Goal: Task Accomplishment & Management: Use online tool/utility

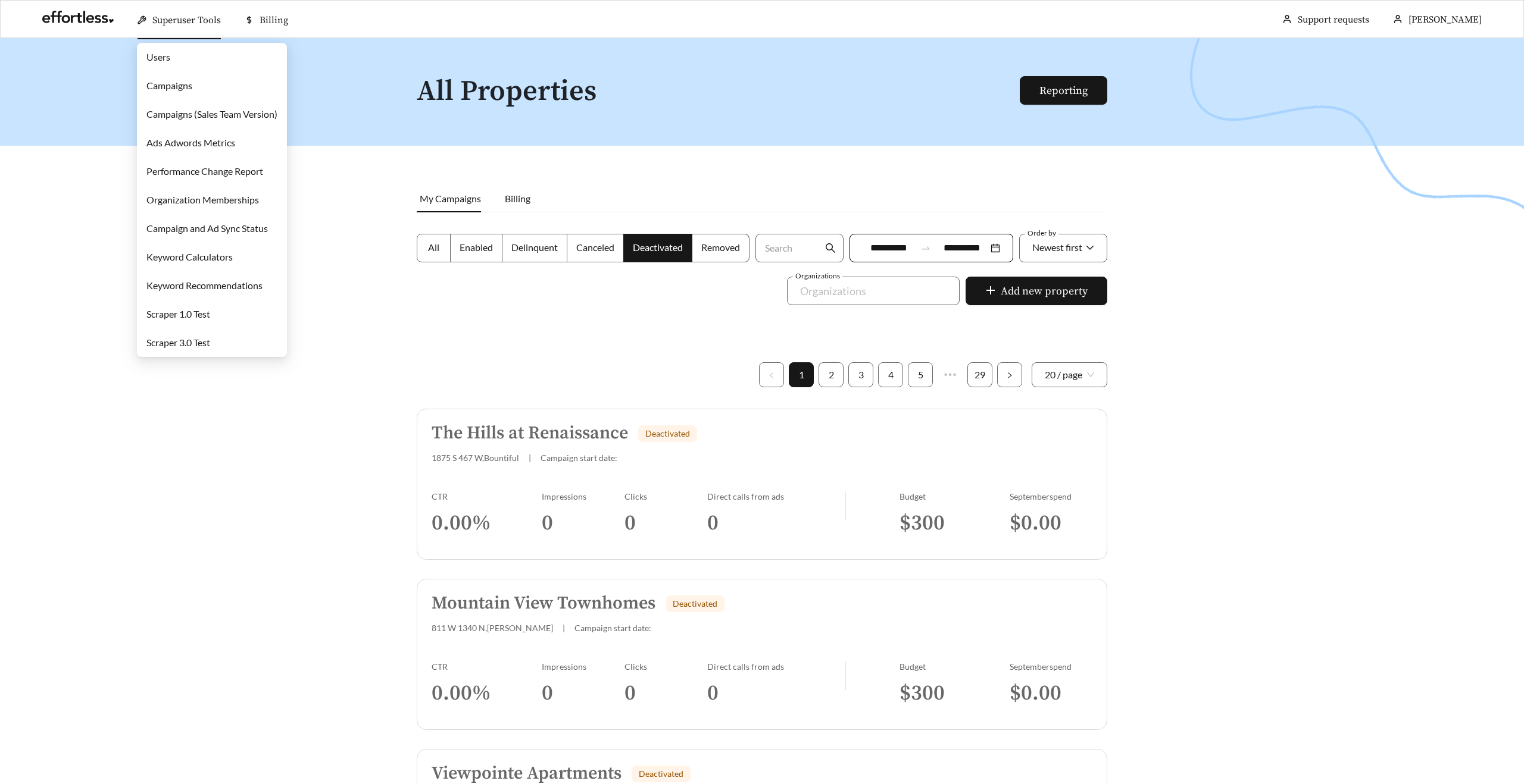
click at [168, 81] on link "Campaigns" at bounding box center [169, 85] width 46 height 12
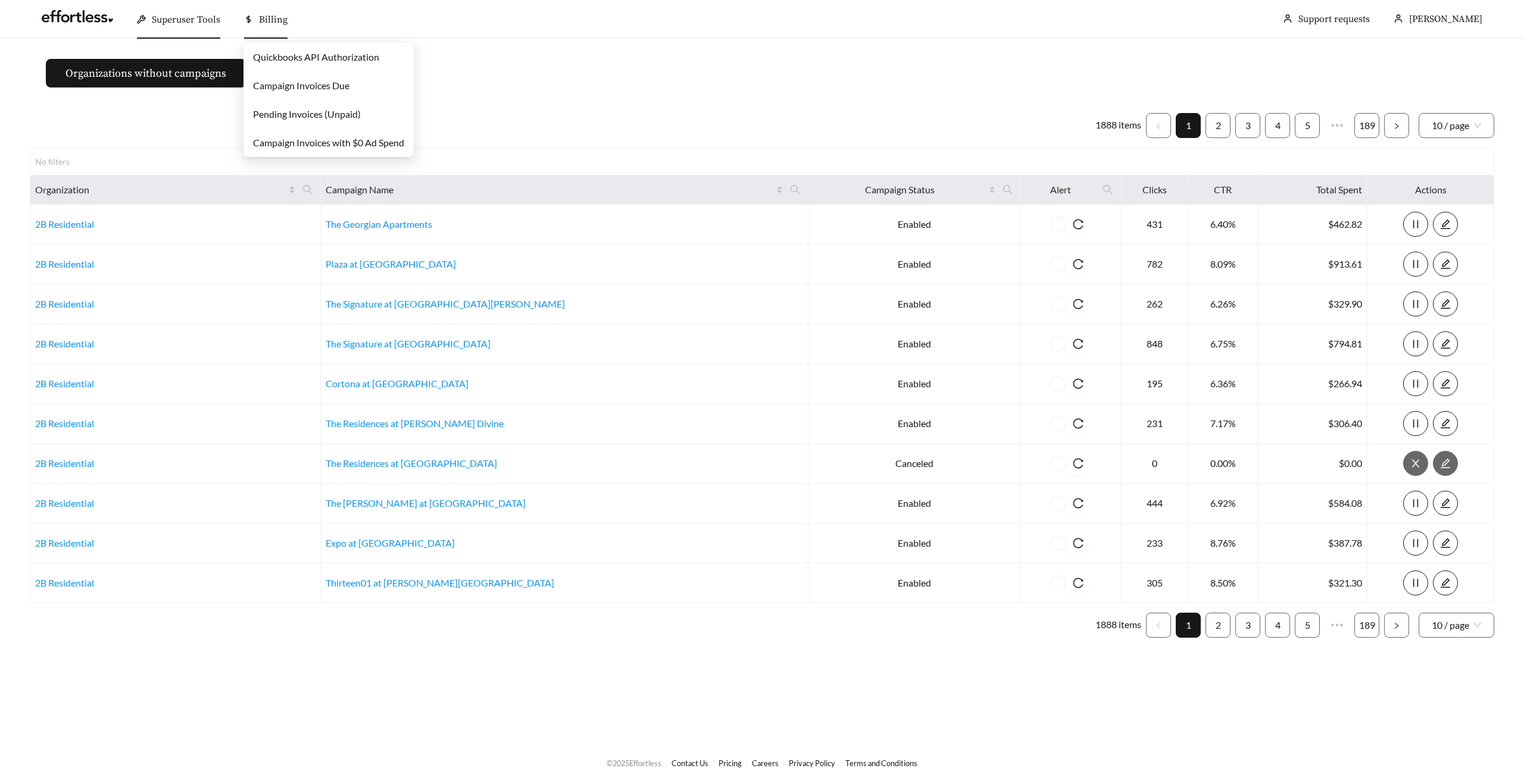
click at [293, 79] on link "Campaign Invoices Due" at bounding box center [301, 85] width 97 height 12
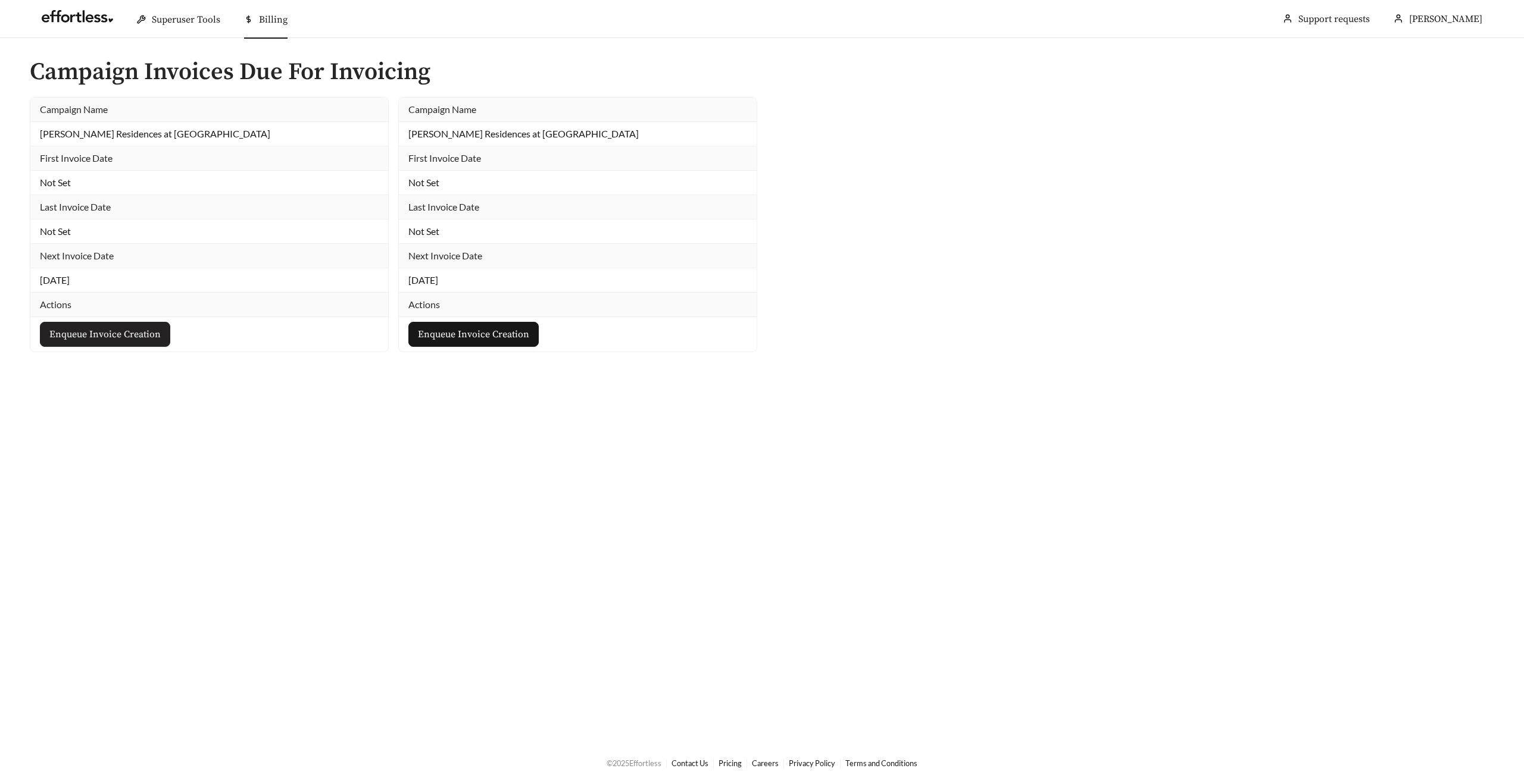
click at [110, 334] on span "Enqueue Invoice Creation" at bounding box center [105, 334] width 111 height 15
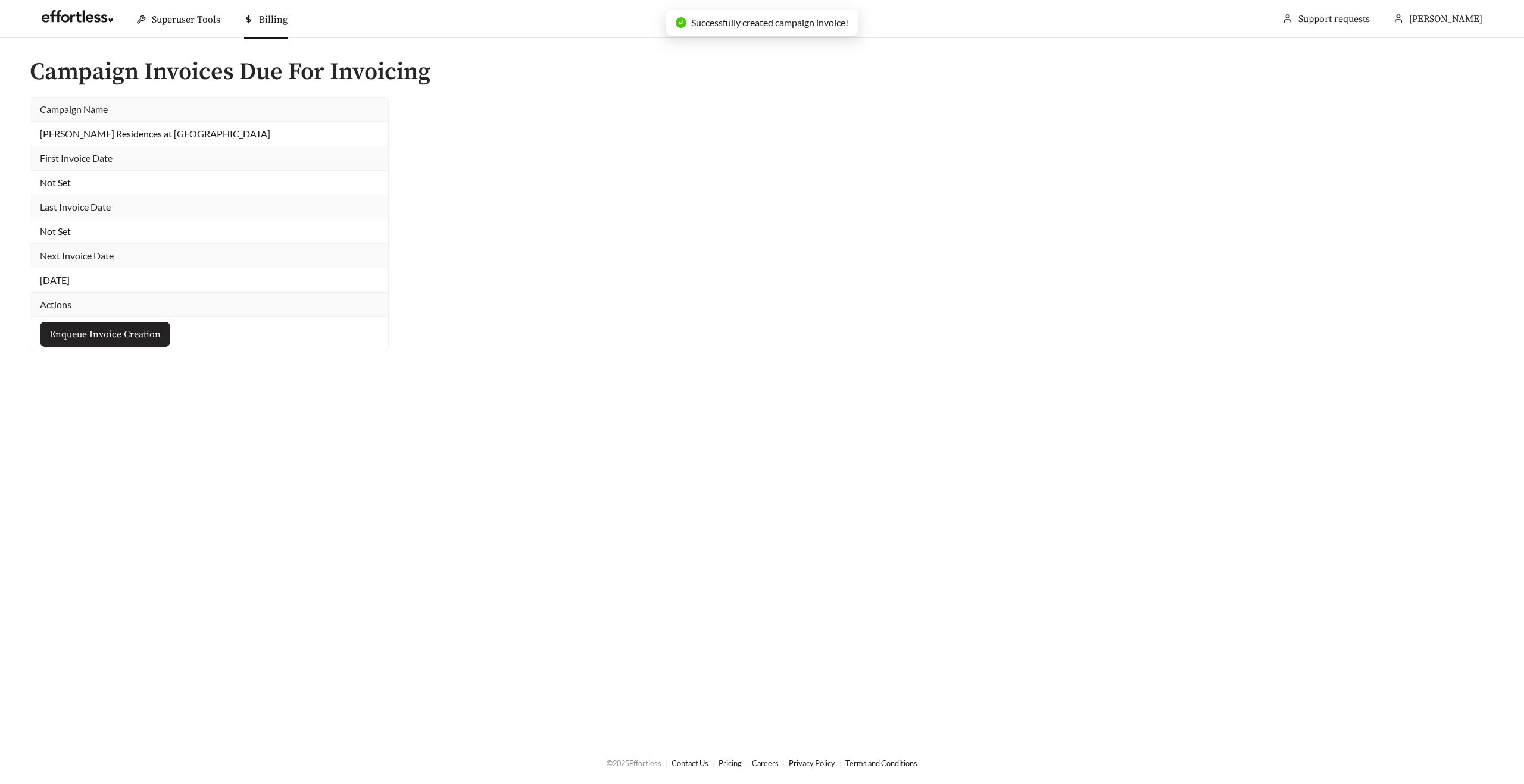
click at [132, 342] on button "Enqueue Invoice Creation" at bounding box center [105, 334] width 130 height 25
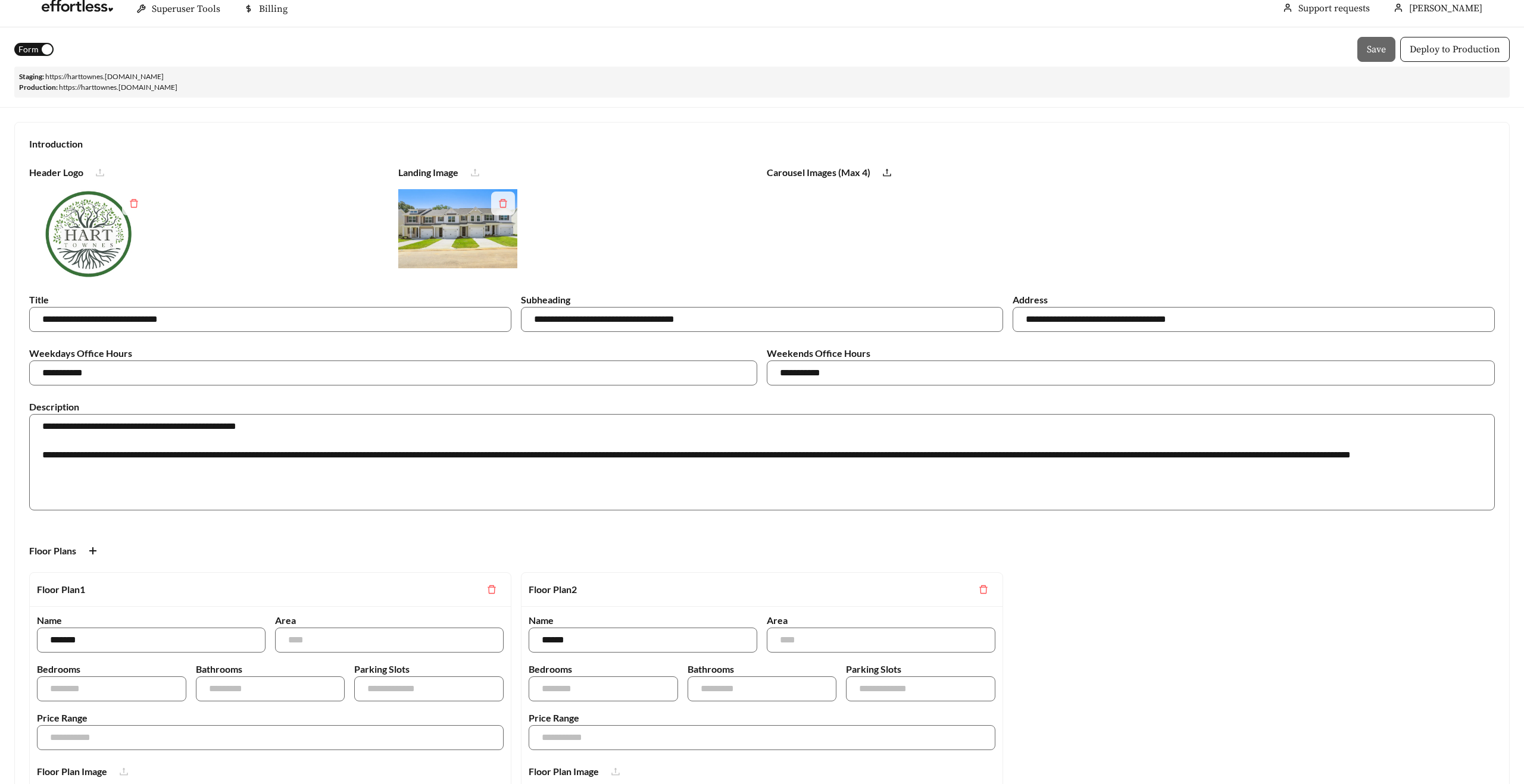
scroll to position [14, 0]
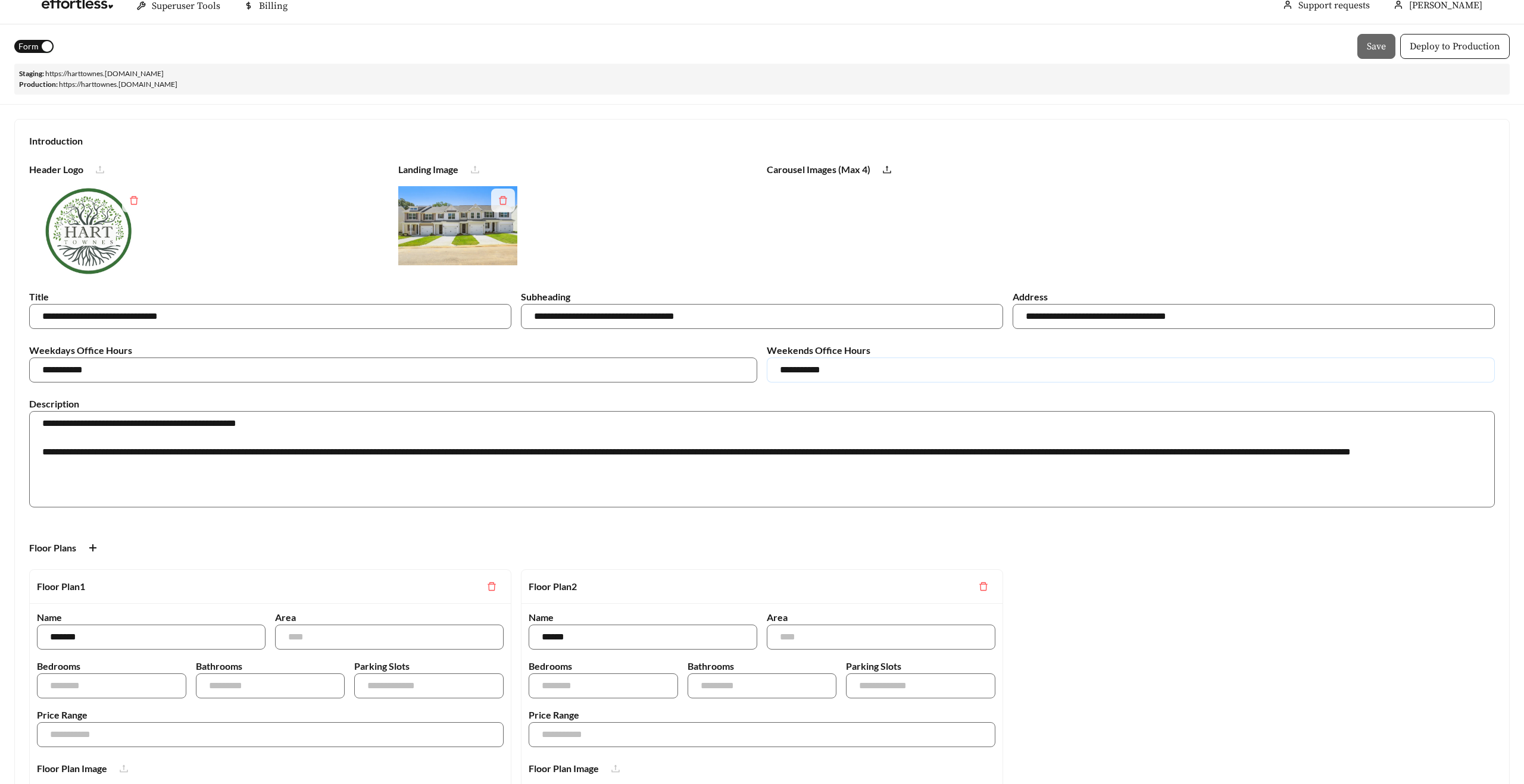
click at [815, 375] on input "**********" at bounding box center [1130, 370] width 728 height 25
click at [32, 46] on span "Form" at bounding box center [29, 46] width 20 height 13
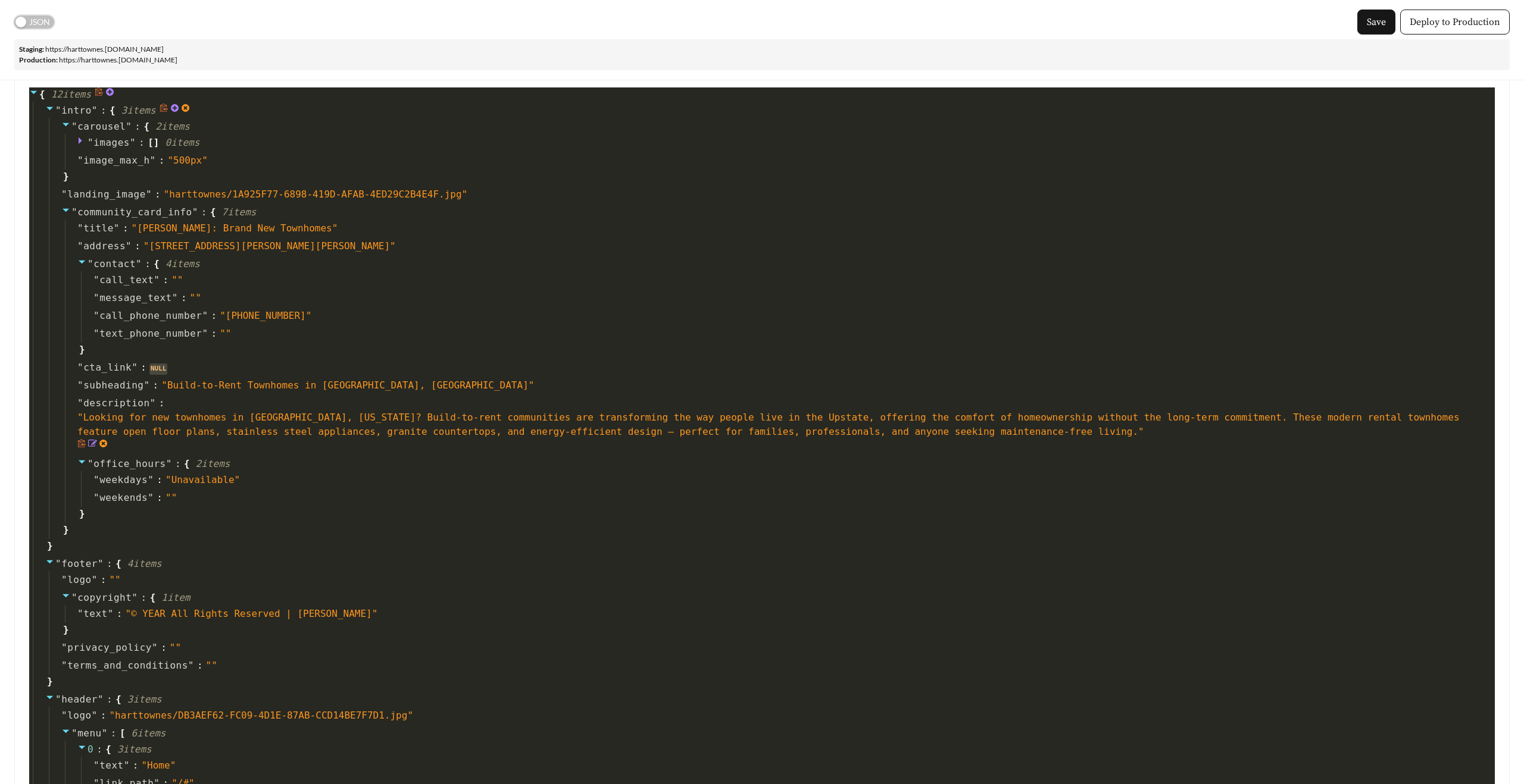
scroll to position [64, 0]
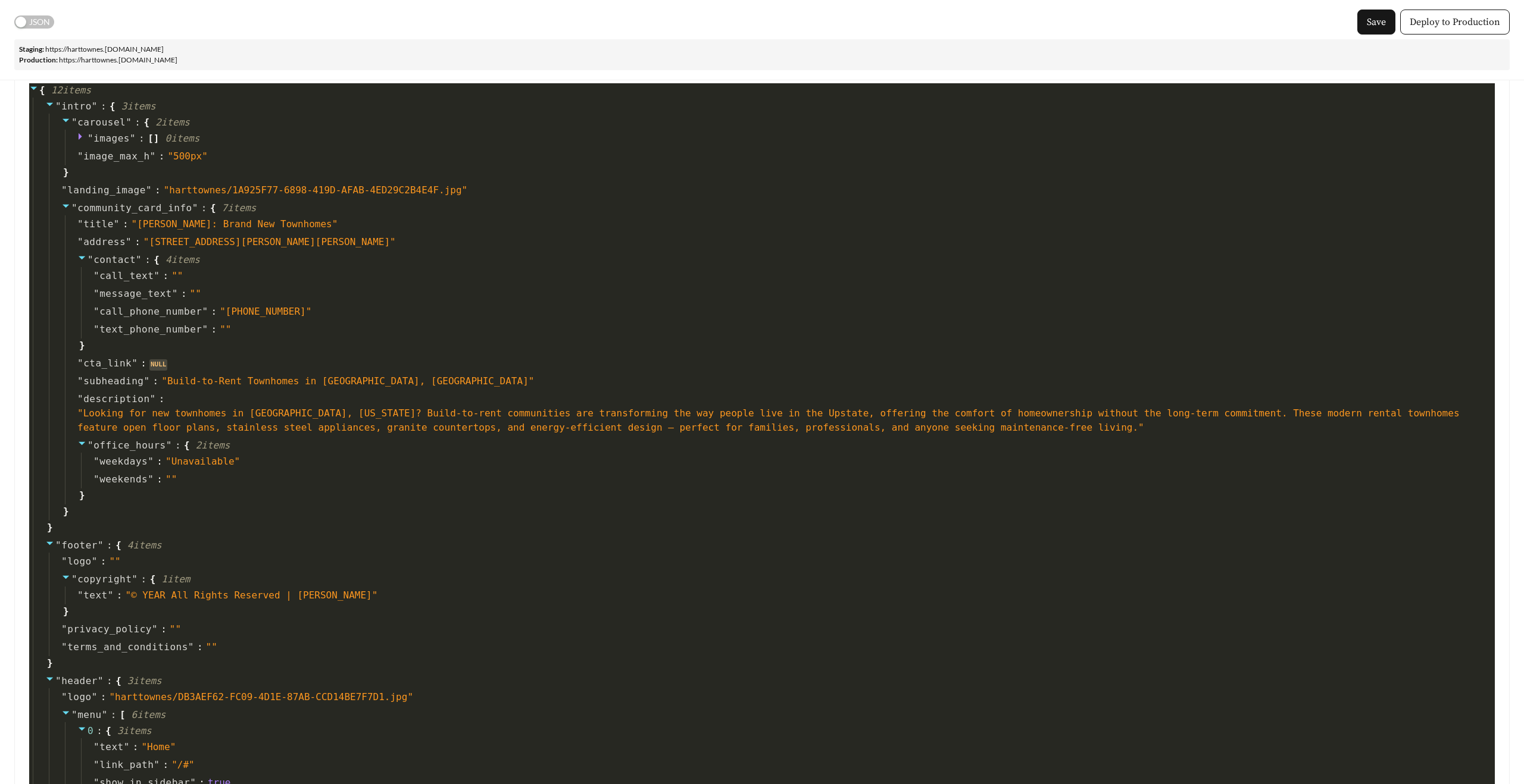
click at [27, 25] on button "JSON" at bounding box center [35, 22] width 40 height 13
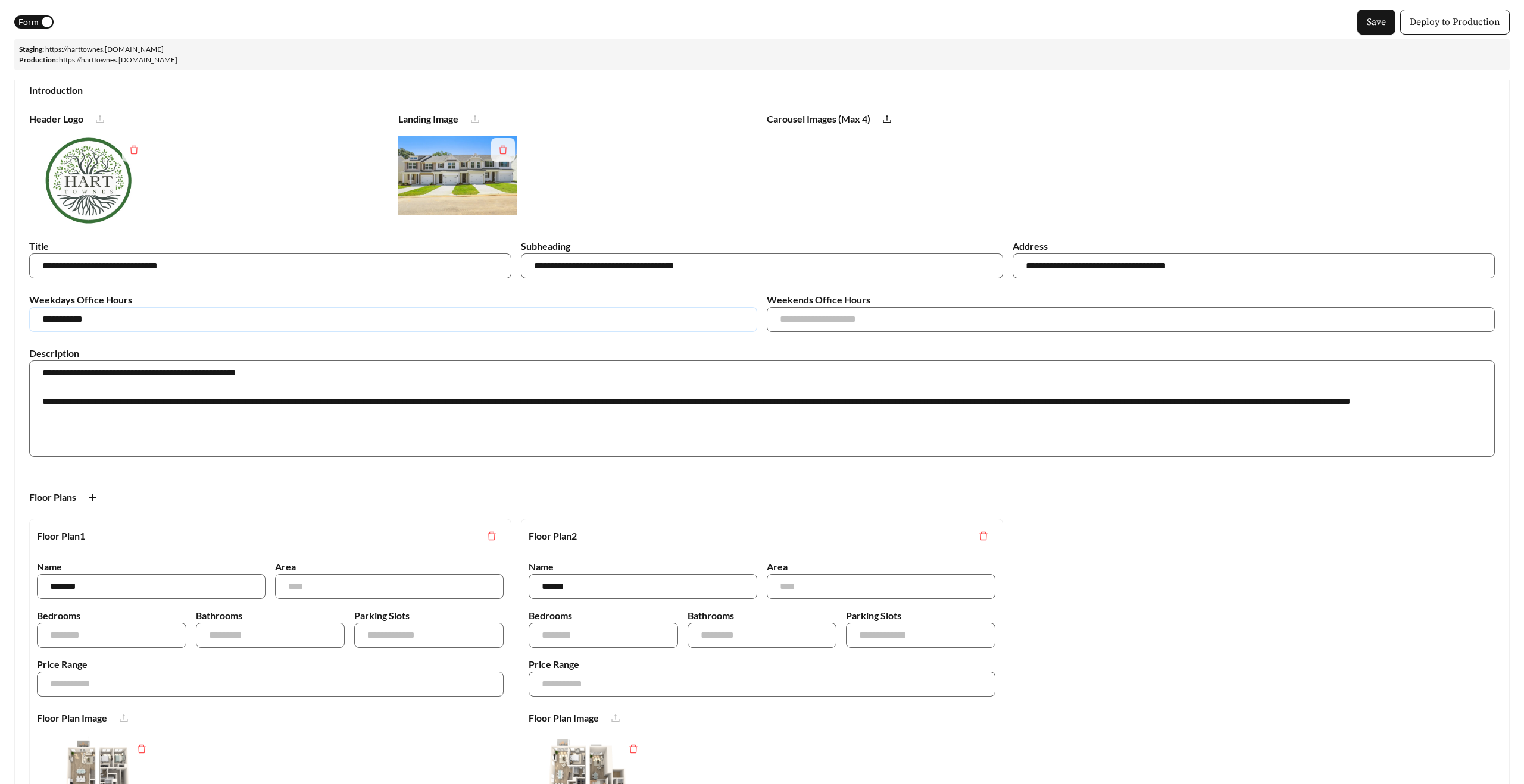
click at [262, 322] on input "**********" at bounding box center [393, 319] width 728 height 25
click at [35, 22] on span "Form" at bounding box center [29, 22] width 20 height 13
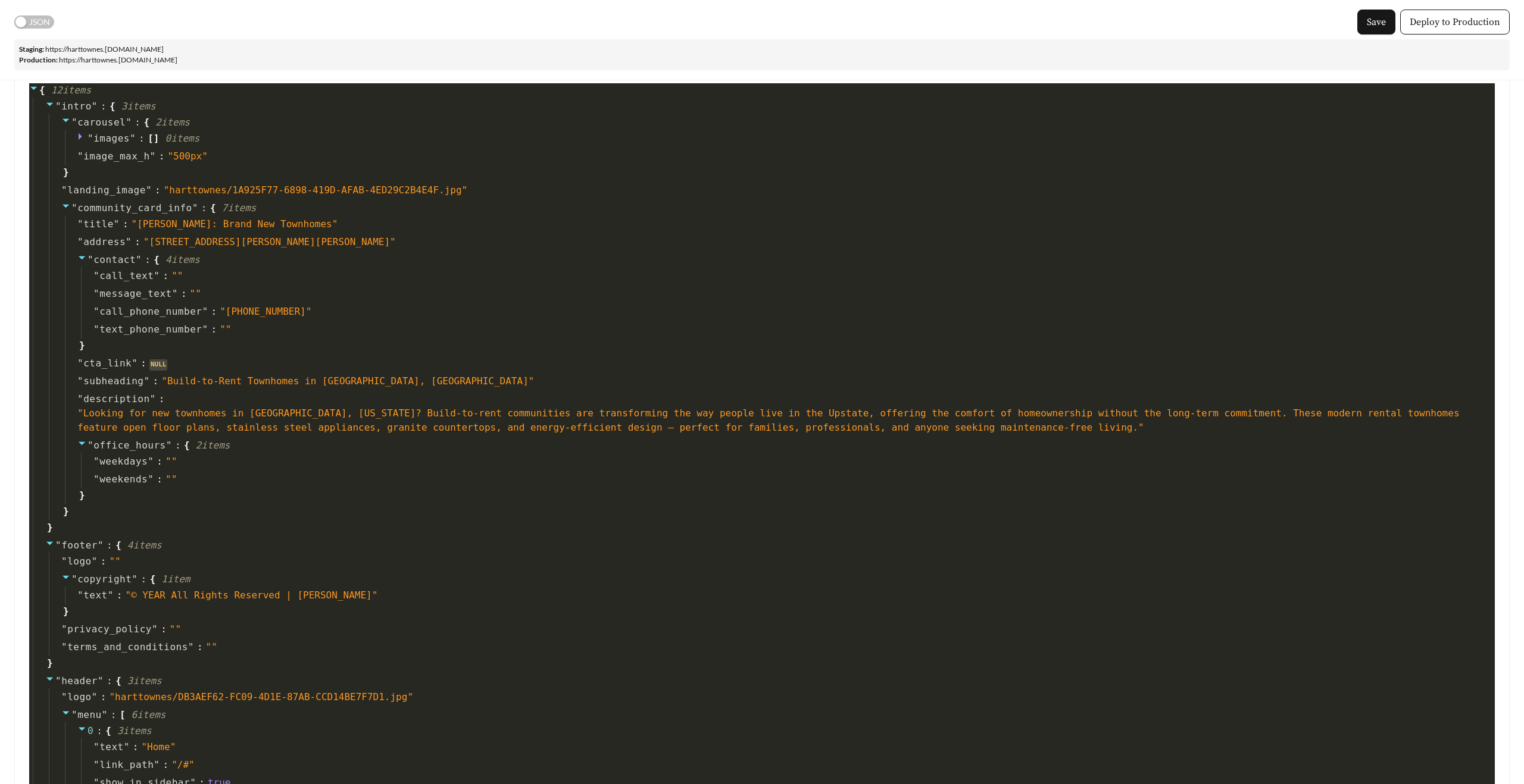
click at [40, 19] on span "JSON" at bounding box center [39, 22] width 21 height 13
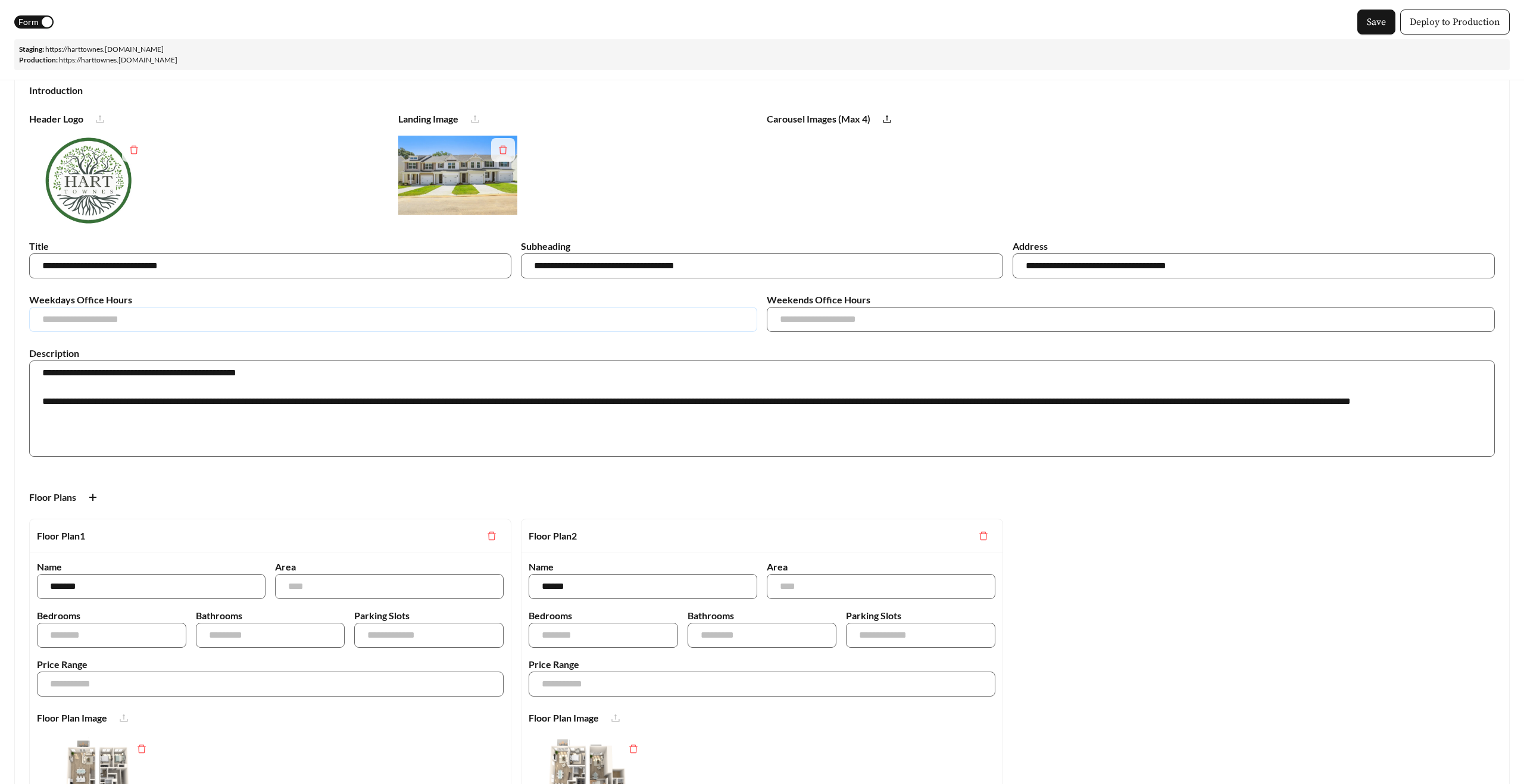
click at [389, 323] on input "text" at bounding box center [393, 319] width 728 height 25
click at [1383, 21] on span "Save" at bounding box center [1377, 22] width 19 height 15
click at [25, 22] on span "Form" at bounding box center [29, 22] width 20 height 13
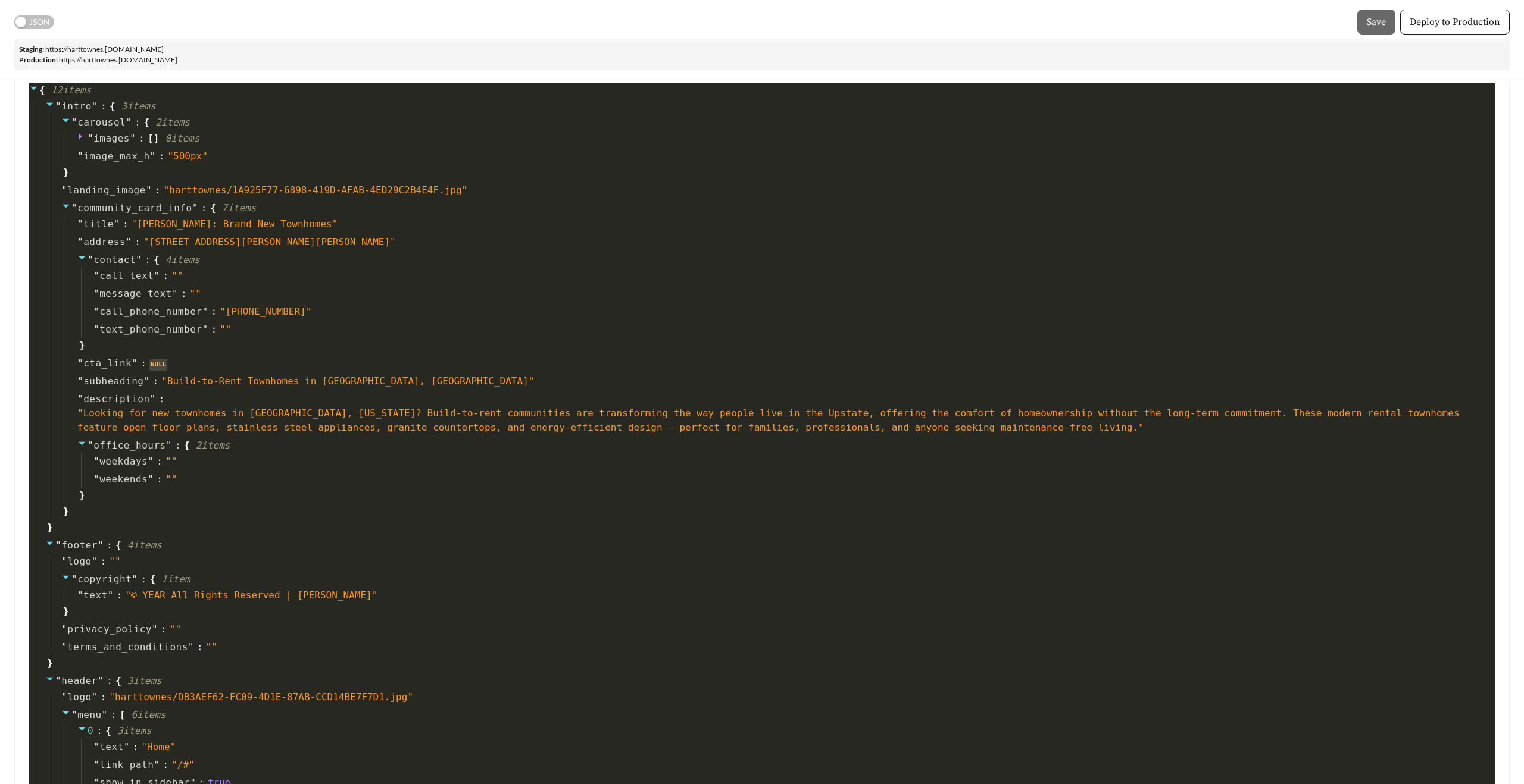
click at [36, 21] on span "JSON" at bounding box center [39, 22] width 21 height 13
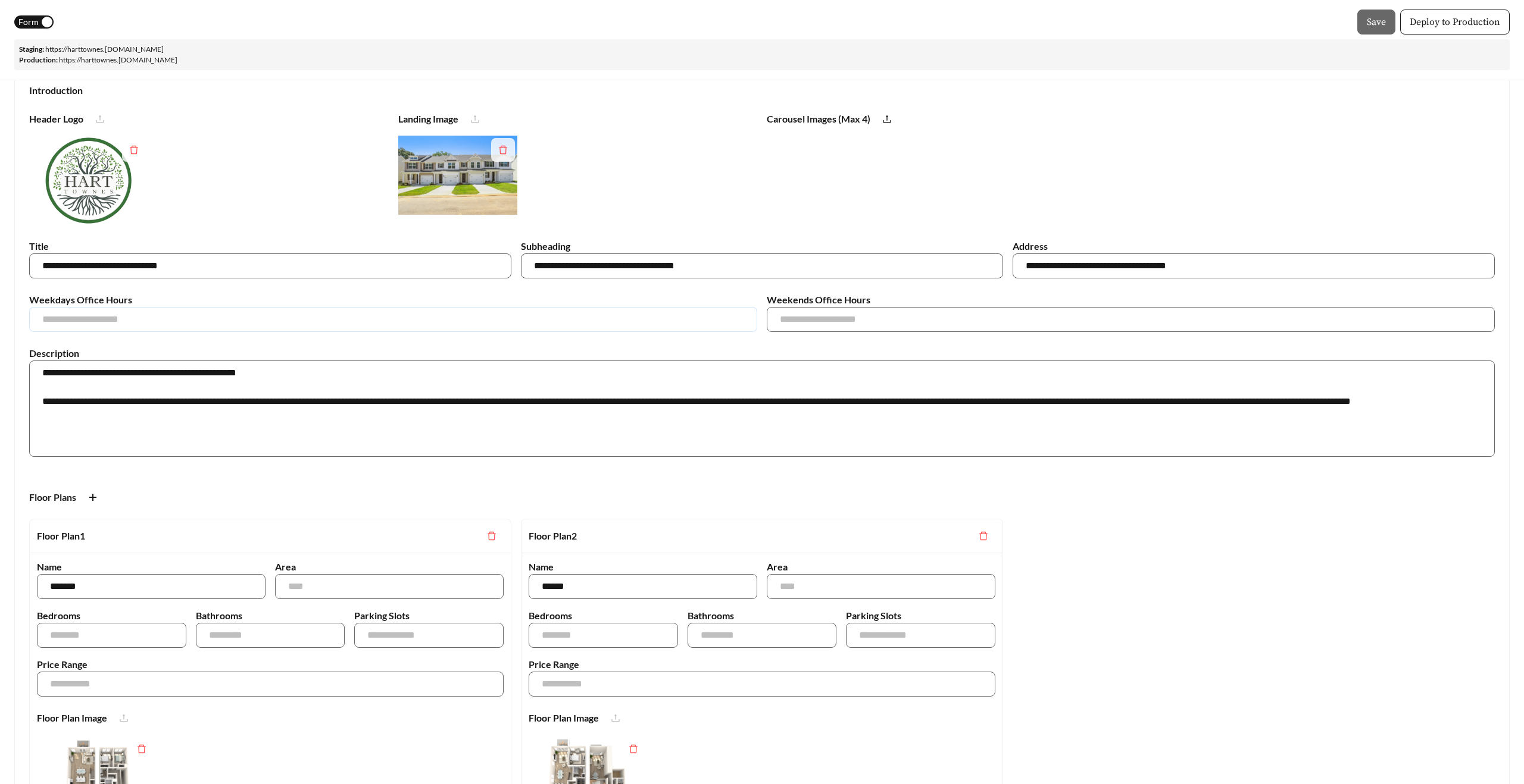
click at [125, 313] on input "text" at bounding box center [393, 319] width 728 height 25
click at [115, 316] on input "text" at bounding box center [393, 319] width 728 height 25
type input "******"
click at [794, 326] on input "text" at bounding box center [1130, 319] width 728 height 25
type input "*********"
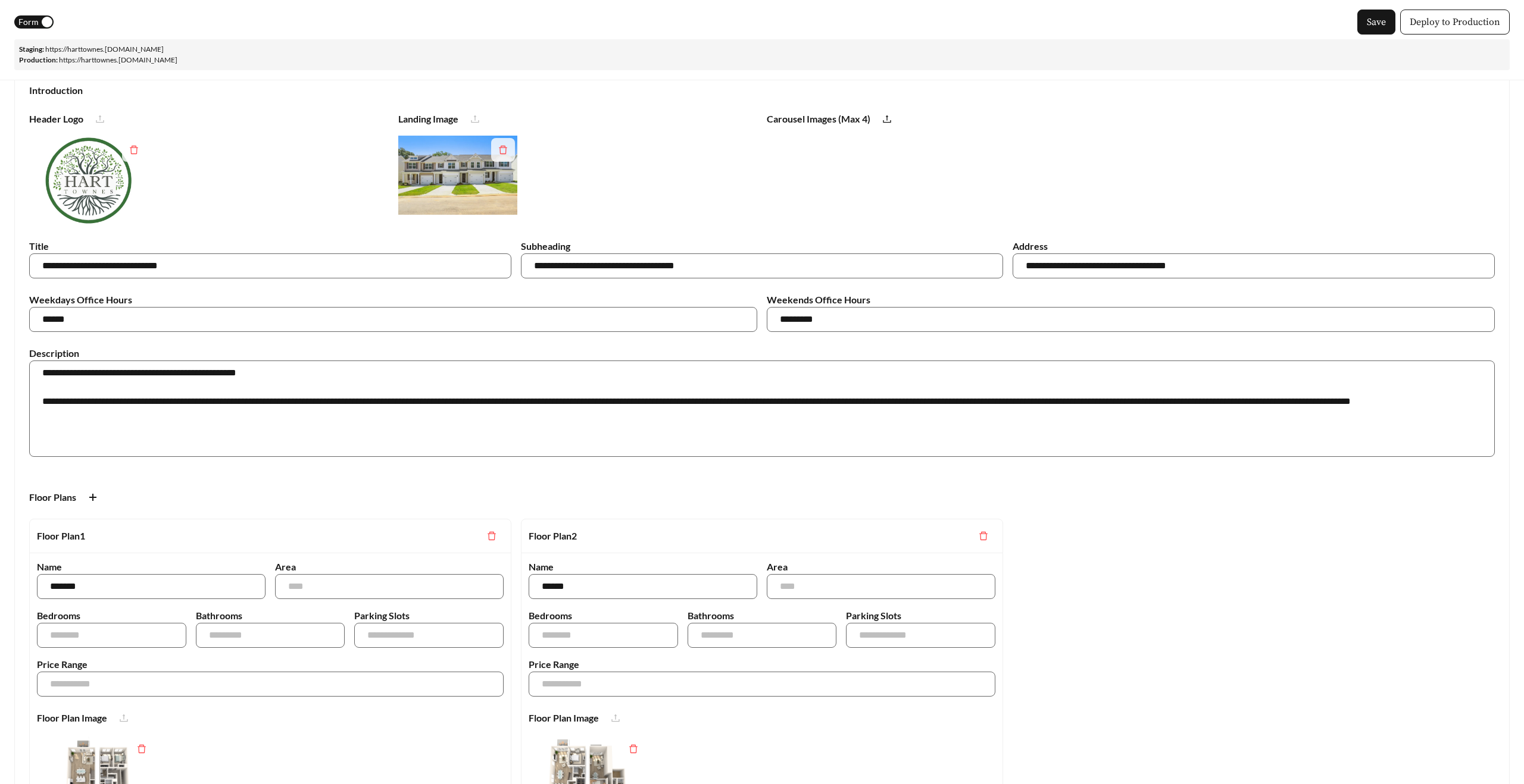
click at [30, 20] on span "Form" at bounding box center [29, 22] width 20 height 13
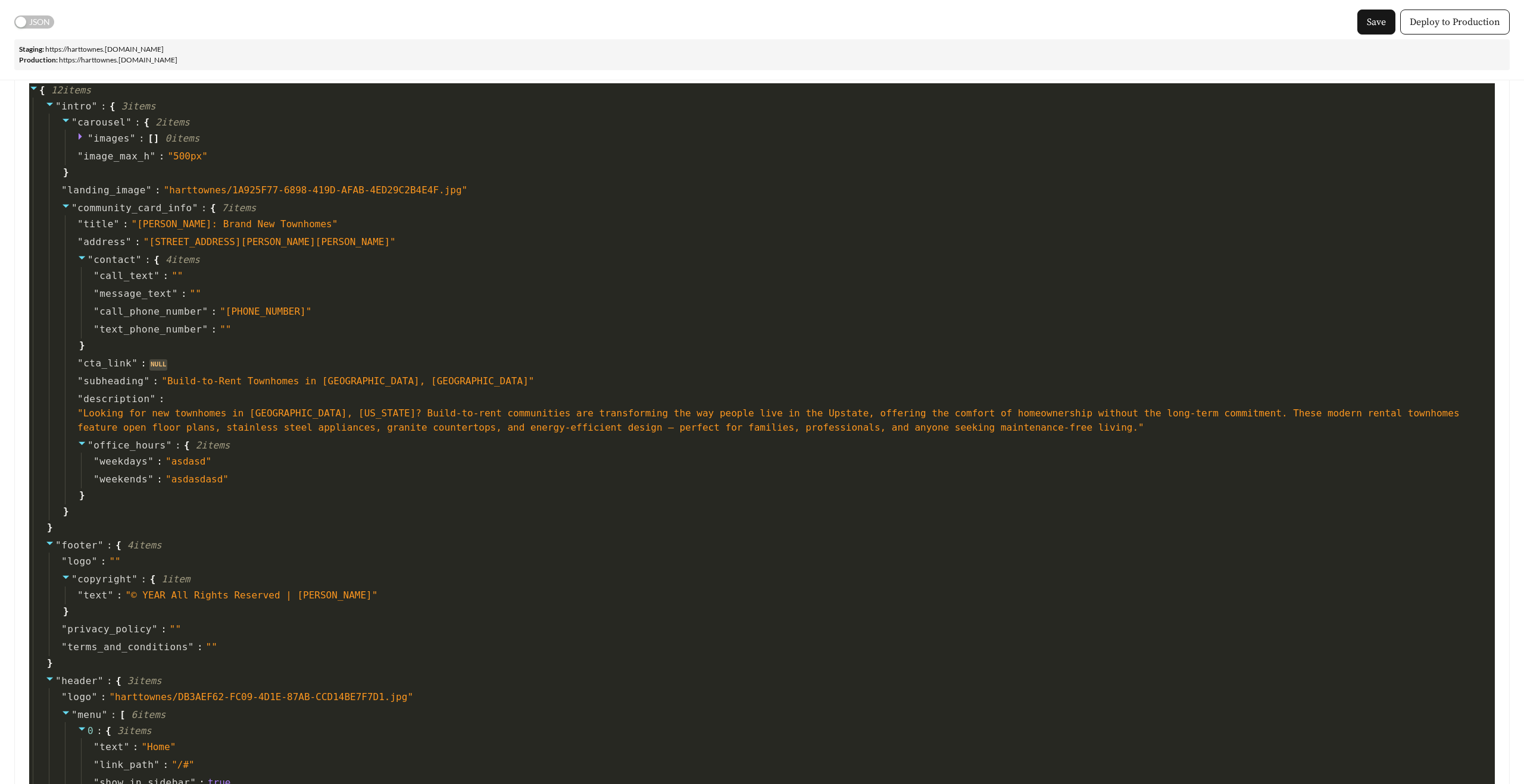
click at [38, 23] on span "JSON" at bounding box center [39, 22] width 21 height 13
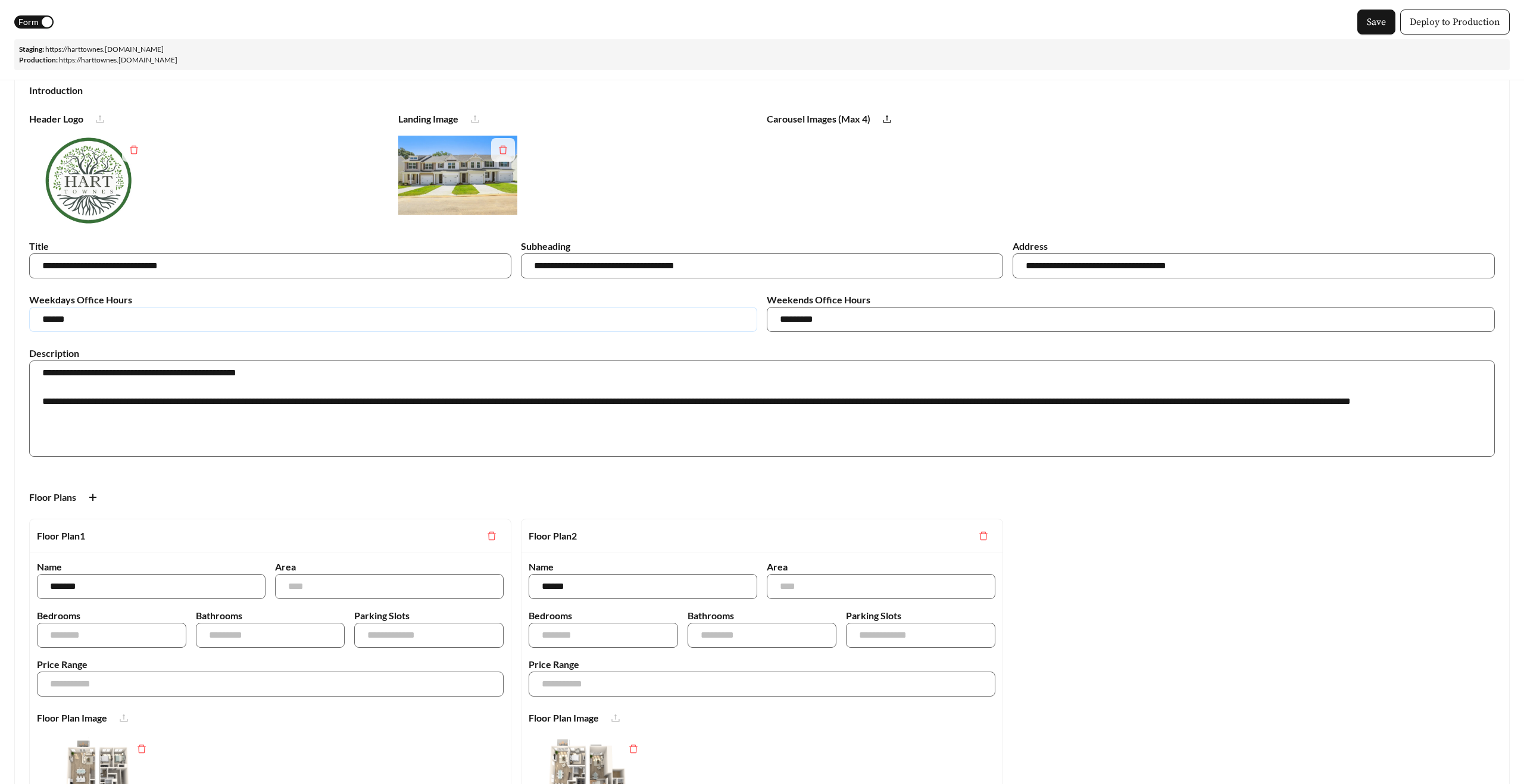
click at [199, 320] on input "******" at bounding box center [393, 319] width 728 height 25
click at [779, 321] on input "*********" at bounding box center [1130, 319] width 728 height 25
click at [32, 25] on span "Form" at bounding box center [29, 22] width 20 height 13
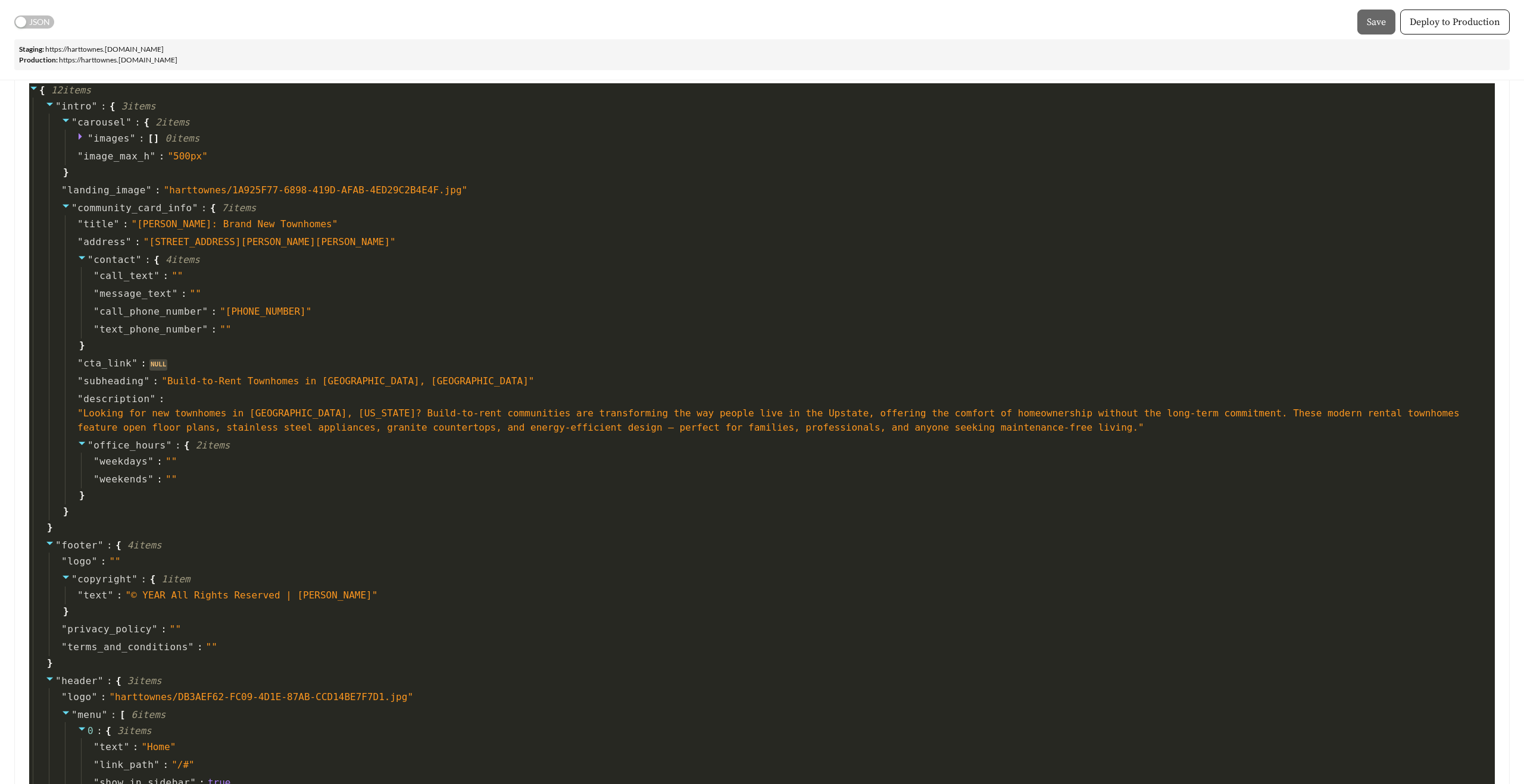
click at [40, 25] on span "JSON" at bounding box center [39, 22] width 21 height 13
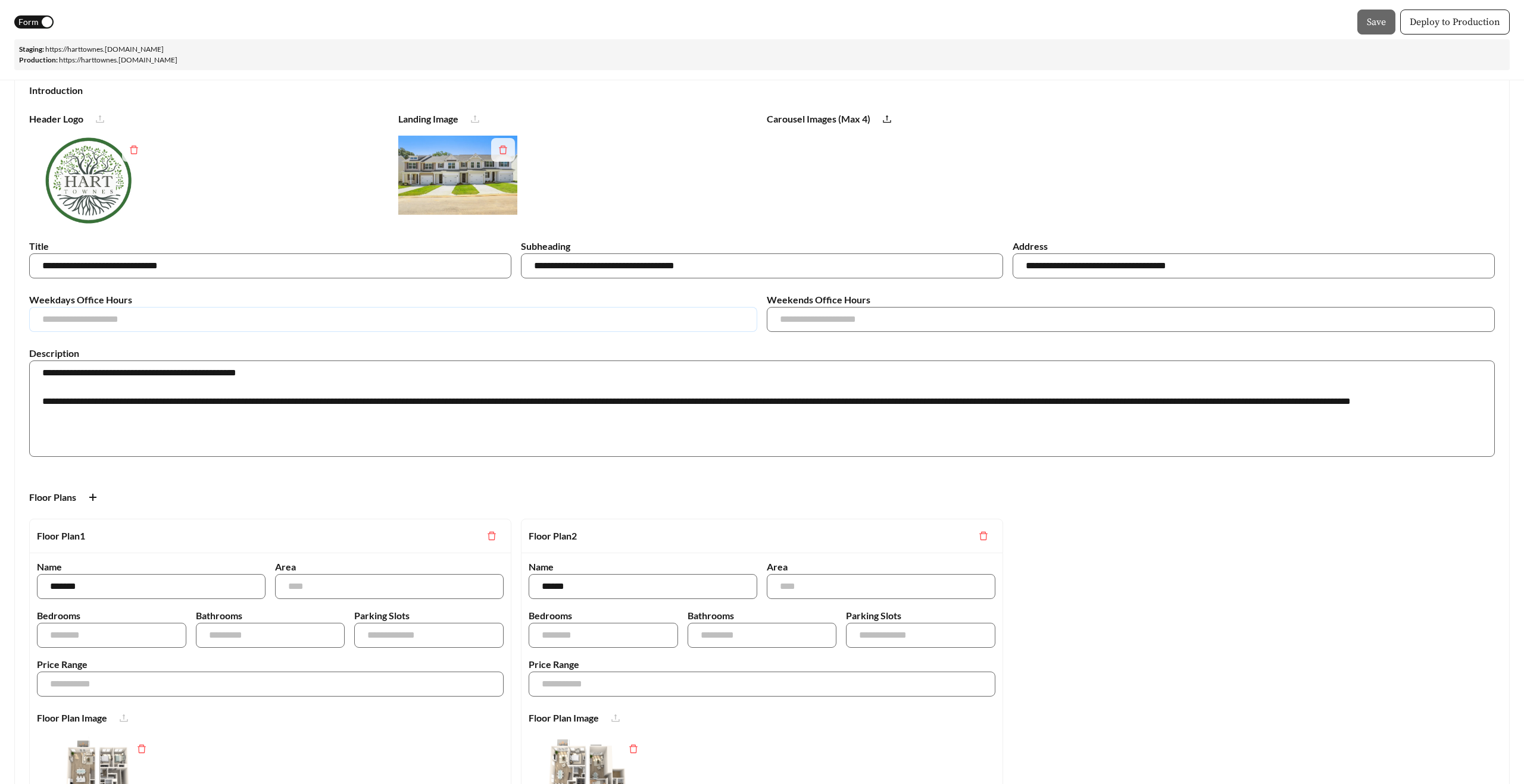
click at [191, 309] on input "text" at bounding box center [393, 319] width 728 height 25
click at [232, 269] on input "**********" at bounding box center [270, 266] width 483 height 25
click at [35, 16] on span "Form" at bounding box center [29, 22] width 20 height 13
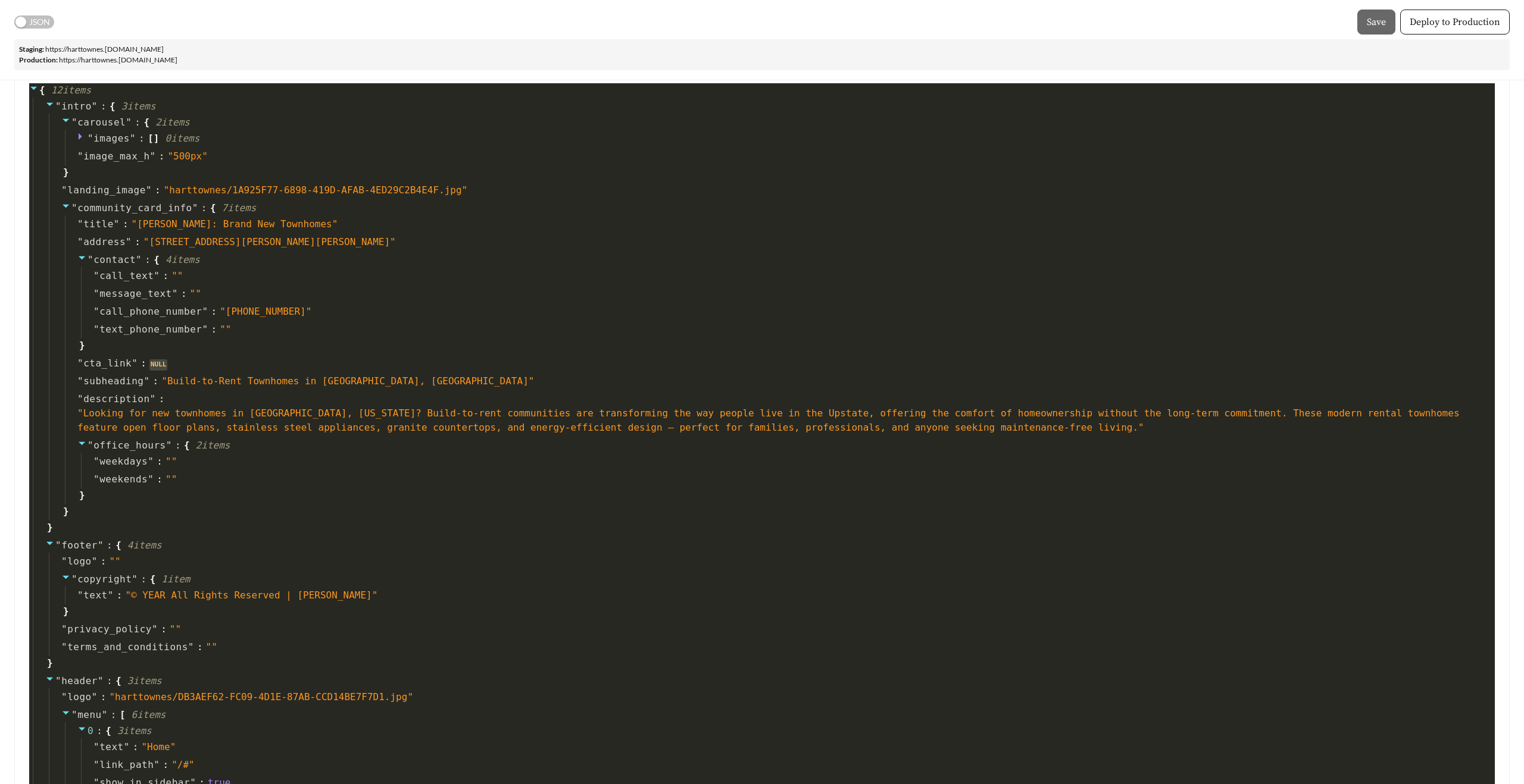
click at [43, 16] on span "JSON" at bounding box center [39, 22] width 21 height 13
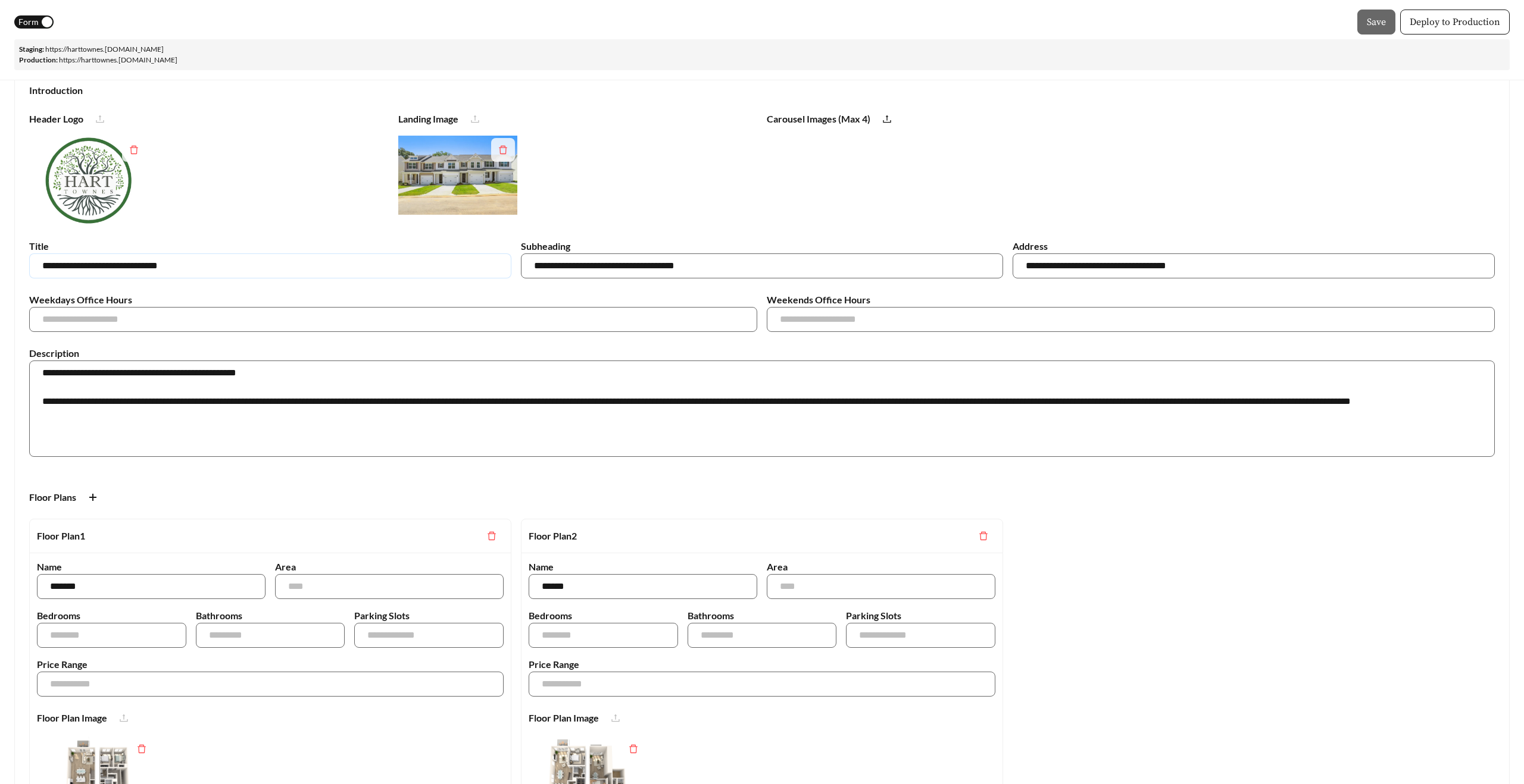
click at [80, 273] on input "**********" at bounding box center [270, 266] width 483 height 25
click at [31, 17] on span "Form" at bounding box center [29, 22] width 20 height 13
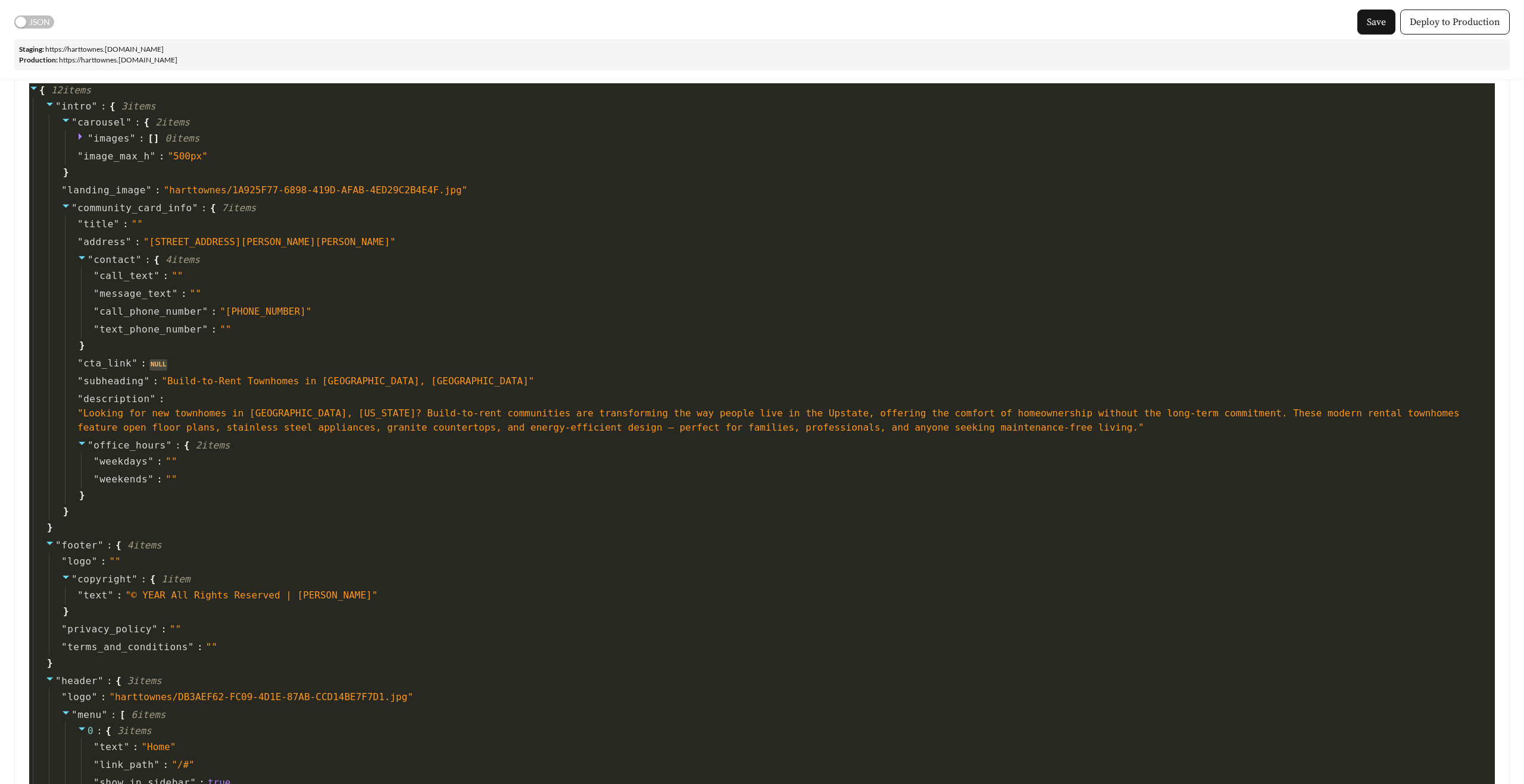
click at [35, 19] on span "JSON" at bounding box center [39, 22] width 21 height 13
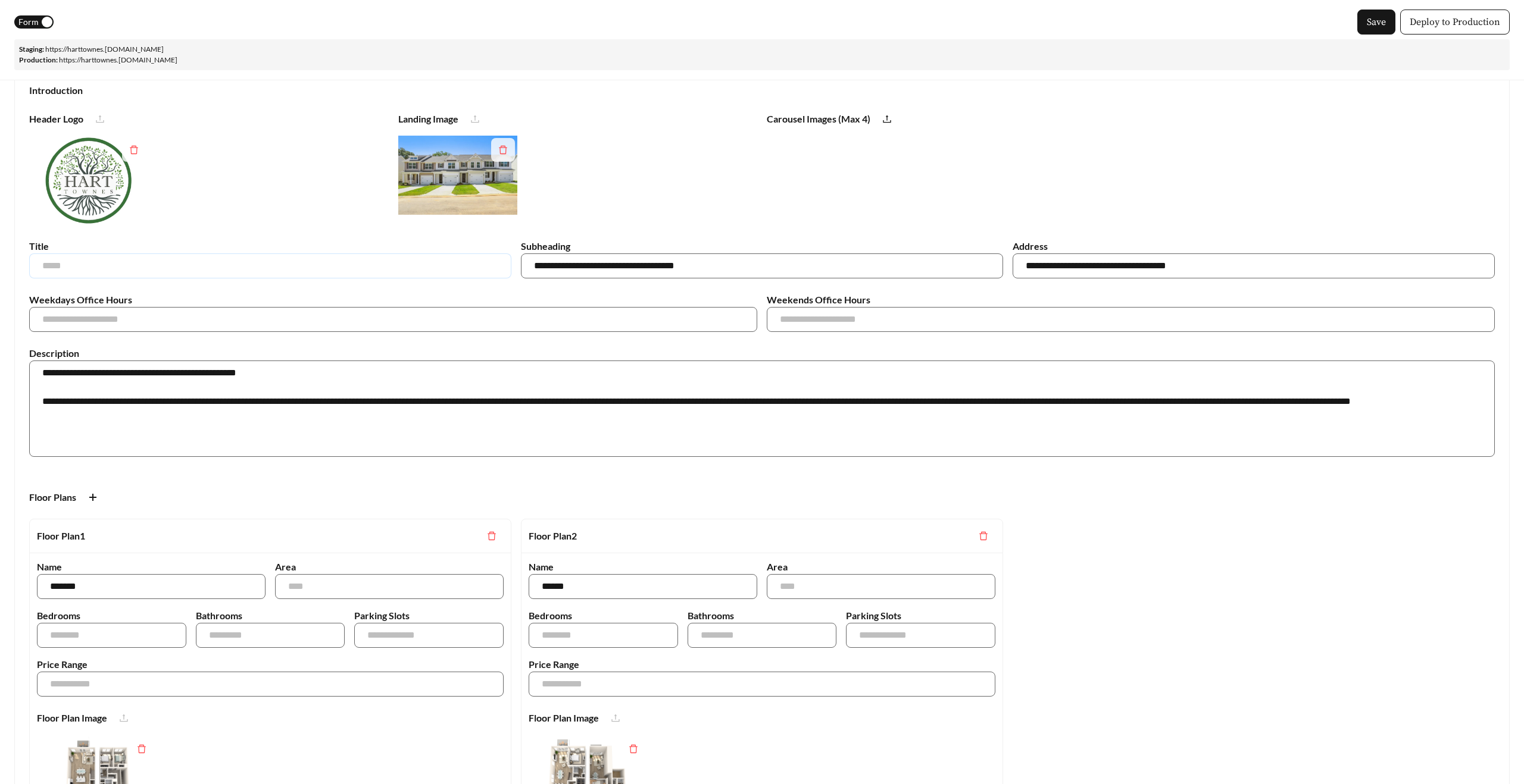
click at [207, 266] on input "text" at bounding box center [270, 266] width 483 height 25
click at [200, 266] on input "text" at bounding box center [270, 266] width 483 height 25
paste input "**********"
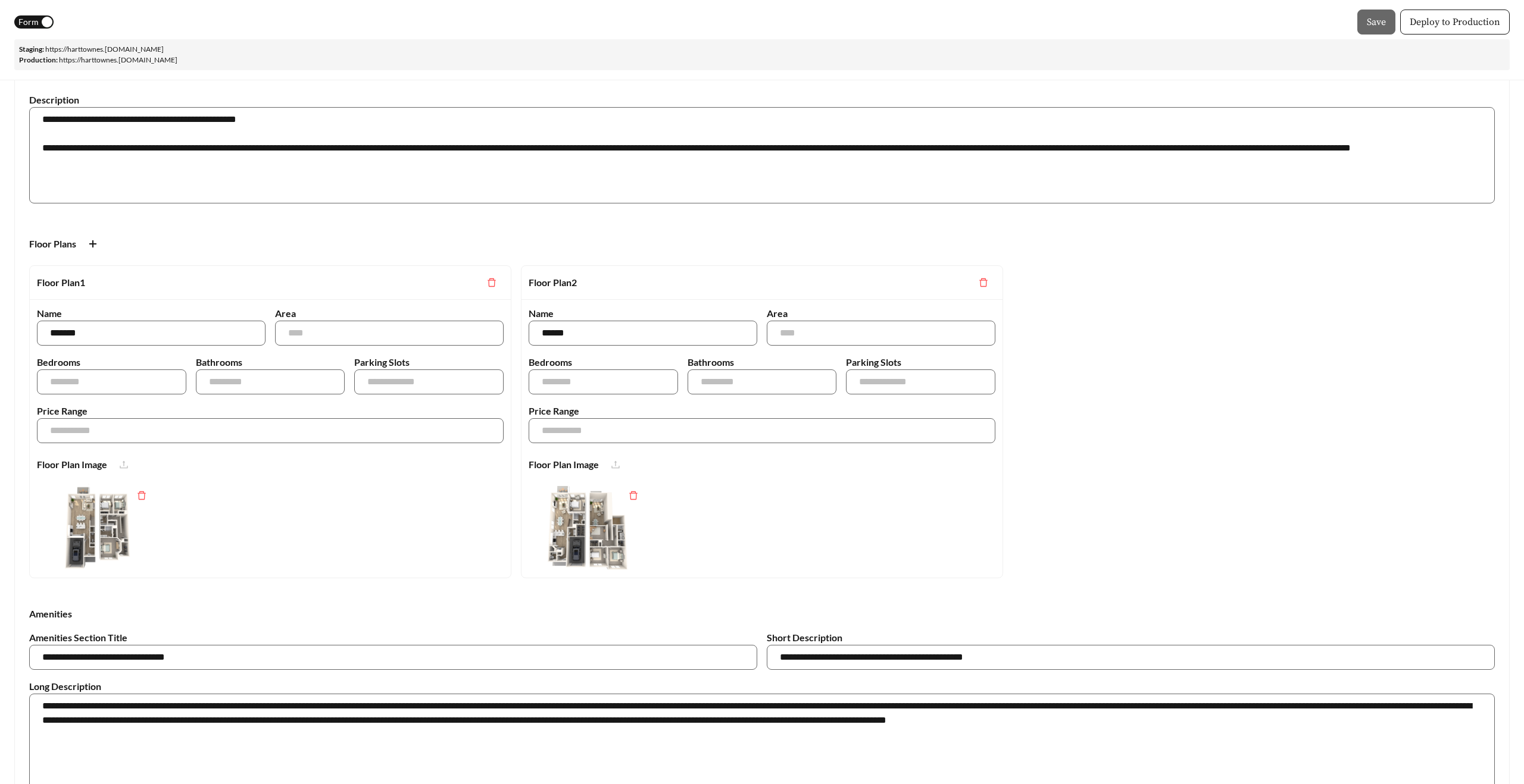
scroll to position [315, 0]
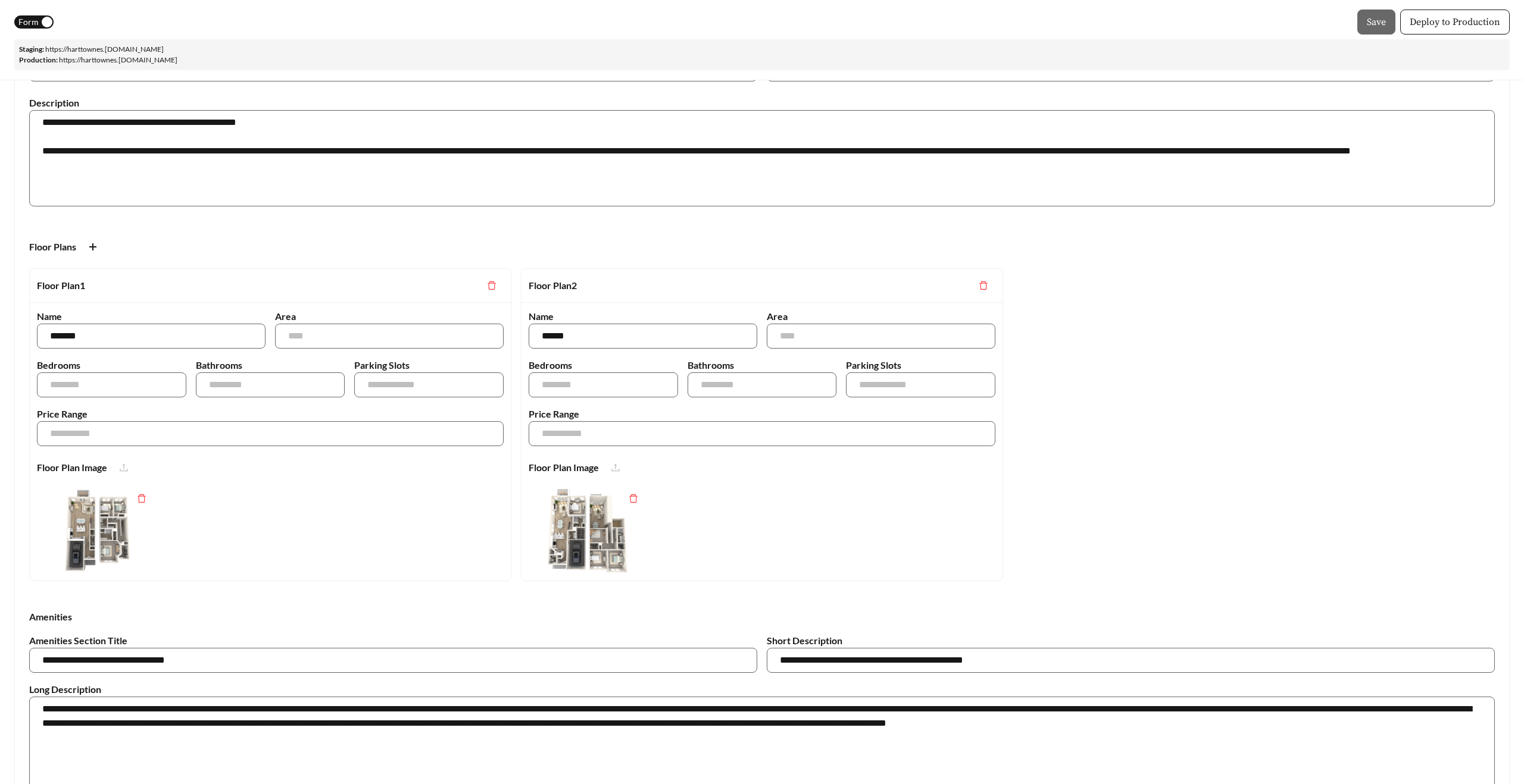
type input "**********"
click at [27, 22] on span "Form" at bounding box center [29, 22] width 20 height 13
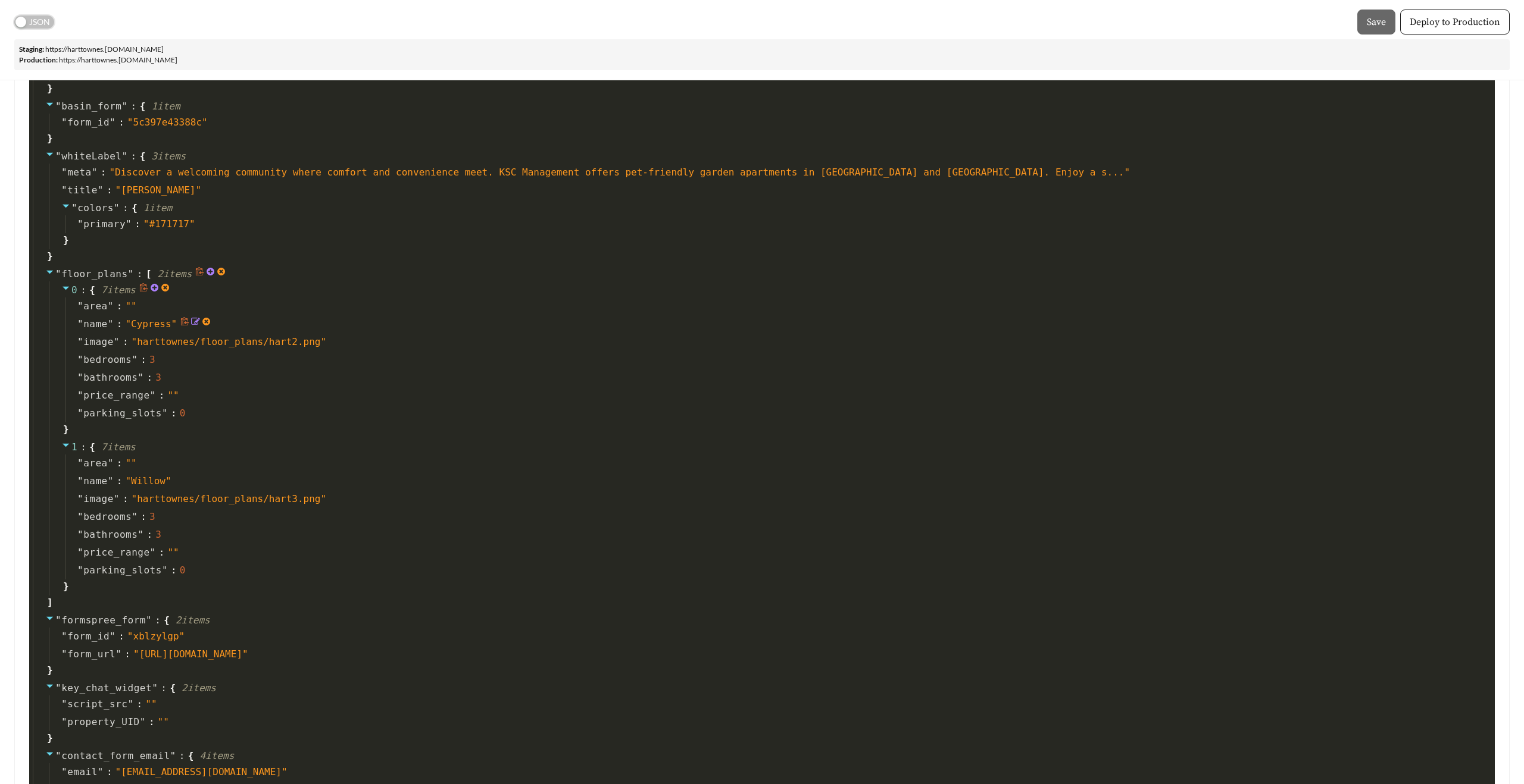
scroll to position [2221, 0]
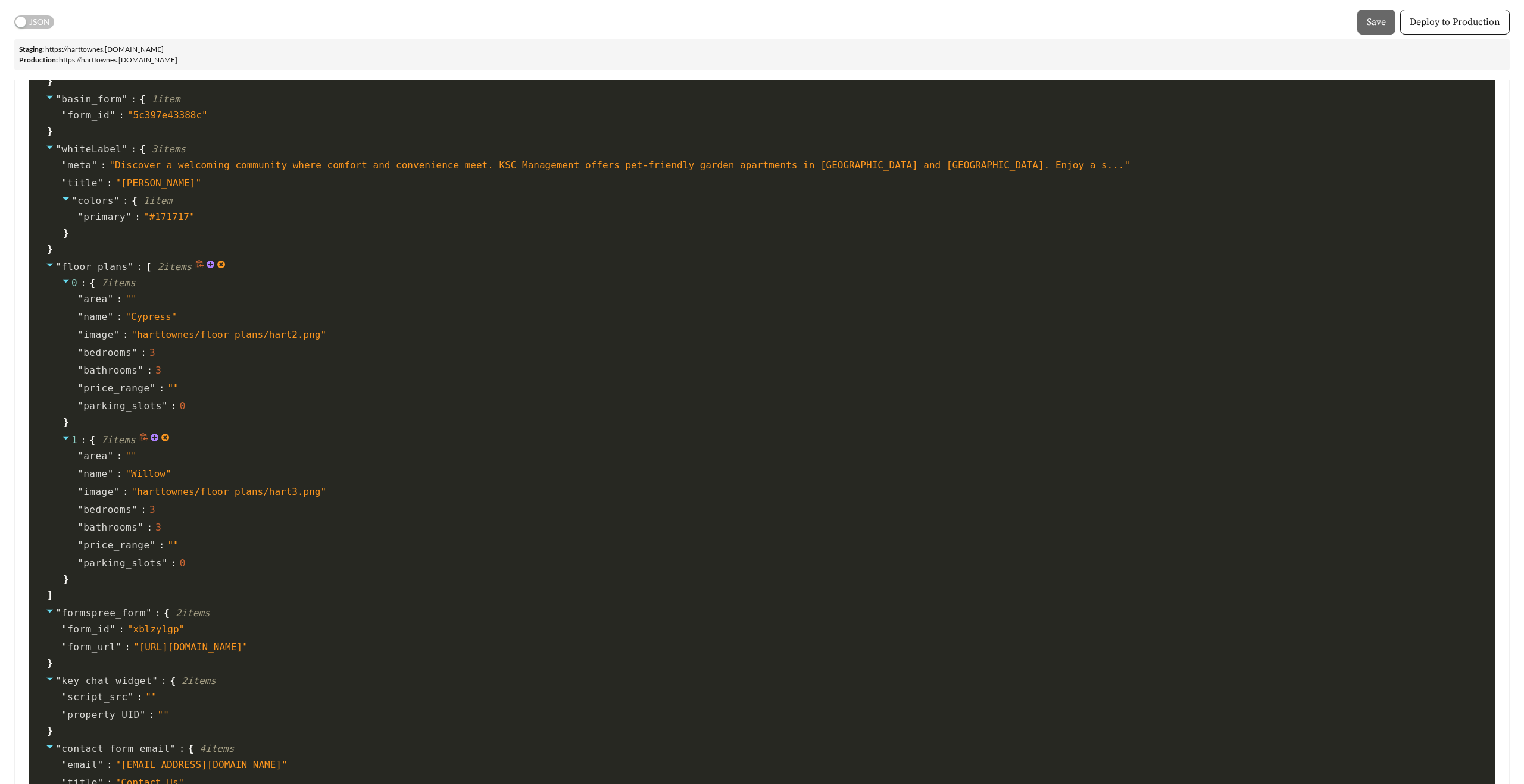
click at [65, 436] on icon at bounding box center [66, 438] width 9 height 9
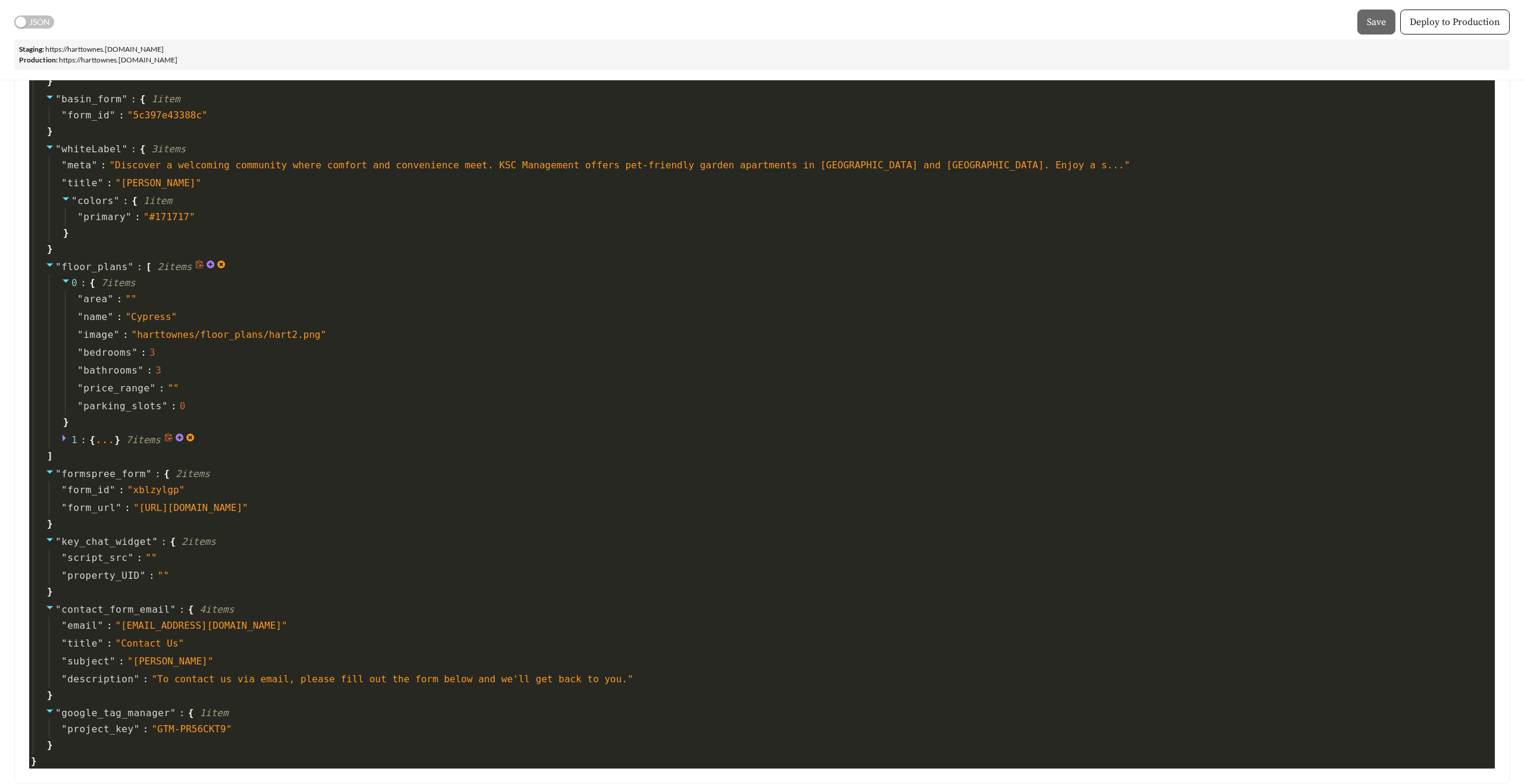
click at [63, 438] on icon at bounding box center [64, 438] width 4 height 6
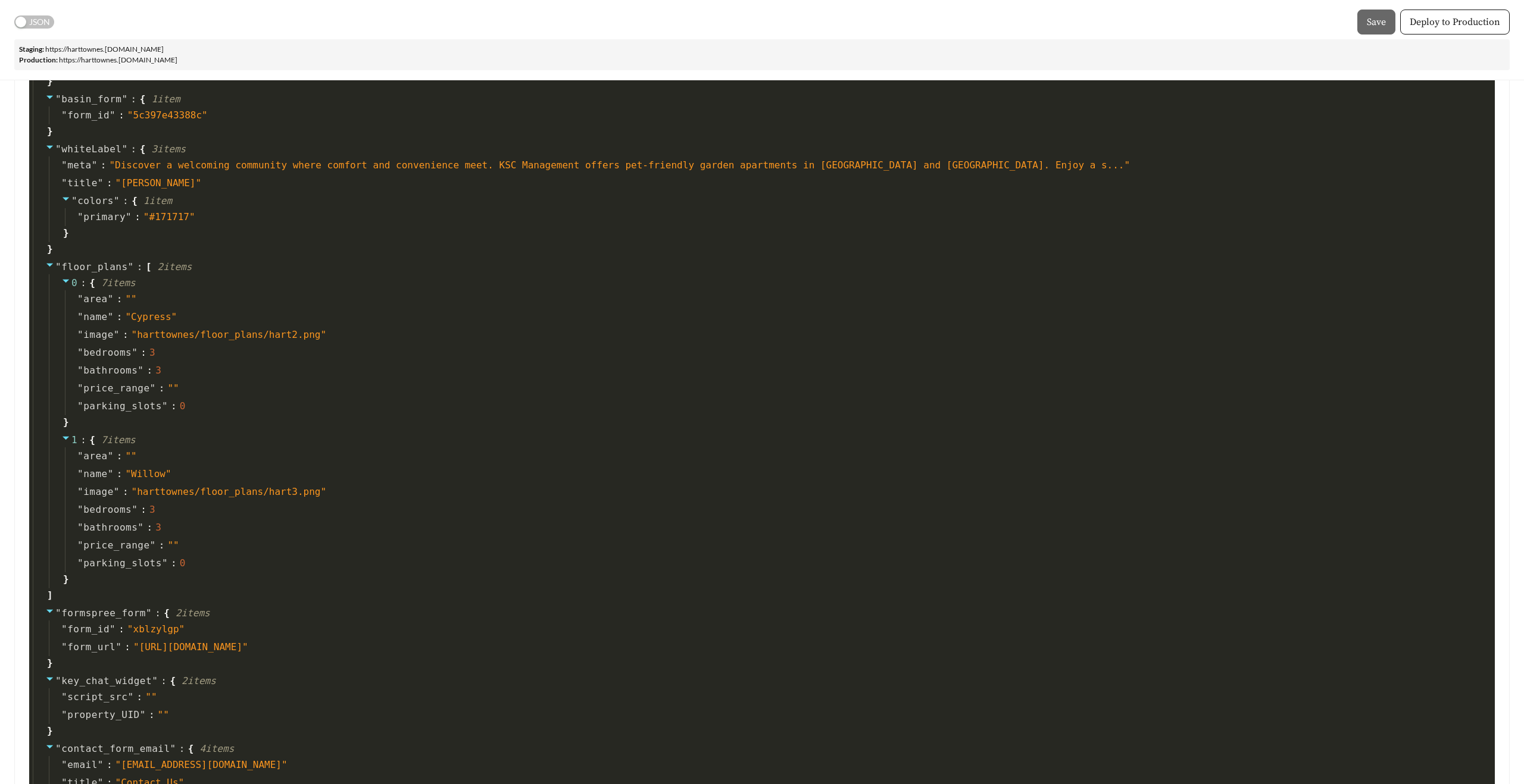
click at [40, 29] on div "JSON Save Deploy to Production" at bounding box center [762, 22] width 1495 height 25
click at [36, 19] on span "JSON" at bounding box center [39, 22] width 21 height 13
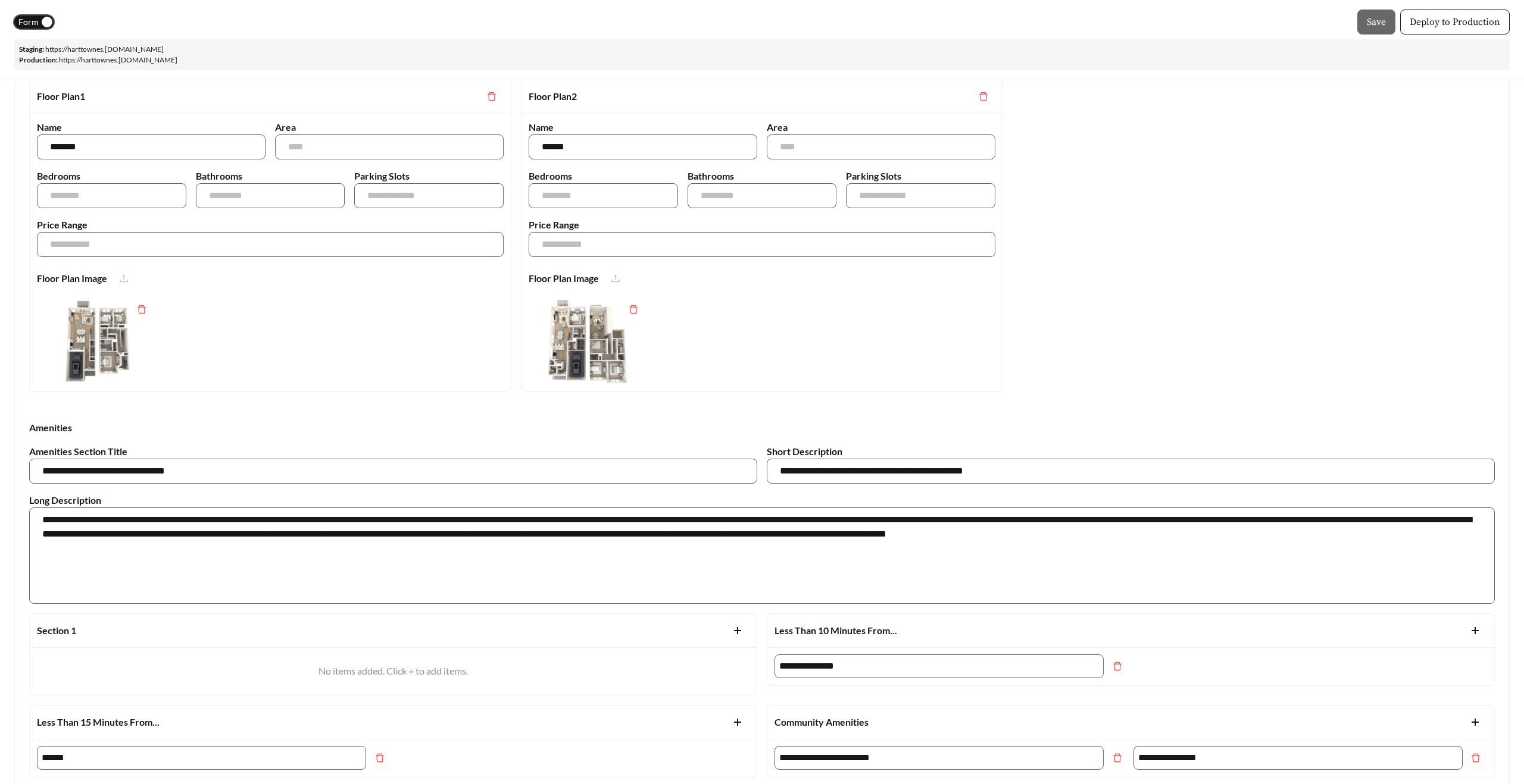
scroll to position [490, 0]
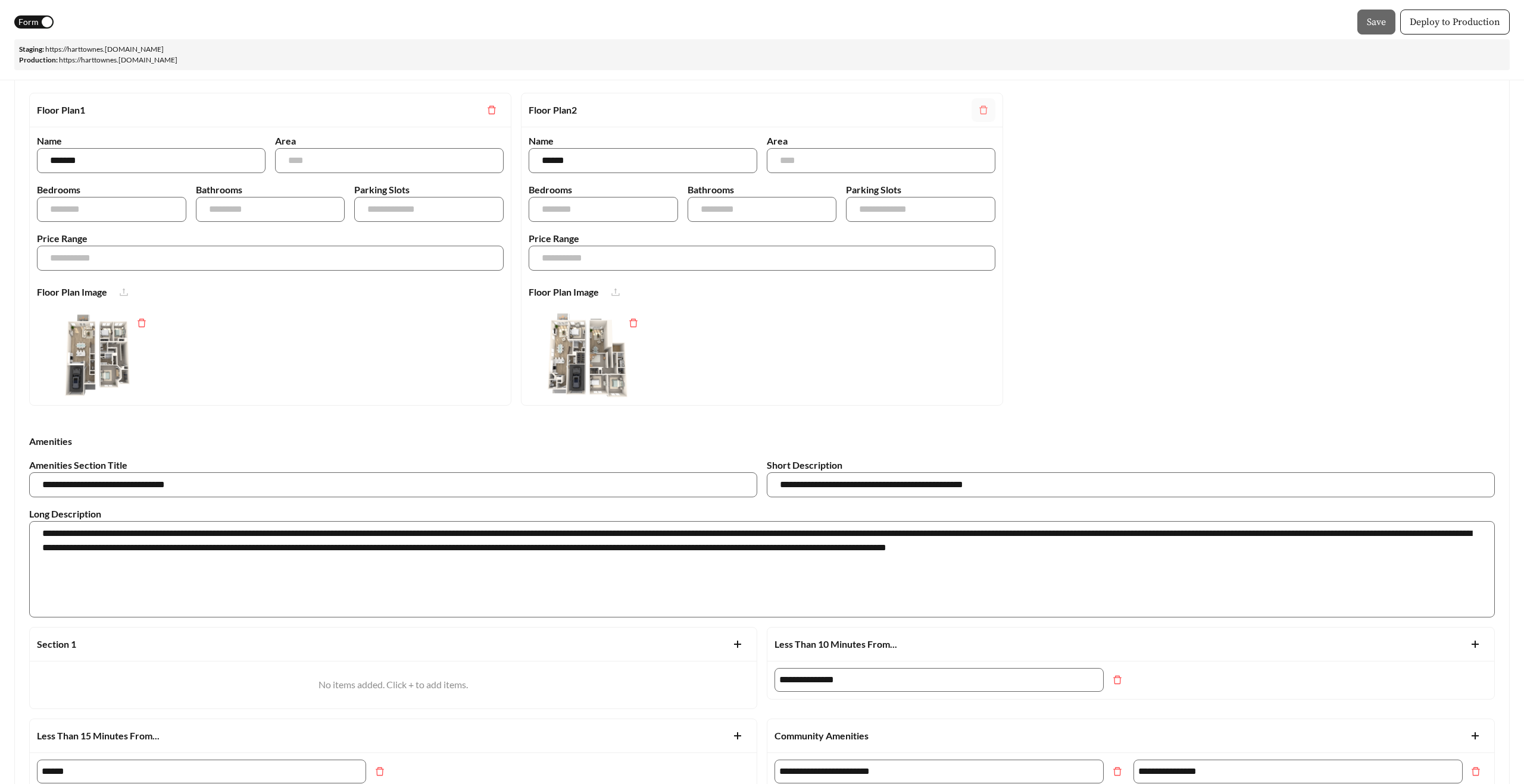
click at [985, 105] on icon "delete" at bounding box center [984, 110] width 9 height 9
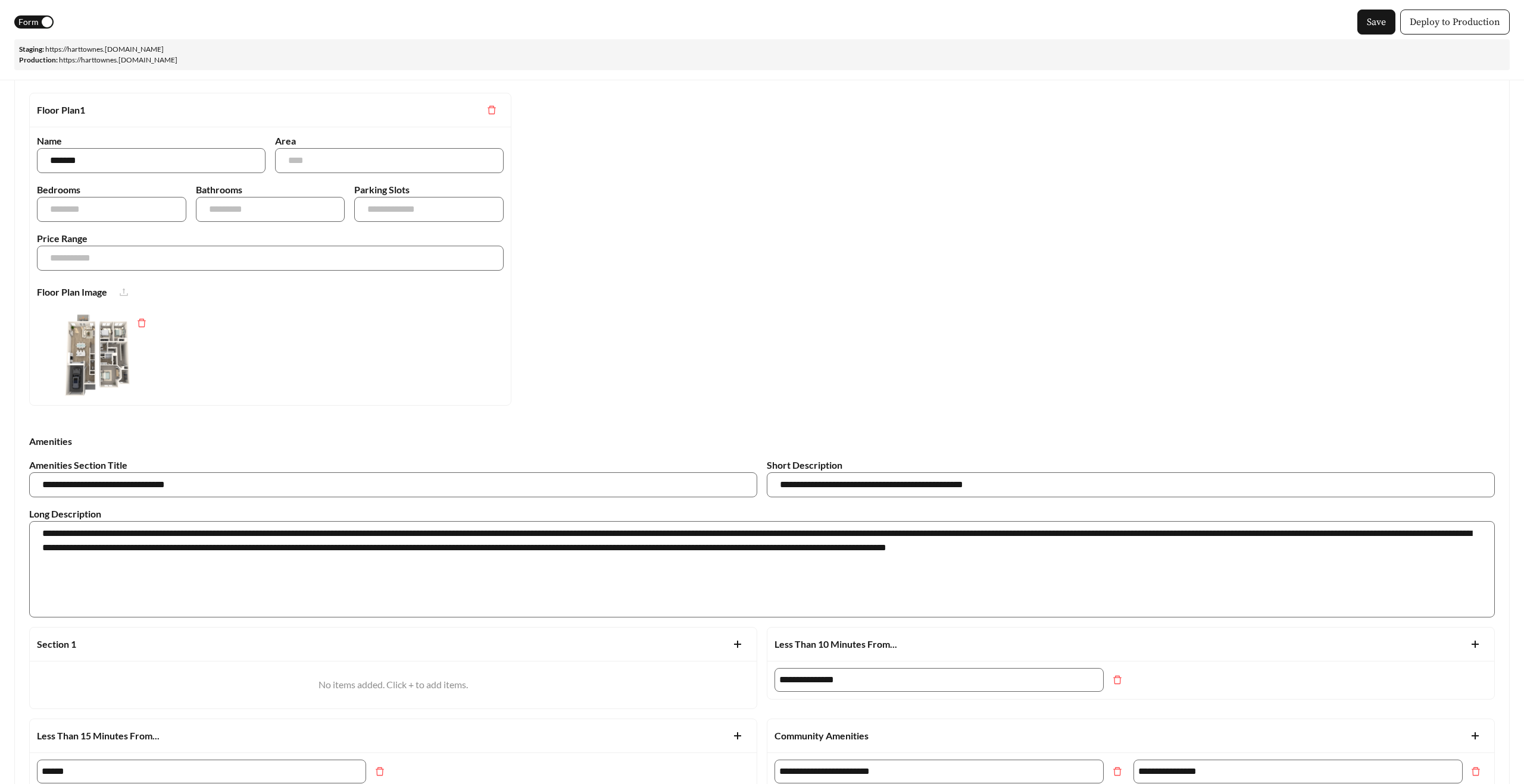
click at [30, 25] on span "Form" at bounding box center [29, 22] width 20 height 13
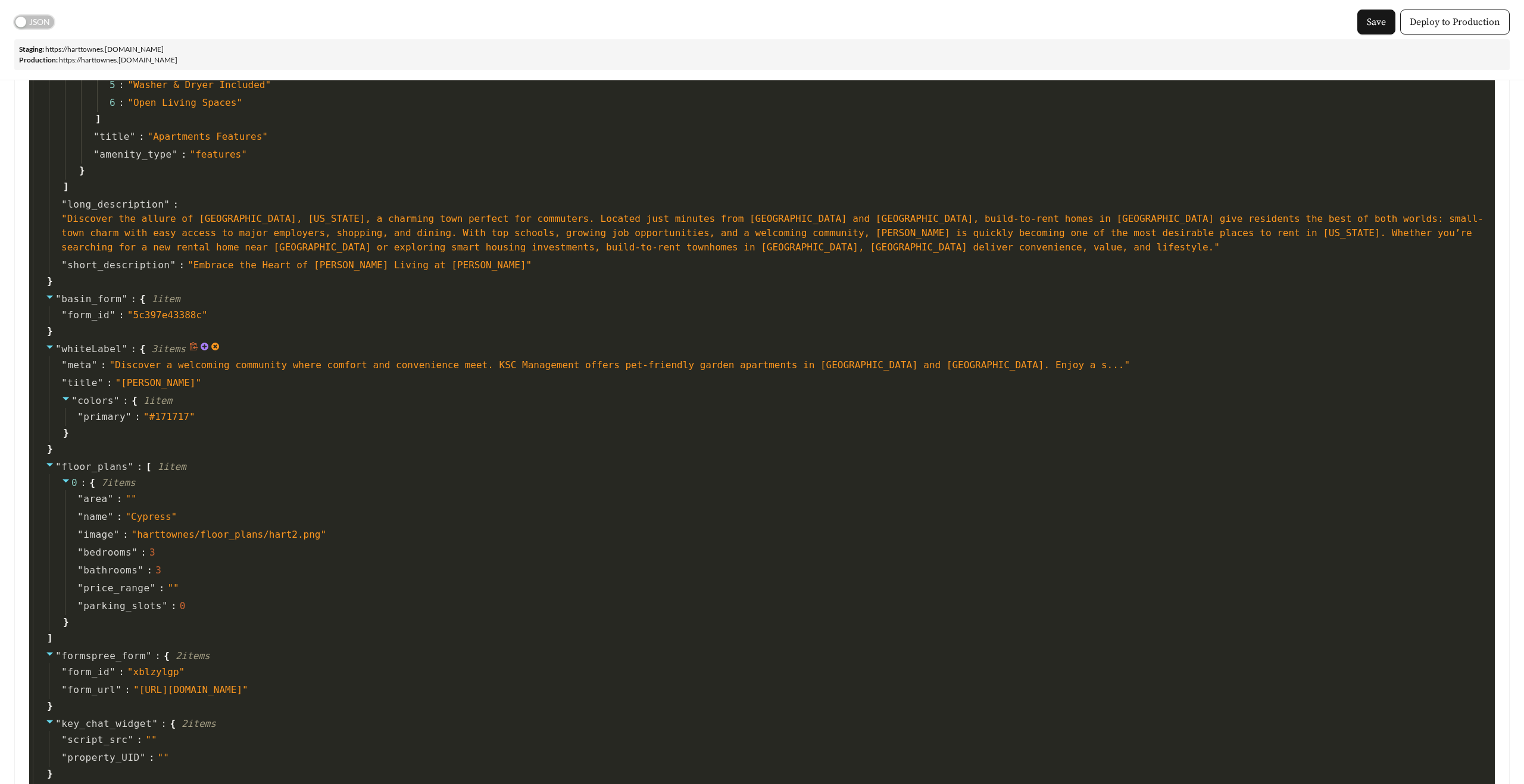
scroll to position [2029, 0]
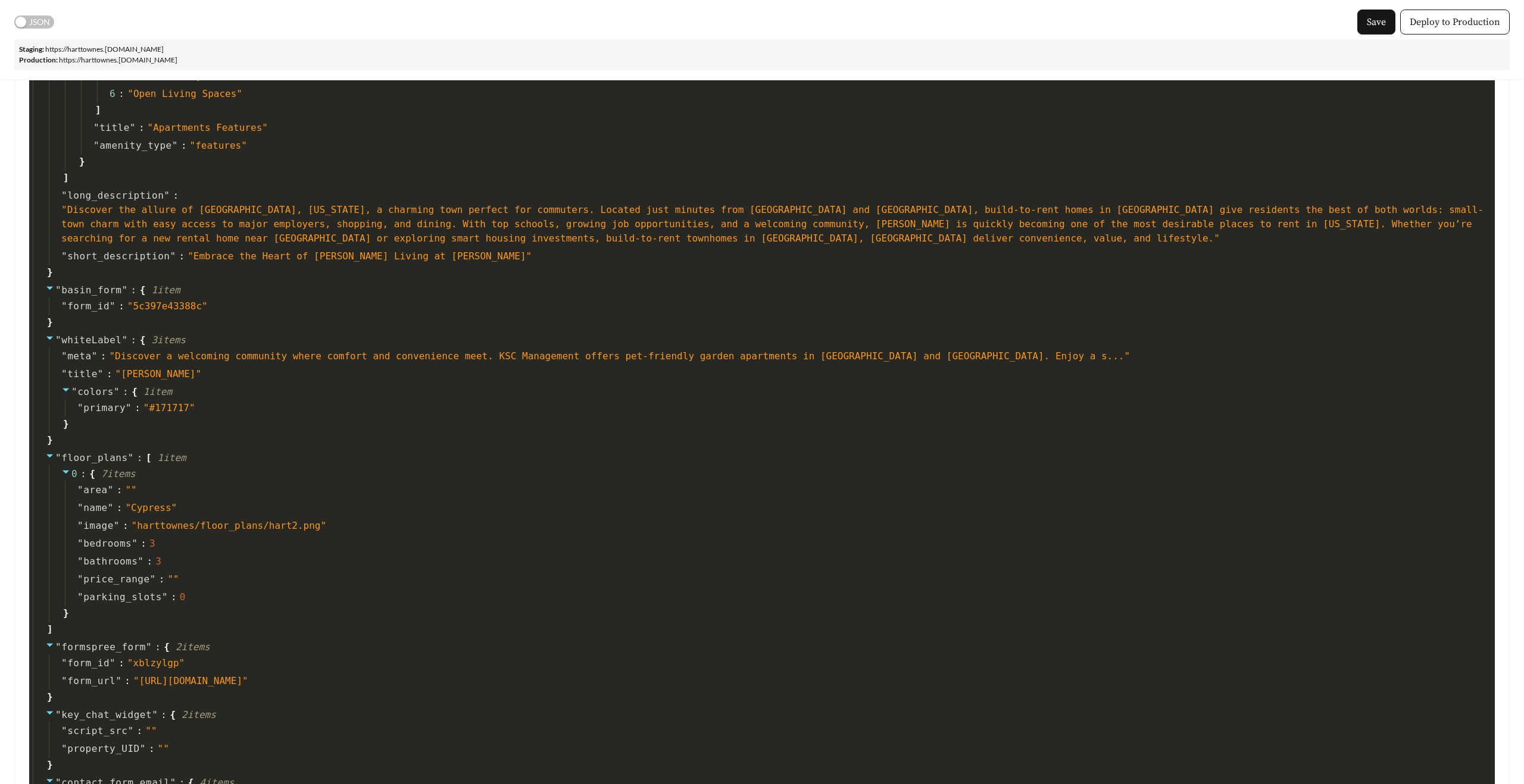
click at [32, 18] on span "JSON" at bounding box center [39, 22] width 21 height 13
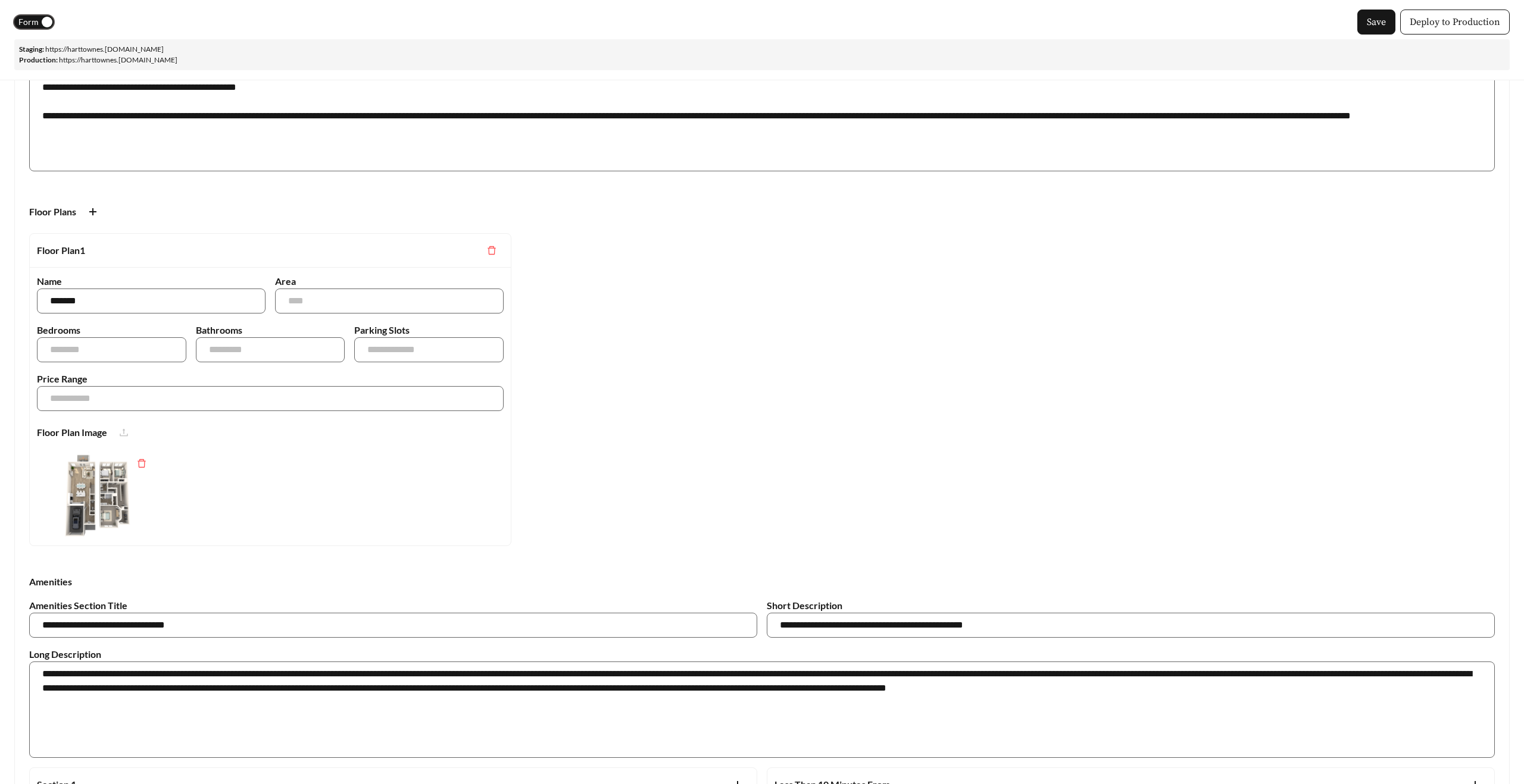
scroll to position [342, 0]
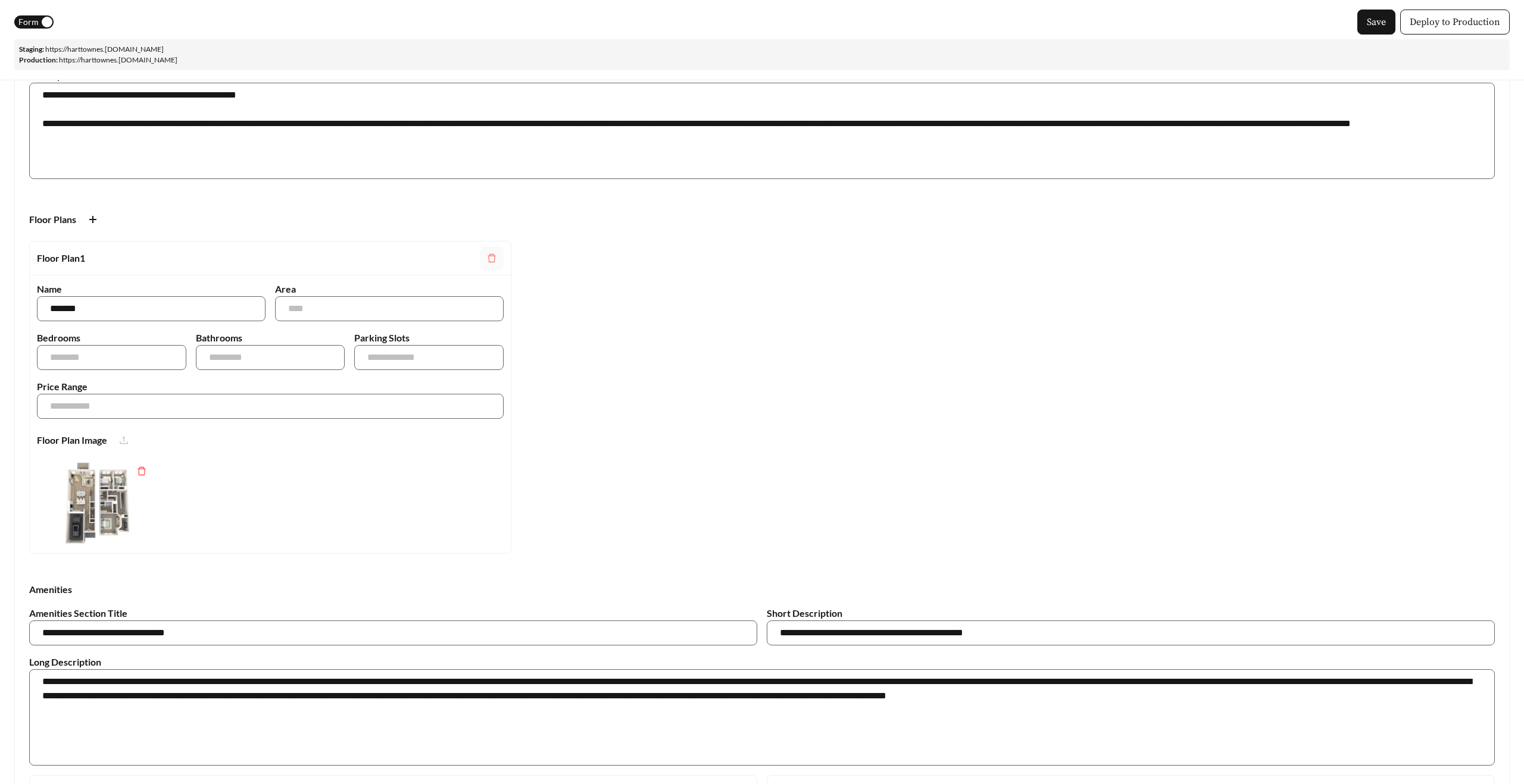
click at [490, 259] on icon "delete" at bounding box center [492, 259] width 9 height 9
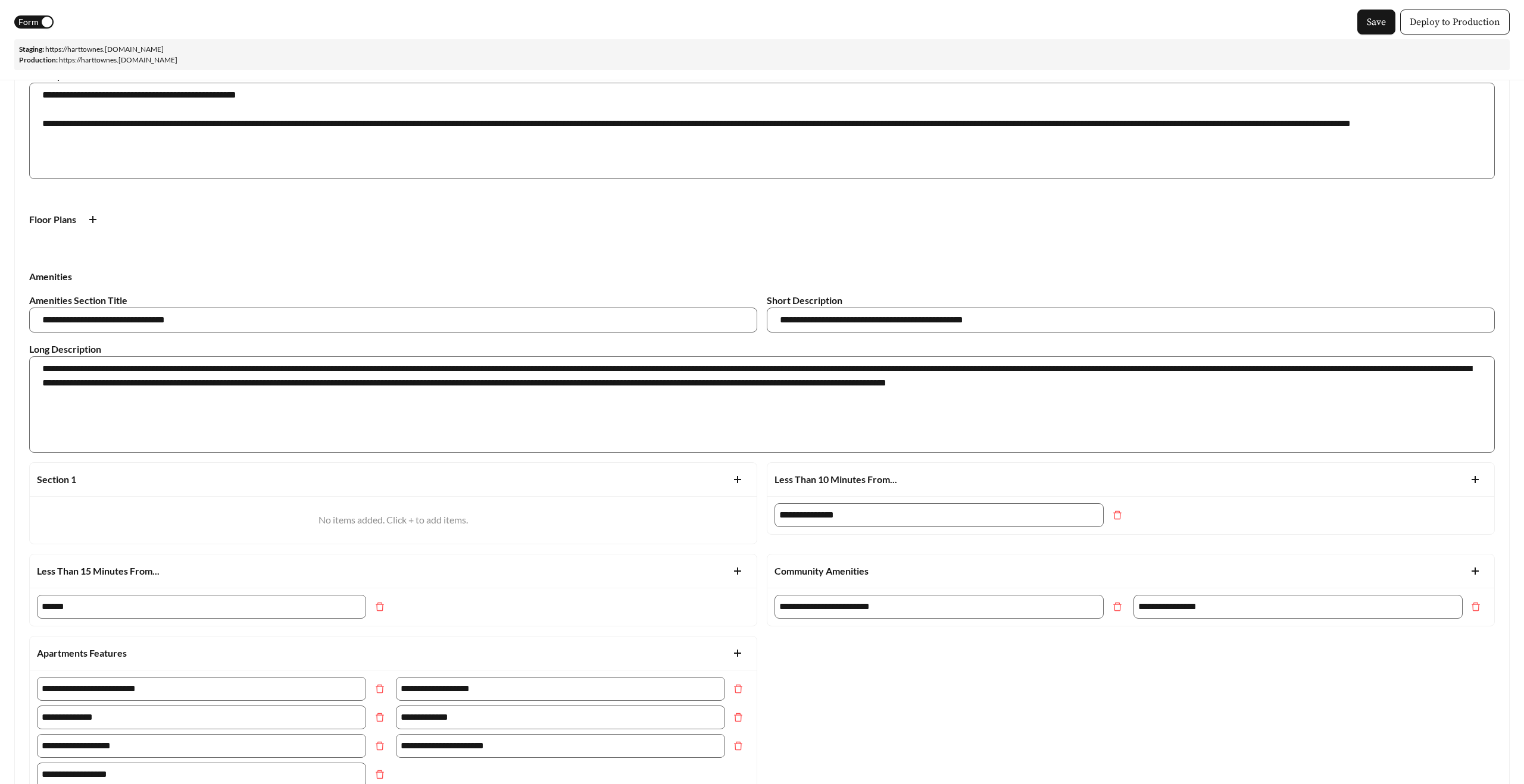
click at [25, 27] on span "Form" at bounding box center [29, 22] width 20 height 13
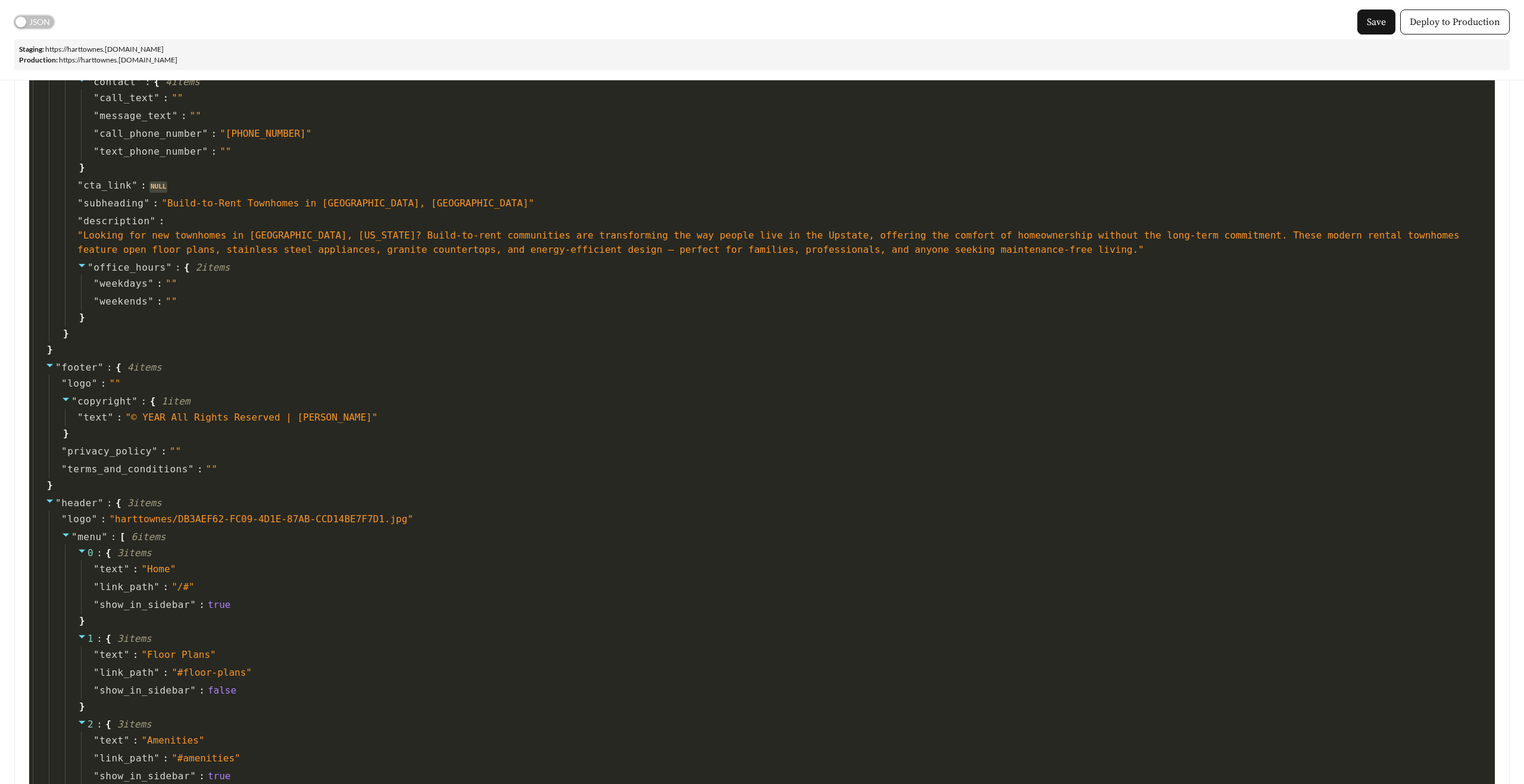
scroll to position [483, 0]
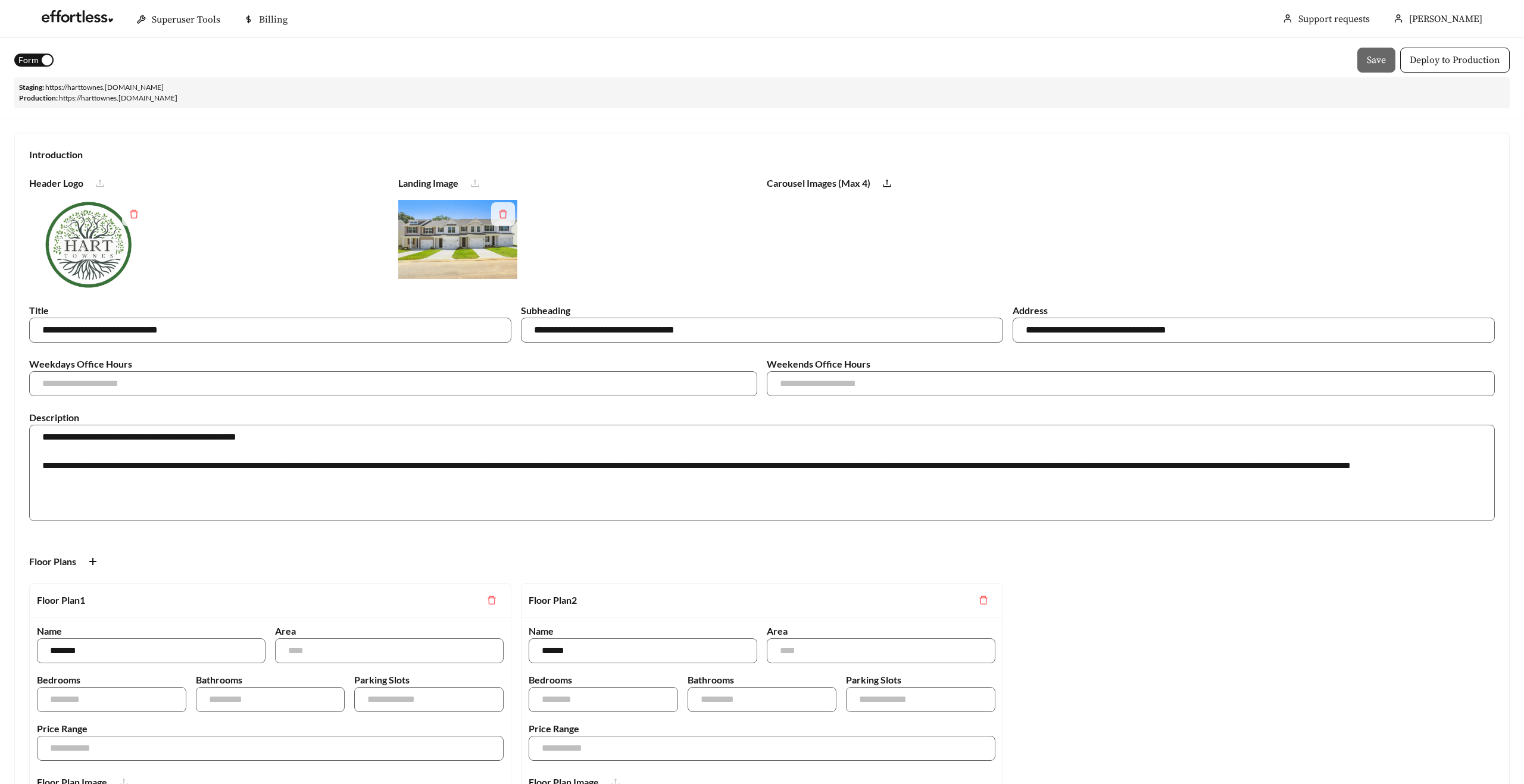
click at [36, 57] on span "Form" at bounding box center [29, 59] width 20 height 13
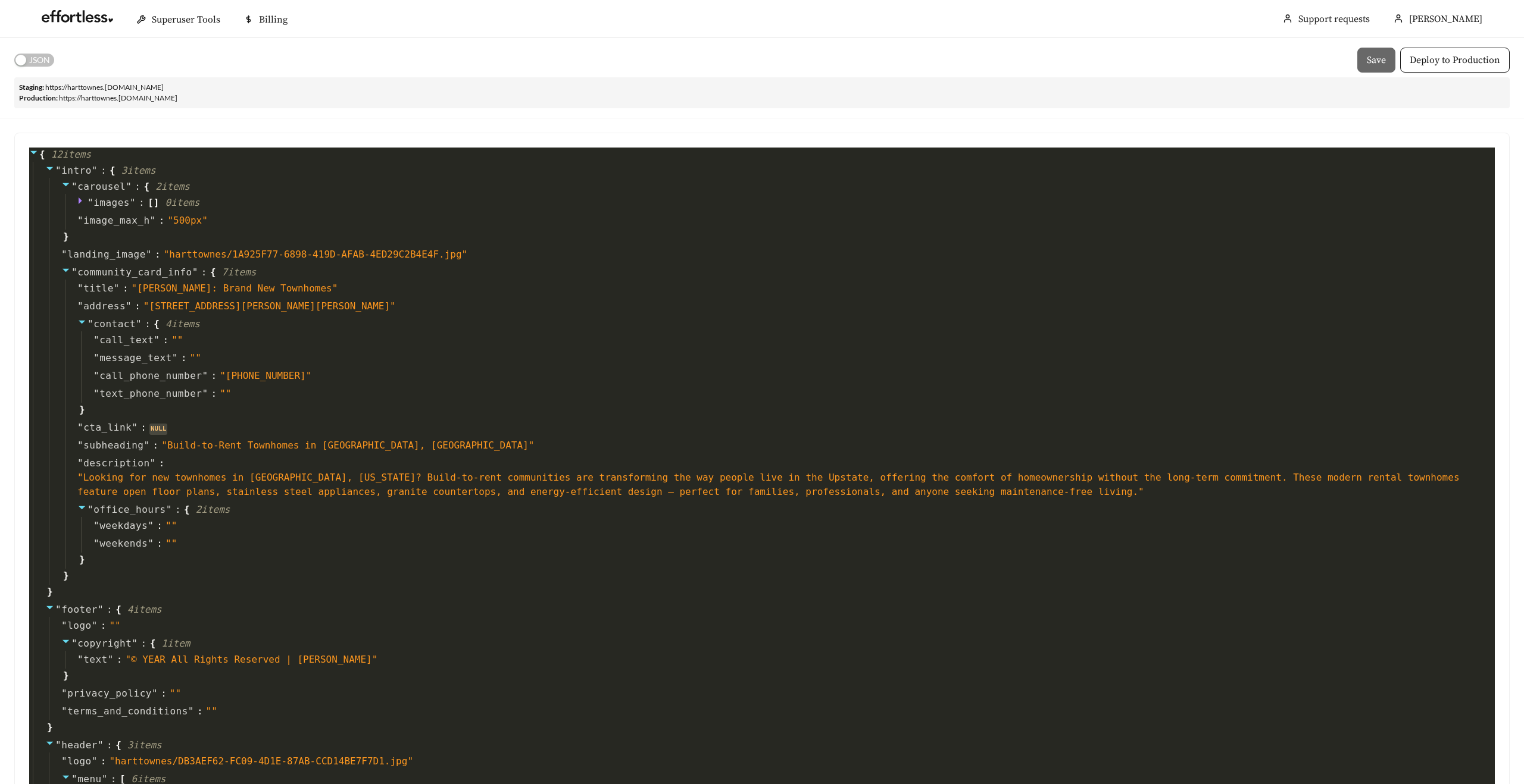
click at [36, 57] on span "JSON" at bounding box center [39, 59] width 21 height 13
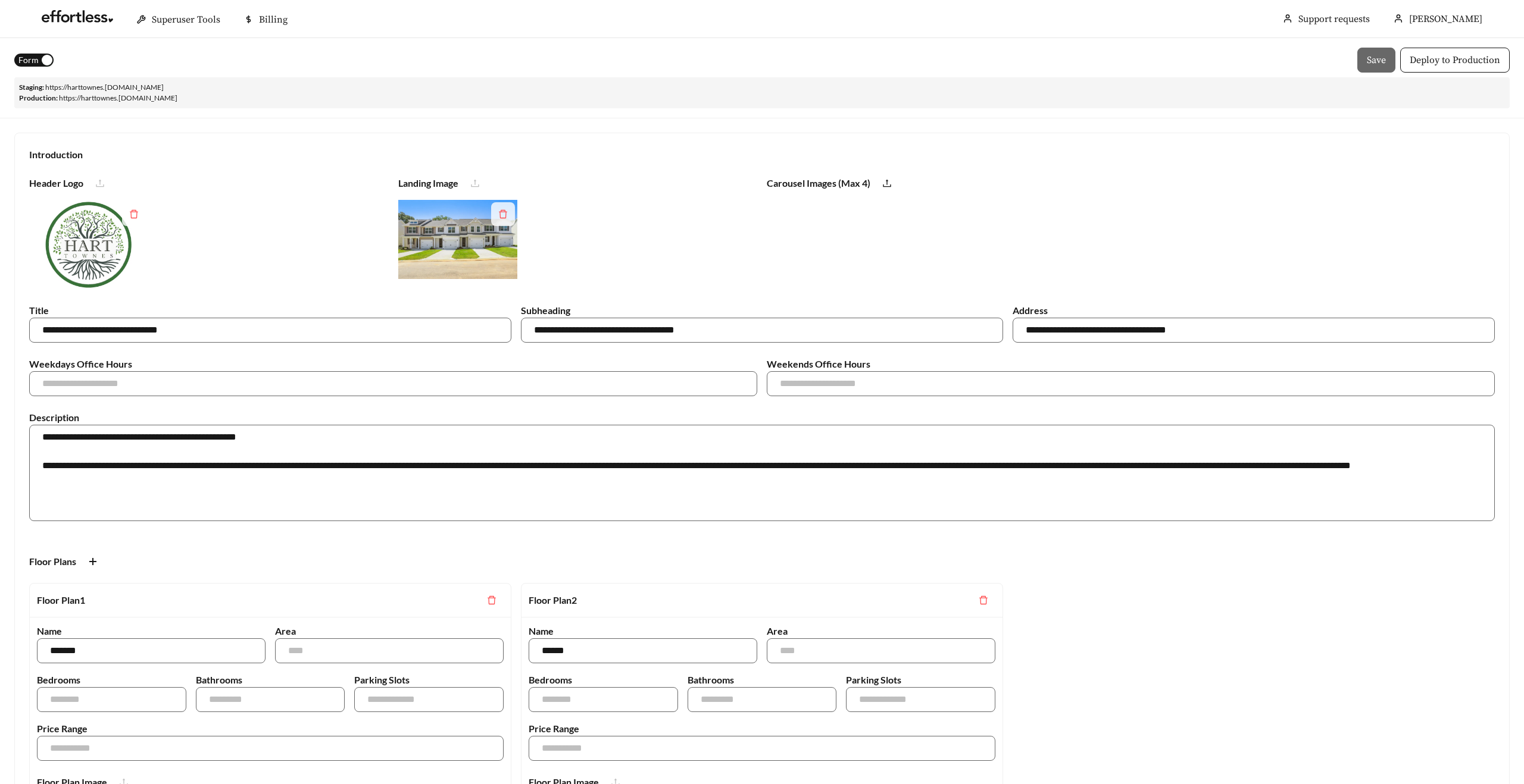
click at [38, 57] on button "Form" at bounding box center [34, 59] width 39 height 13
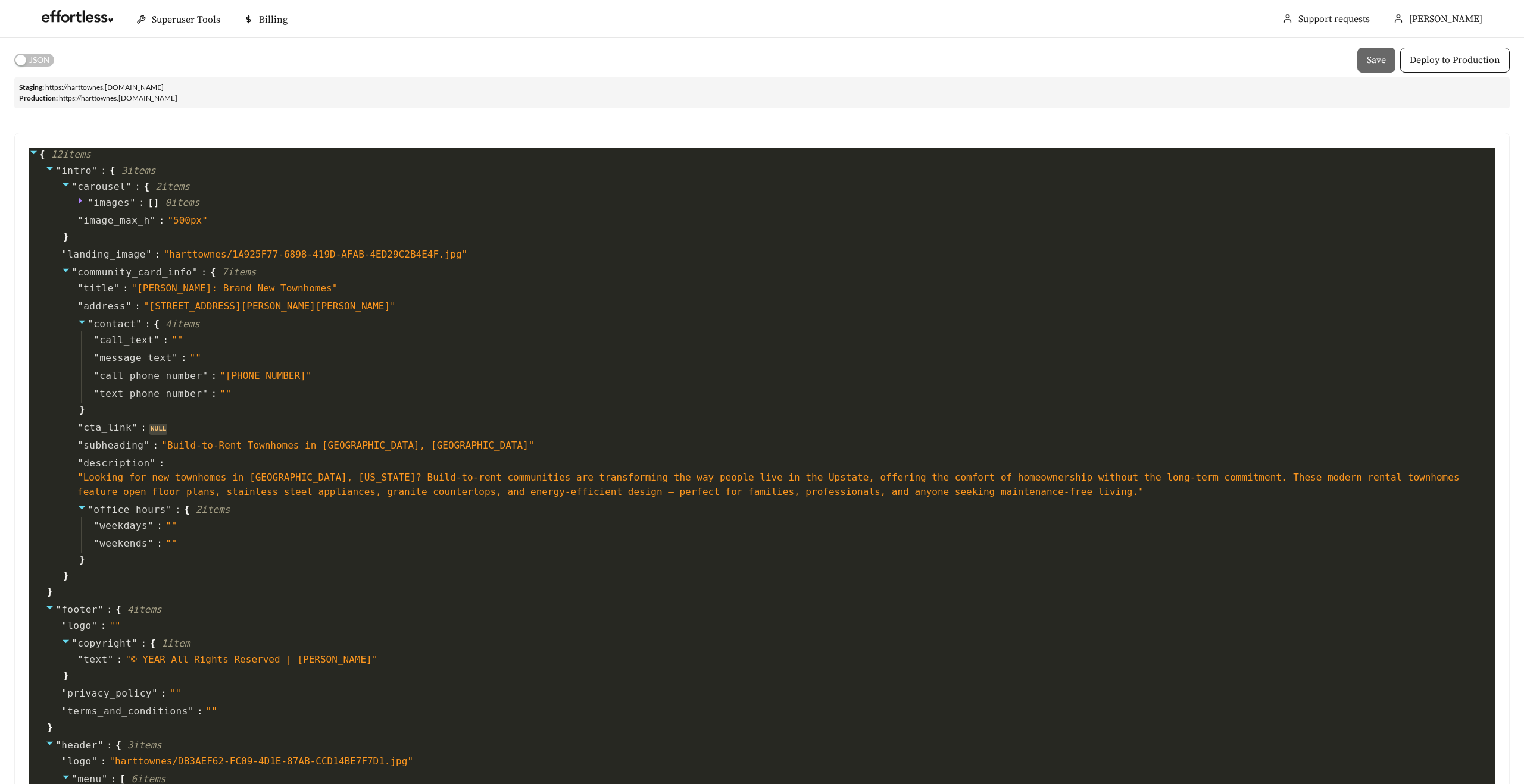
click at [38, 56] on span "JSON" at bounding box center [39, 59] width 21 height 13
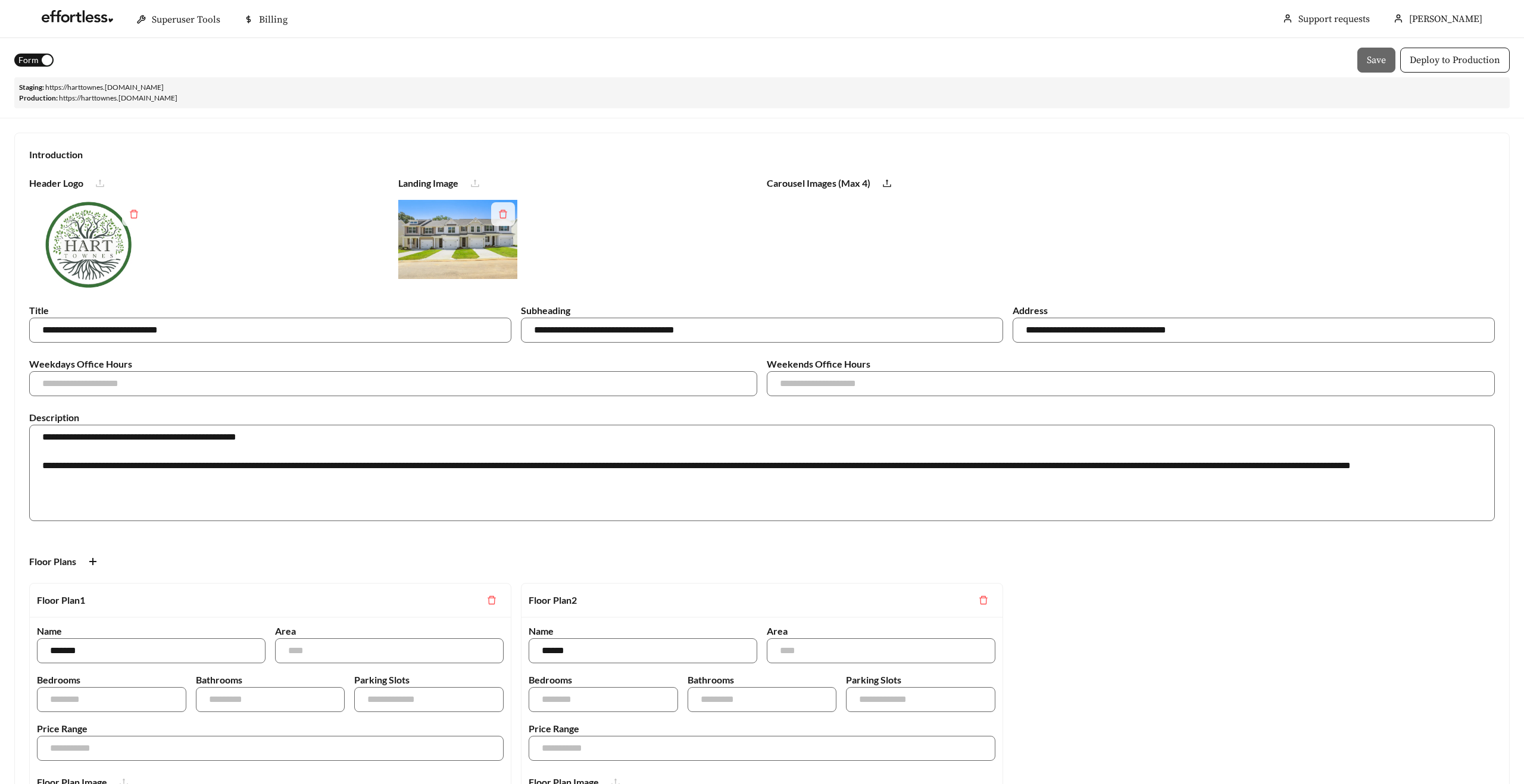
click at [25, 63] on span "Form" at bounding box center [29, 59] width 20 height 13
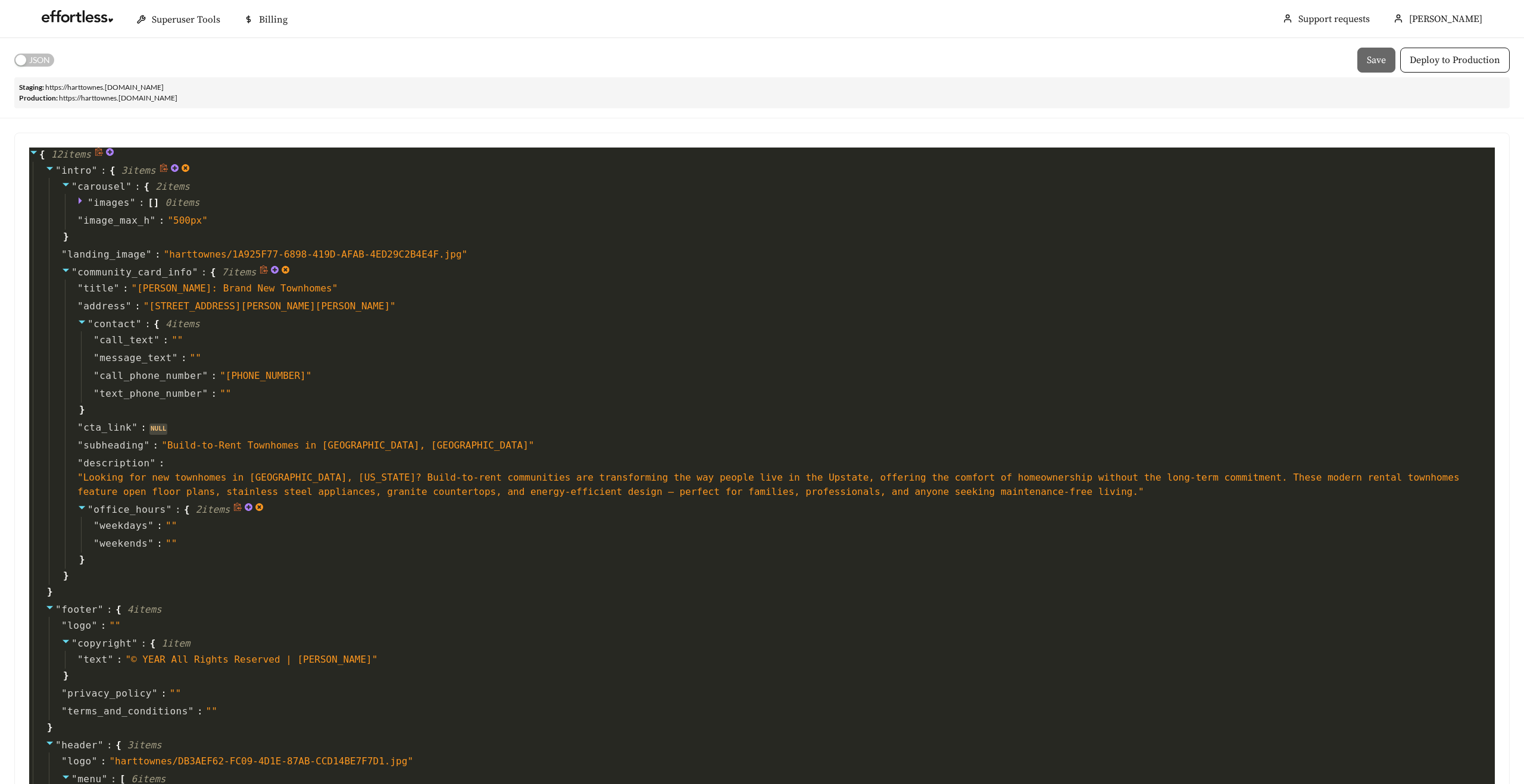
click at [264, 508] on icon at bounding box center [259, 508] width 9 height 9
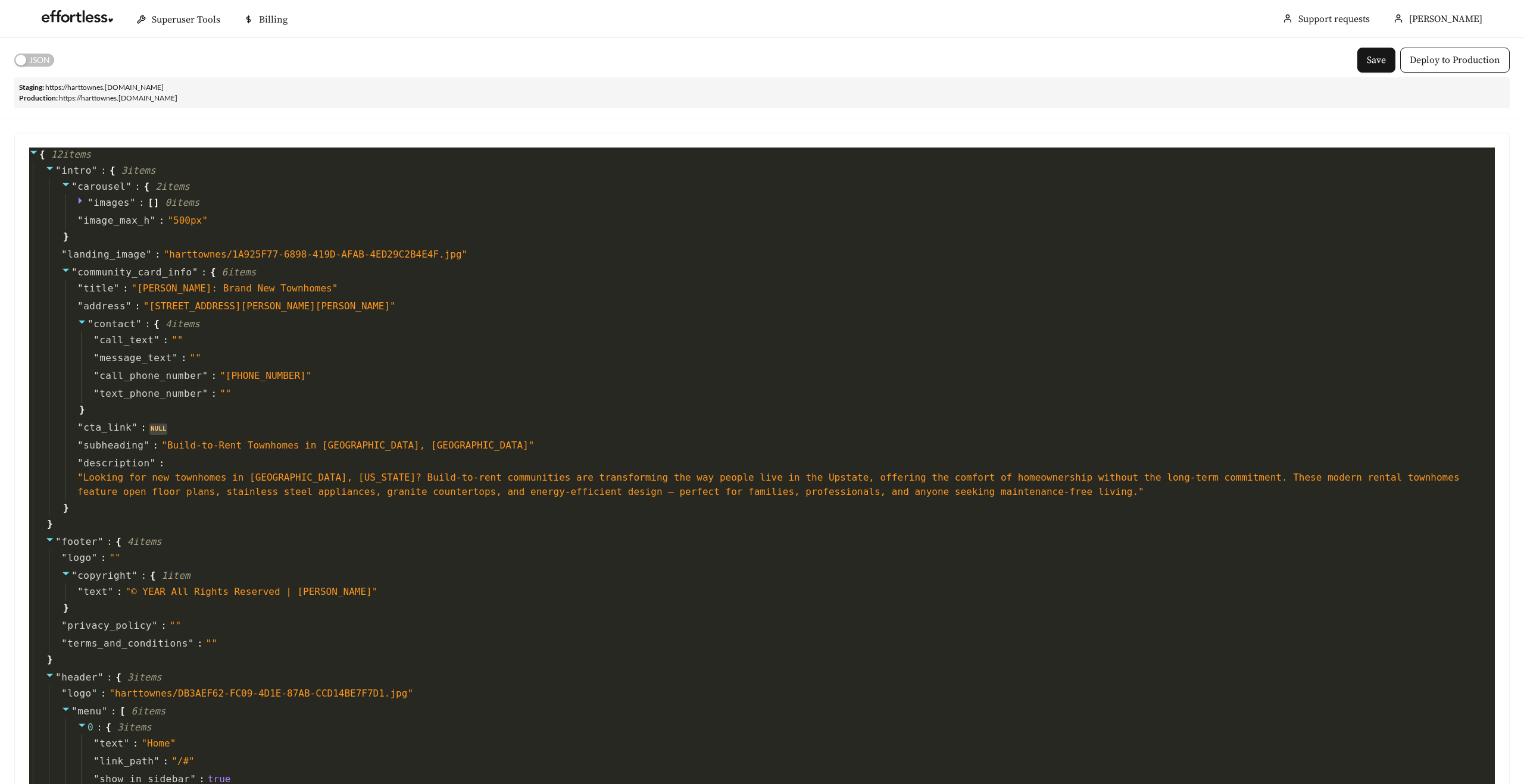
click at [22, 53] on button "JSON" at bounding box center [35, 59] width 40 height 13
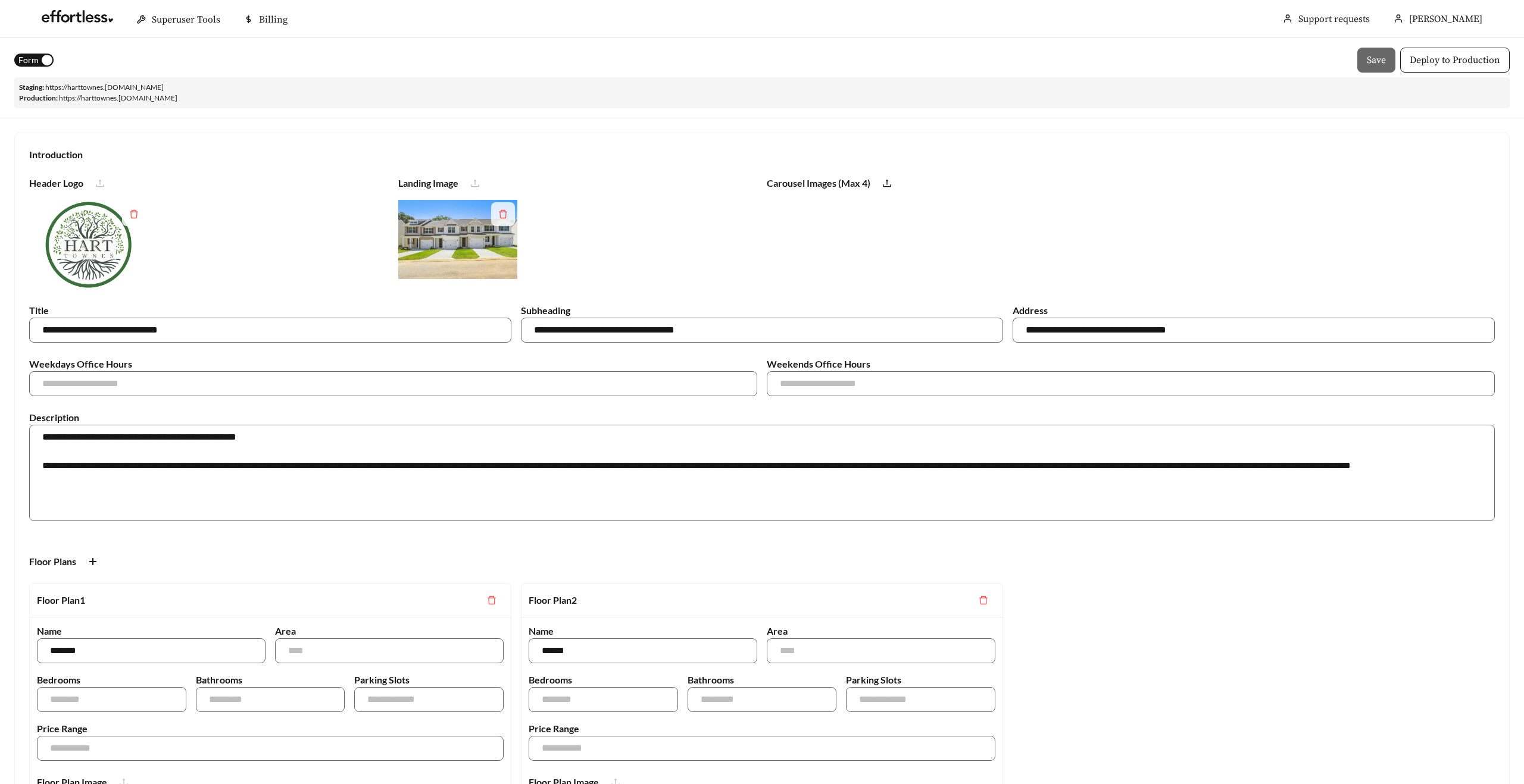
click at [19, 53] on span "Form" at bounding box center [29, 59] width 20 height 13
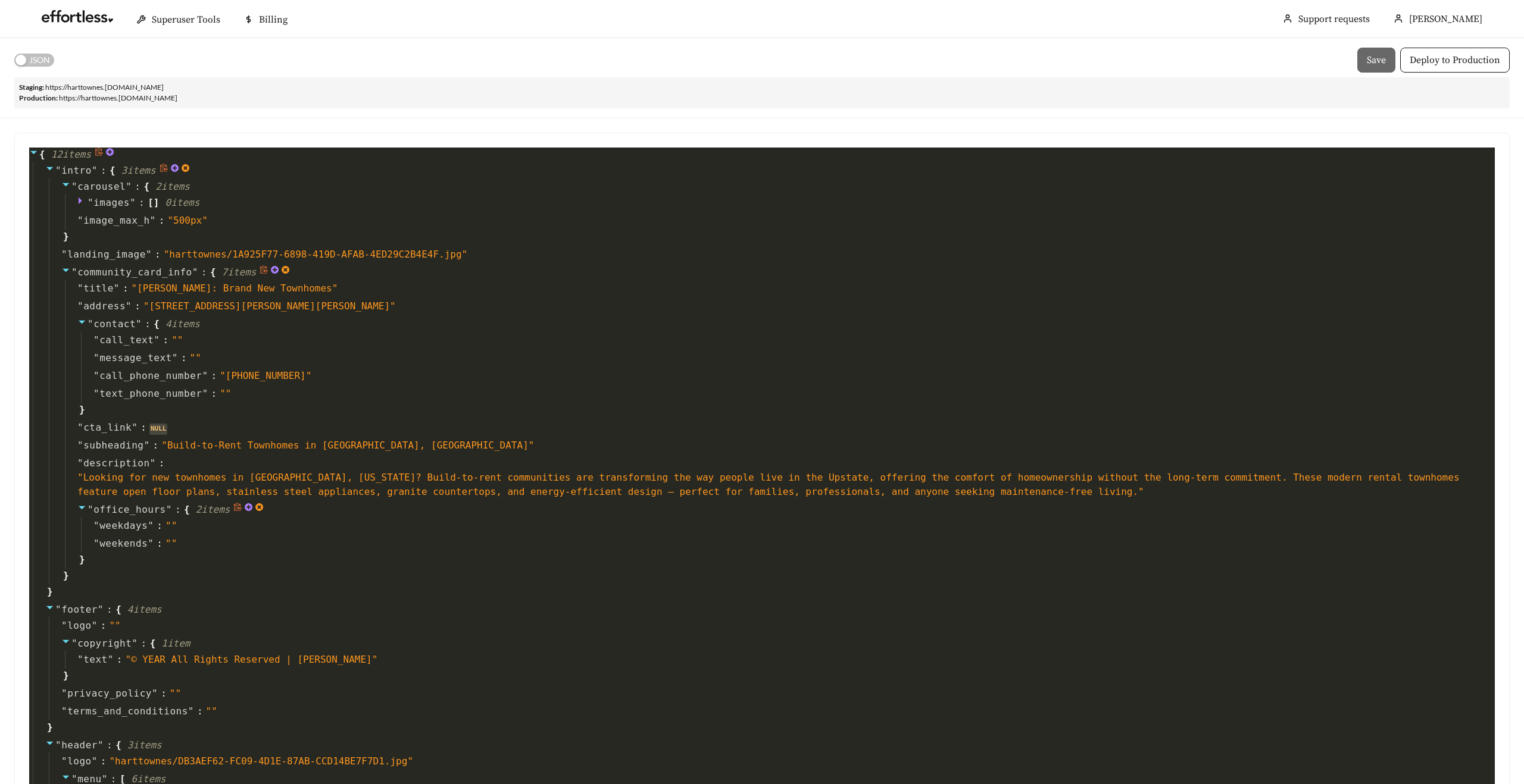
click at [264, 505] on icon at bounding box center [260, 507] width 8 height 8
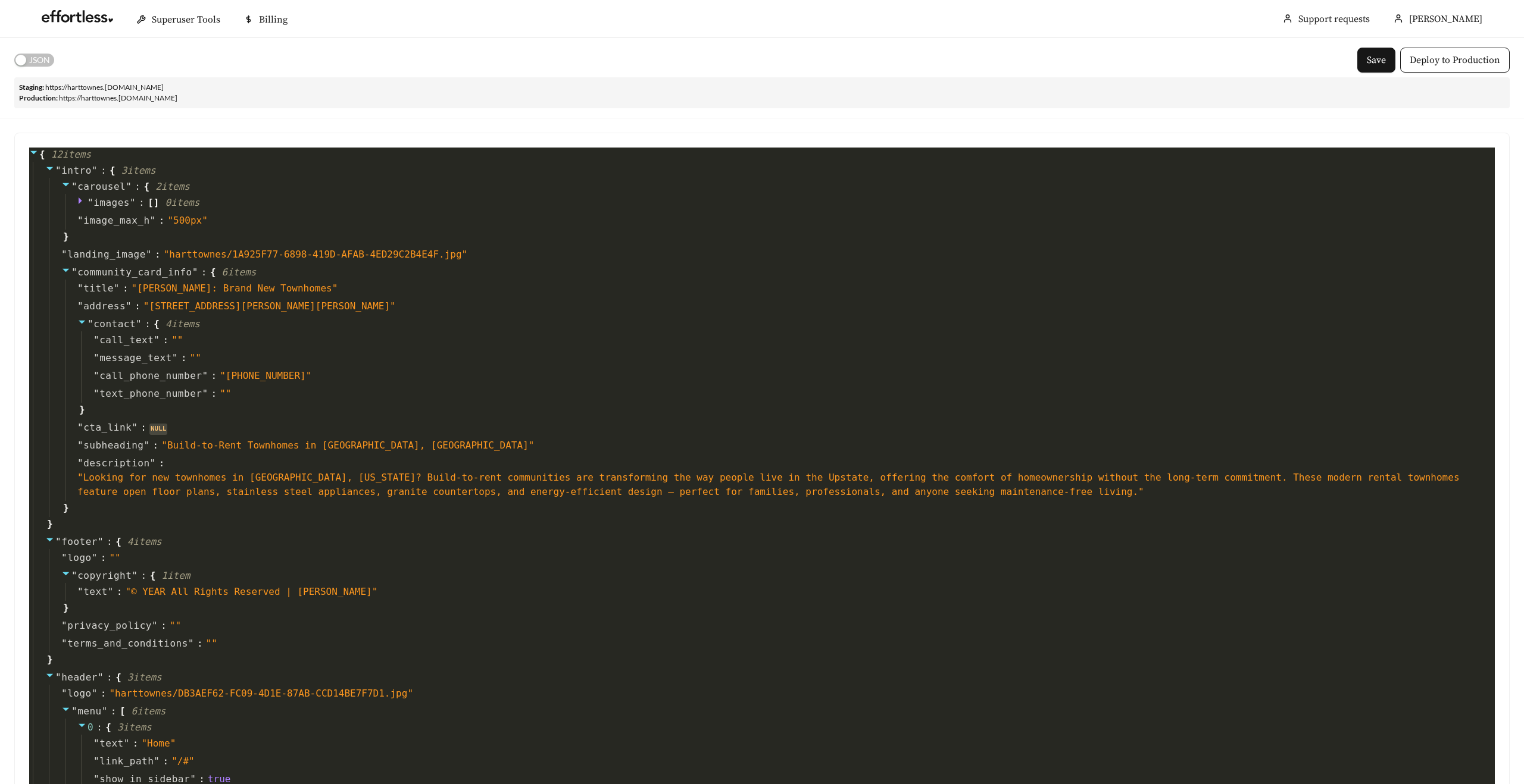
click at [28, 60] on button "JSON" at bounding box center [35, 59] width 40 height 13
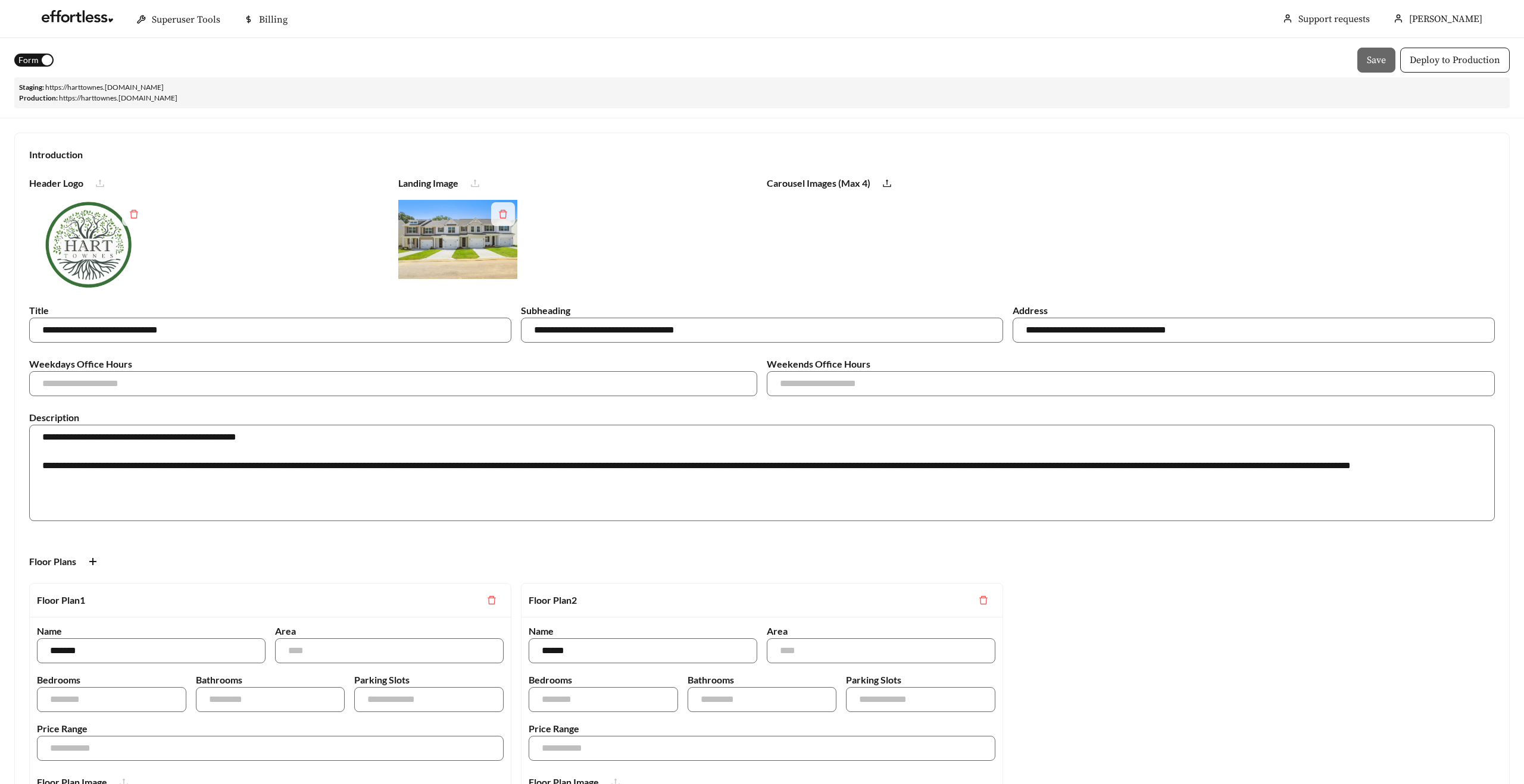
click at [27, 61] on span "Form" at bounding box center [29, 59] width 20 height 13
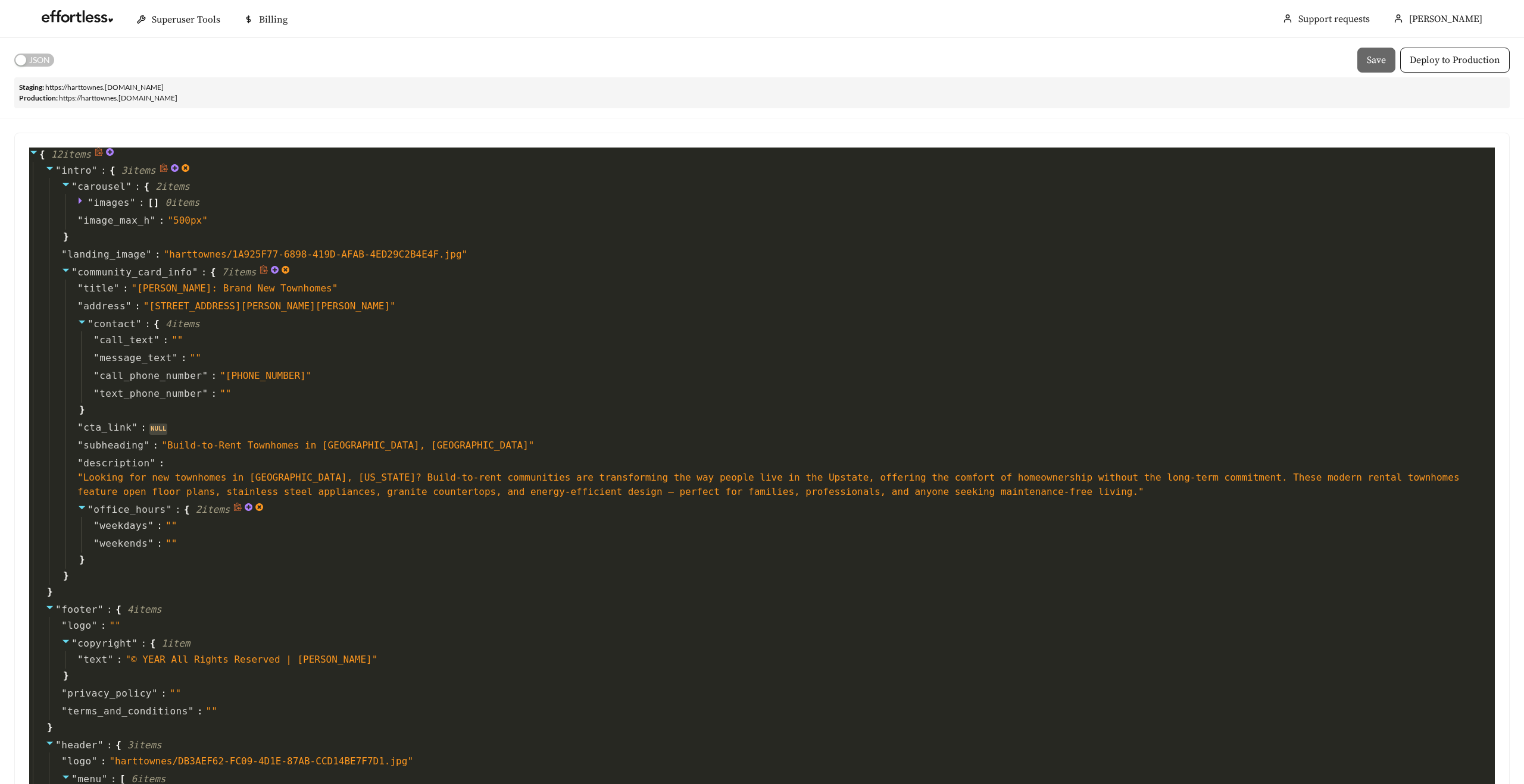
click at [264, 508] on icon at bounding box center [259, 508] width 9 height 9
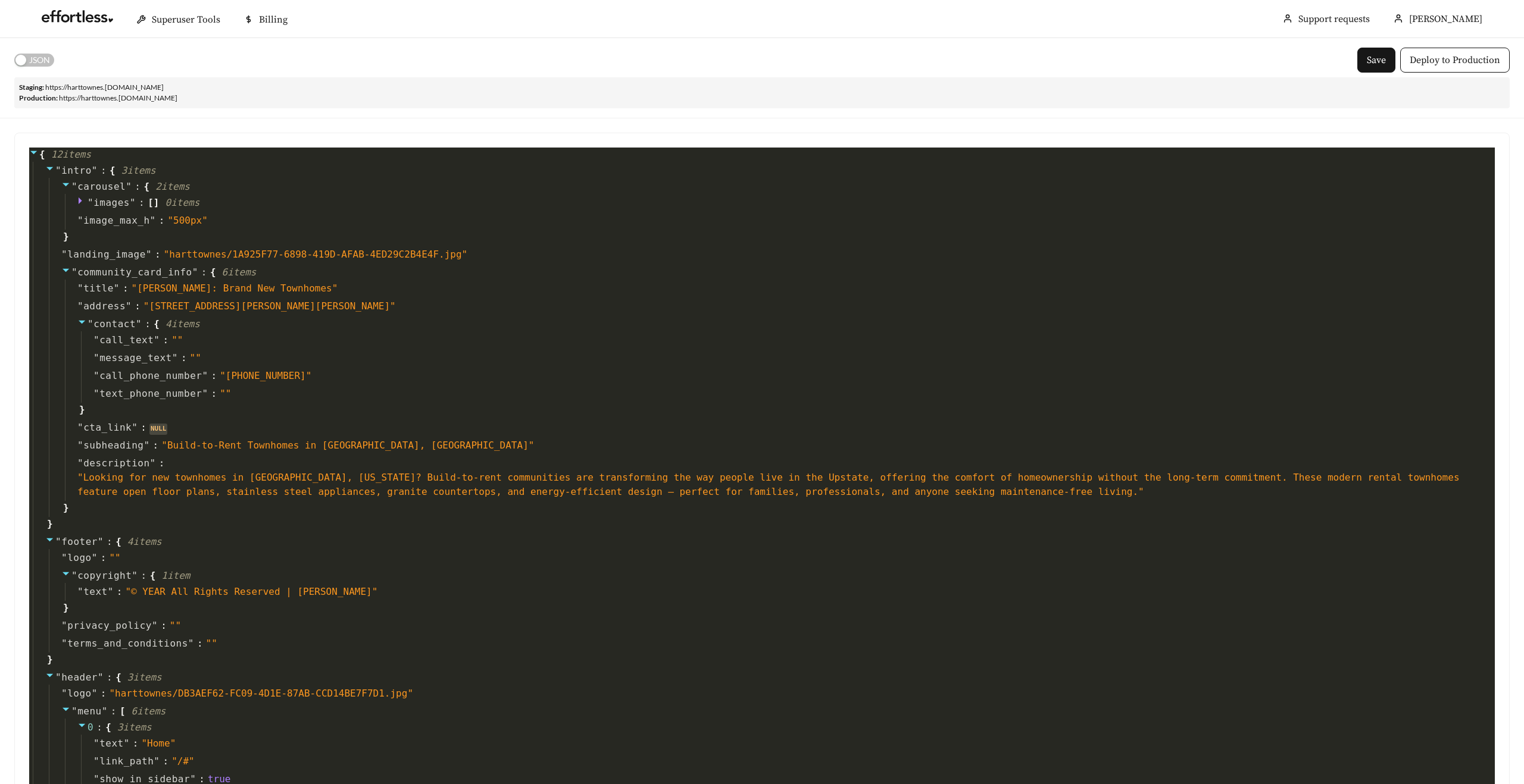
click at [38, 62] on span "JSON" at bounding box center [39, 59] width 21 height 13
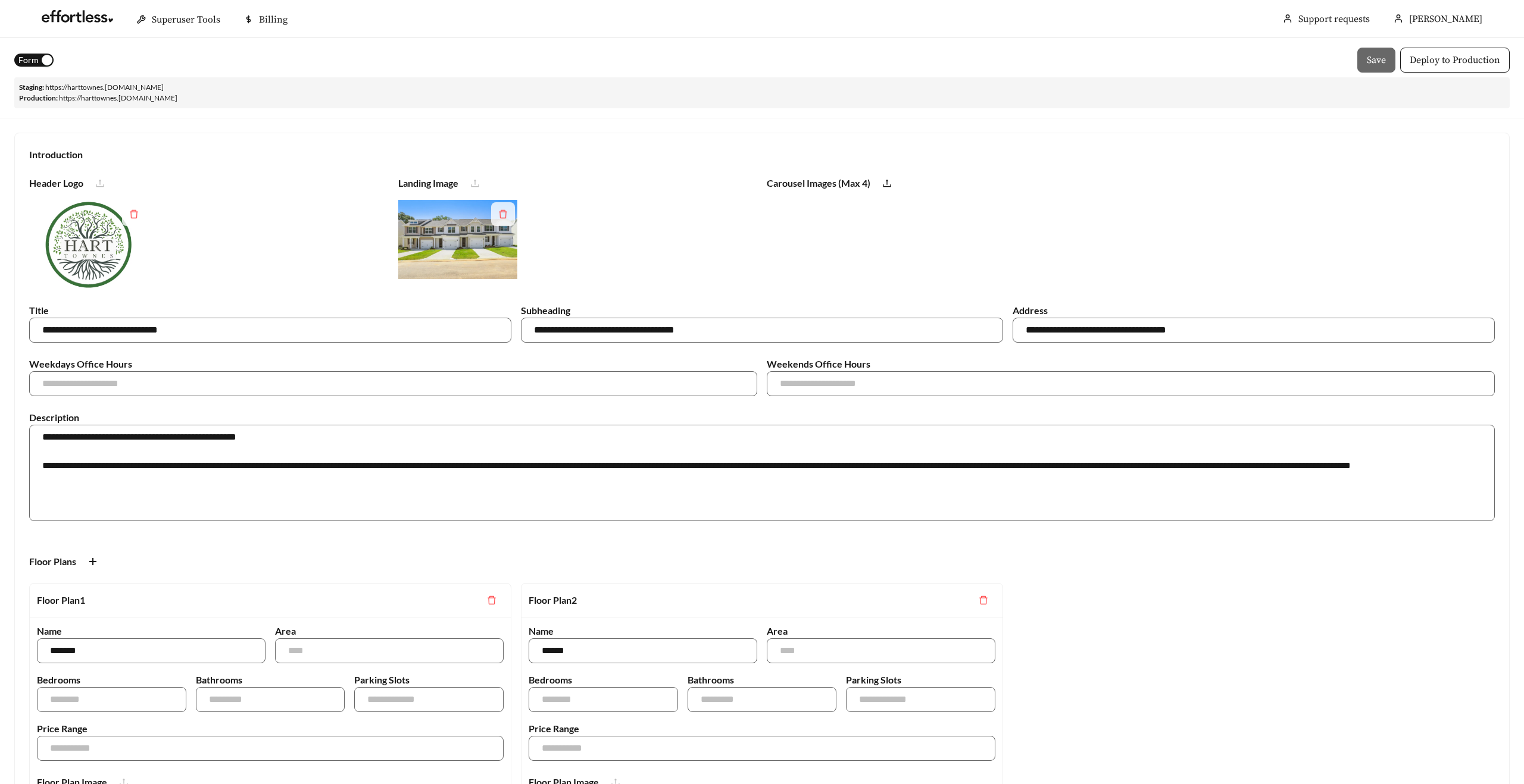
click at [32, 62] on span "Form" at bounding box center [29, 59] width 20 height 13
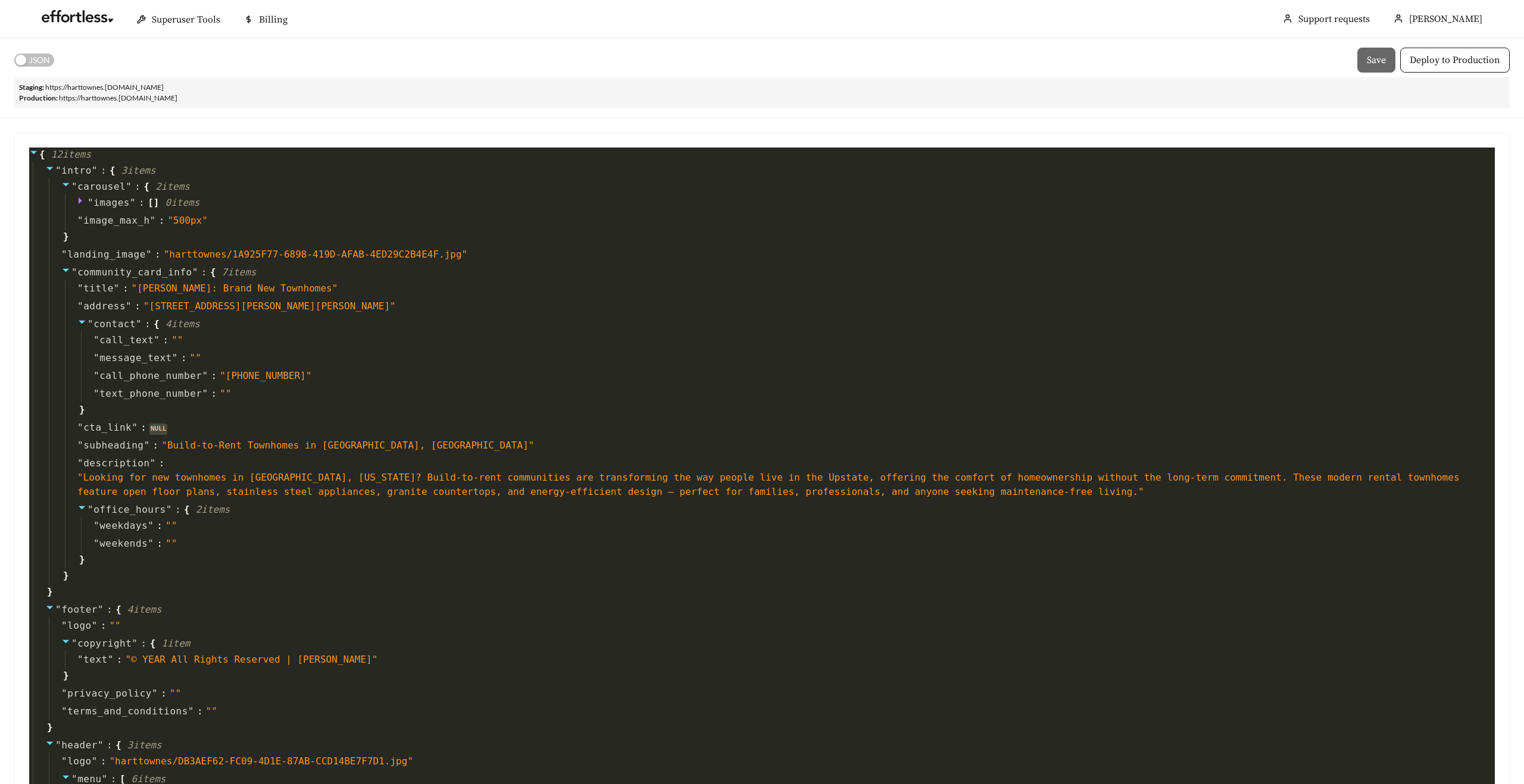
click at [32, 62] on span "JSON" at bounding box center [39, 59] width 21 height 13
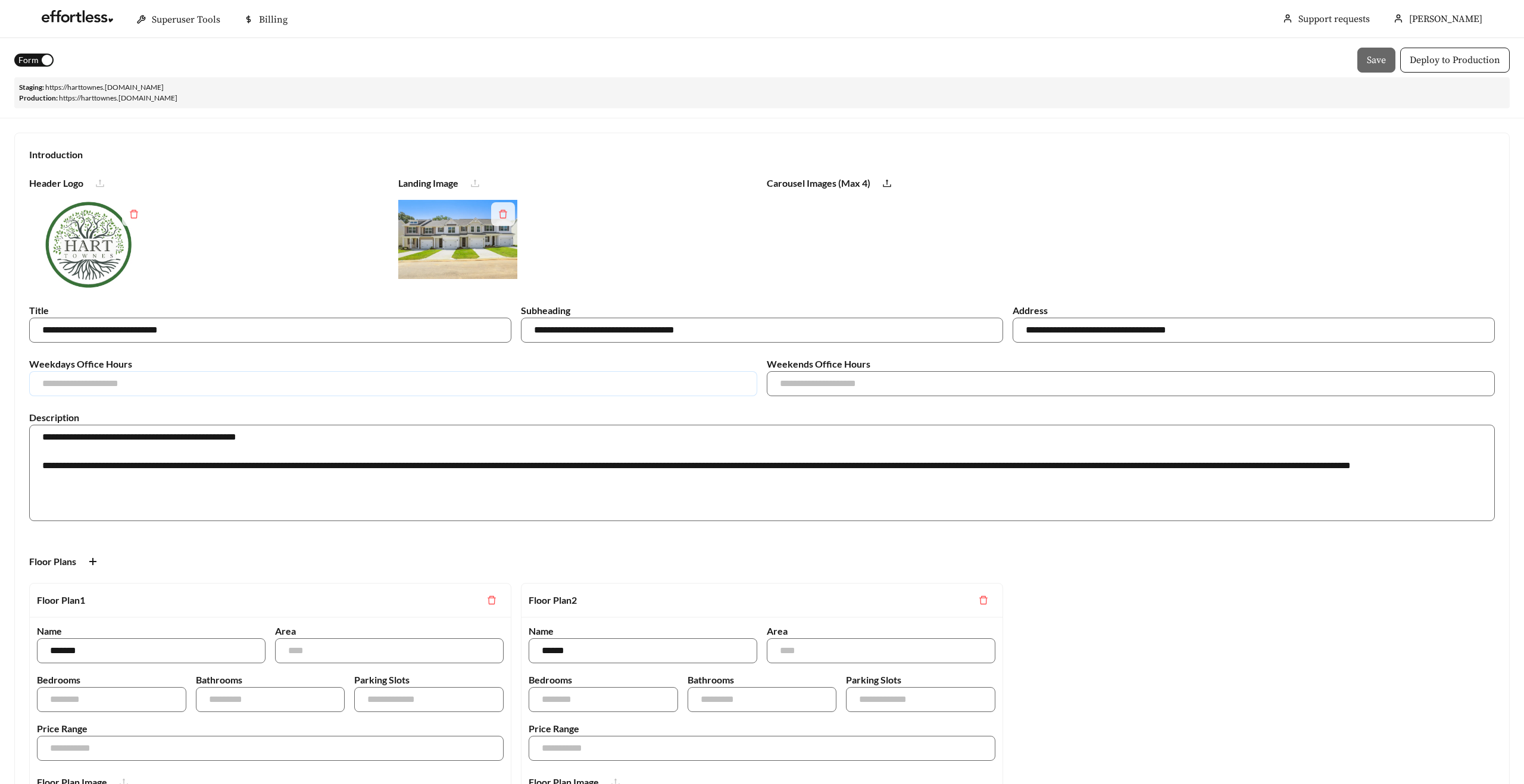
click at [97, 390] on input "text" at bounding box center [393, 384] width 728 height 25
click at [191, 383] on input "text" at bounding box center [393, 384] width 728 height 25
type input "*********"
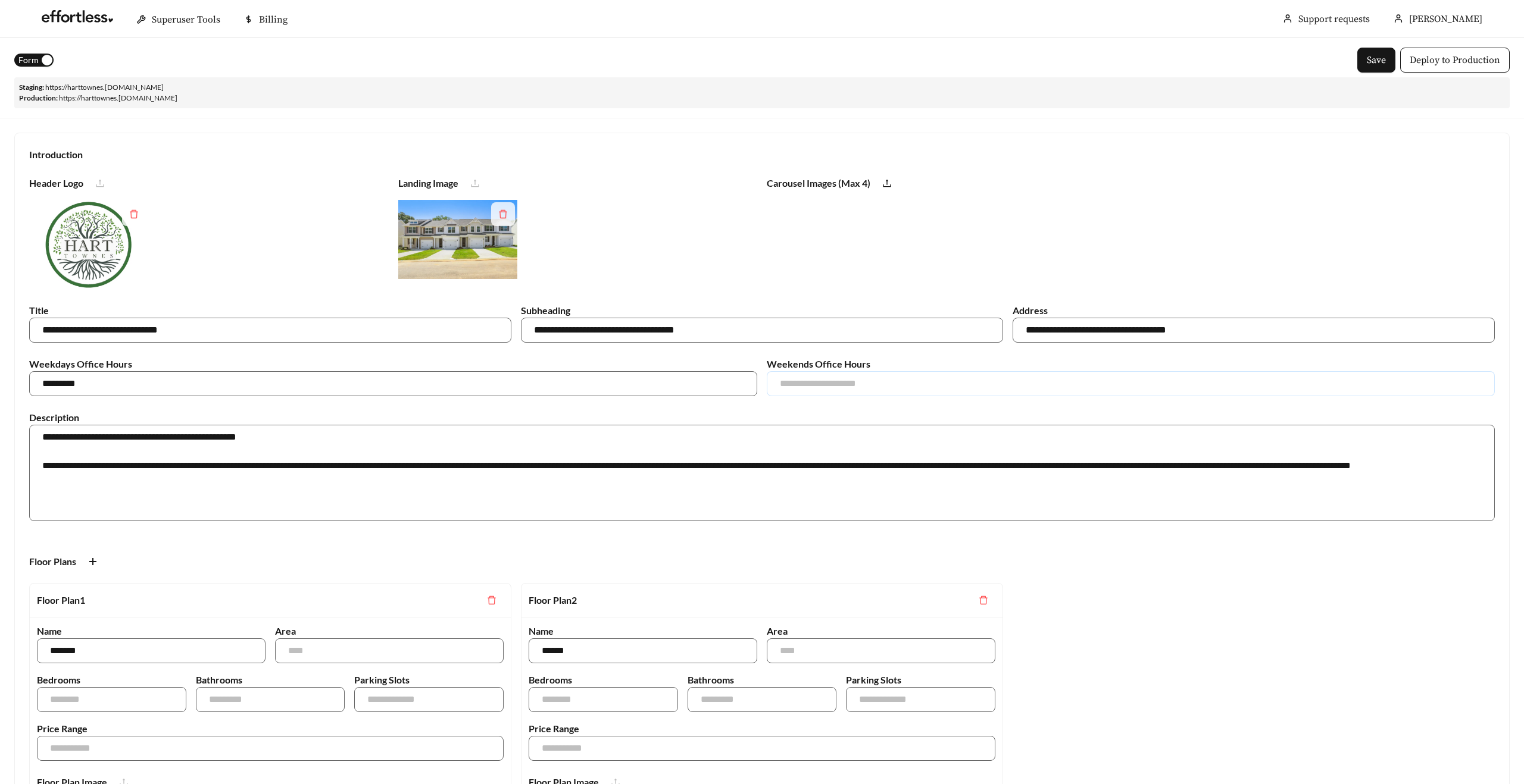
click at [815, 382] on input "text" at bounding box center [1130, 384] width 728 height 25
type input "*********"
click at [796, 384] on input "*********" at bounding box center [1130, 384] width 728 height 25
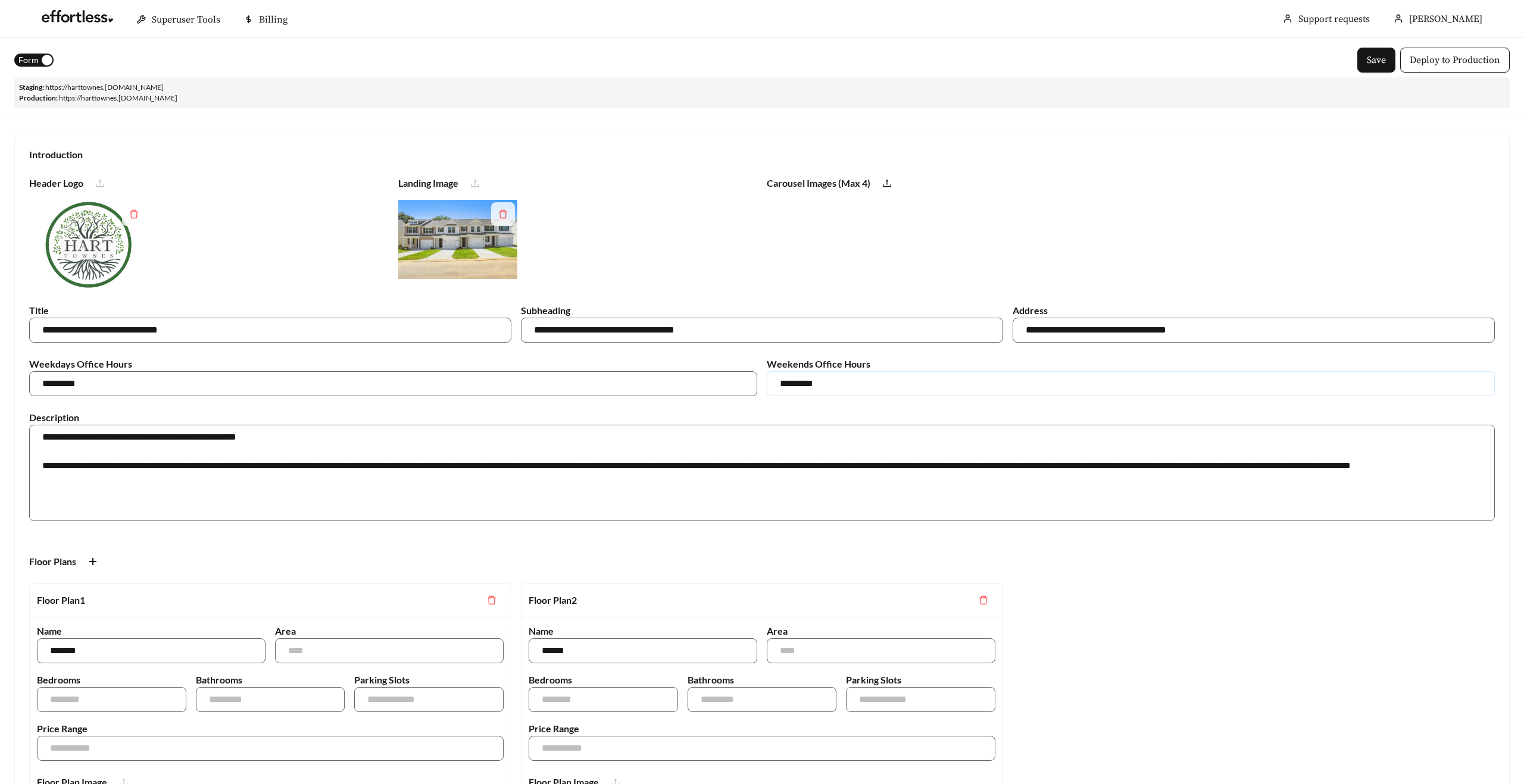
click at [796, 384] on input "*********" at bounding box center [1130, 384] width 728 height 25
click at [225, 390] on input "*********" at bounding box center [393, 384] width 728 height 25
click at [303, 87] on div "Staging: https:// harttownes .staging.effortlesslanding.com Production: https:/…" at bounding box center [762, 93] width 1495 height 31
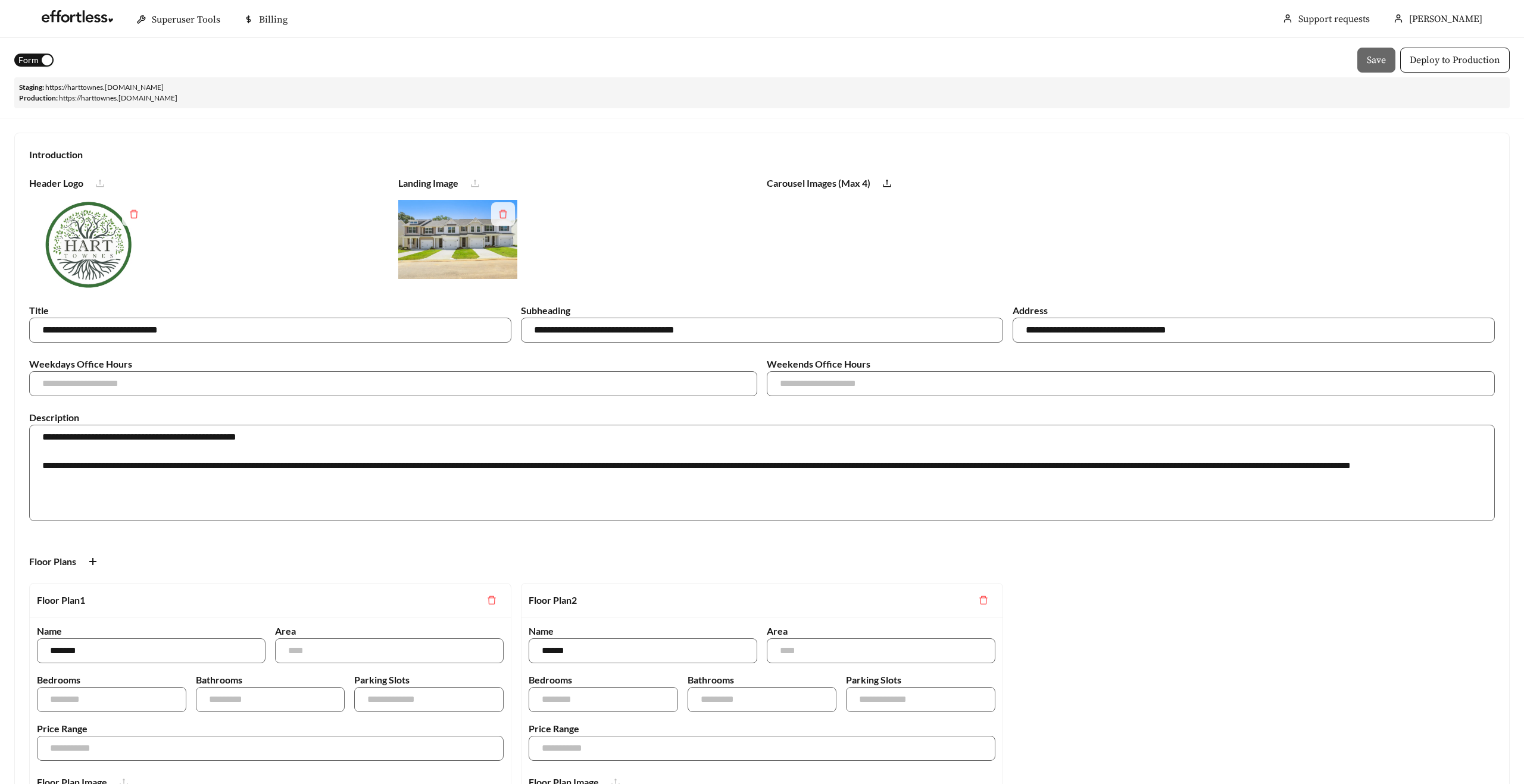
click at [30, 59] on span "Form" at bounding box center [29, 59] width 20 height 13
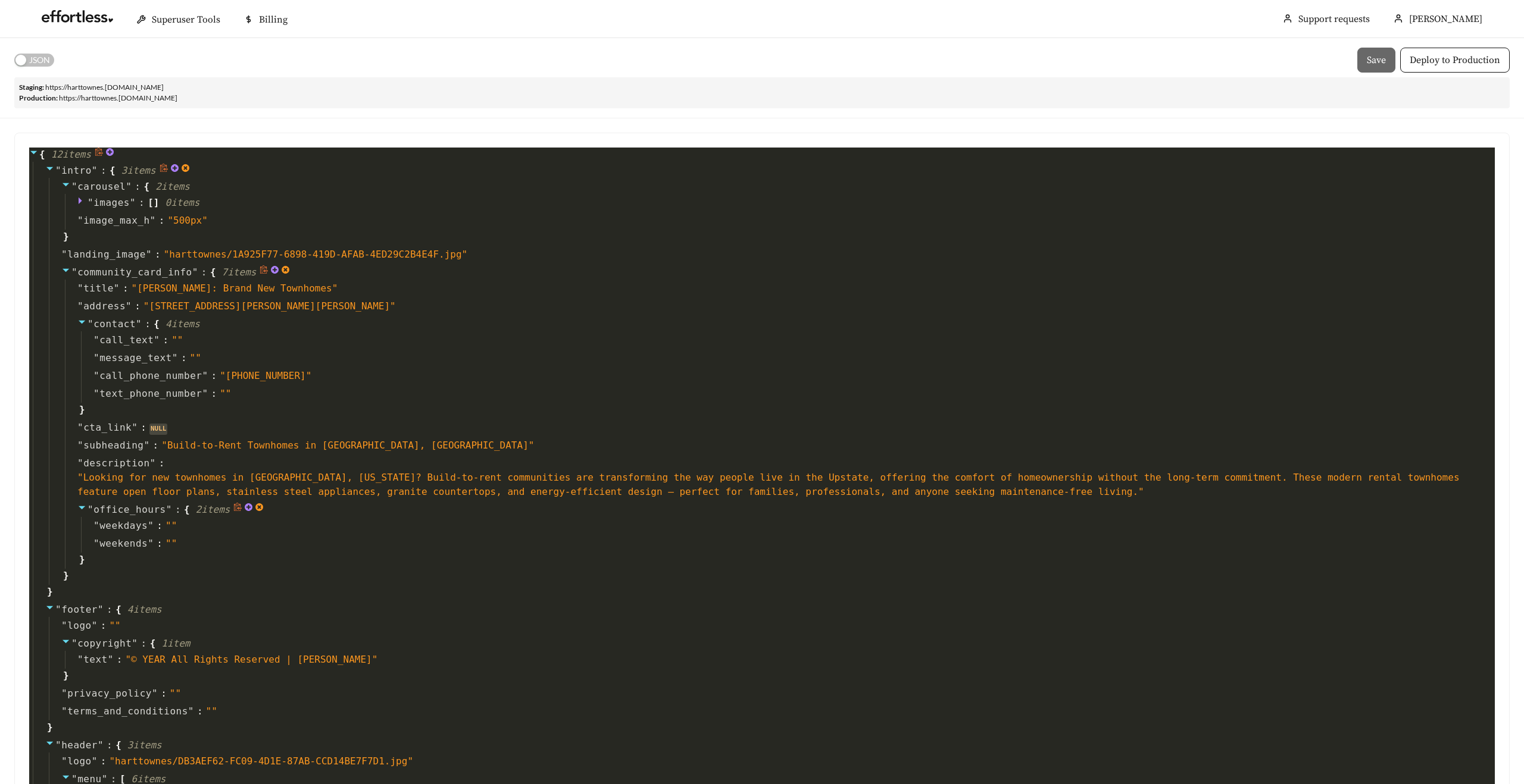
click at [264, 507] on icon at bounding box center [259, 508] width 9 height 9
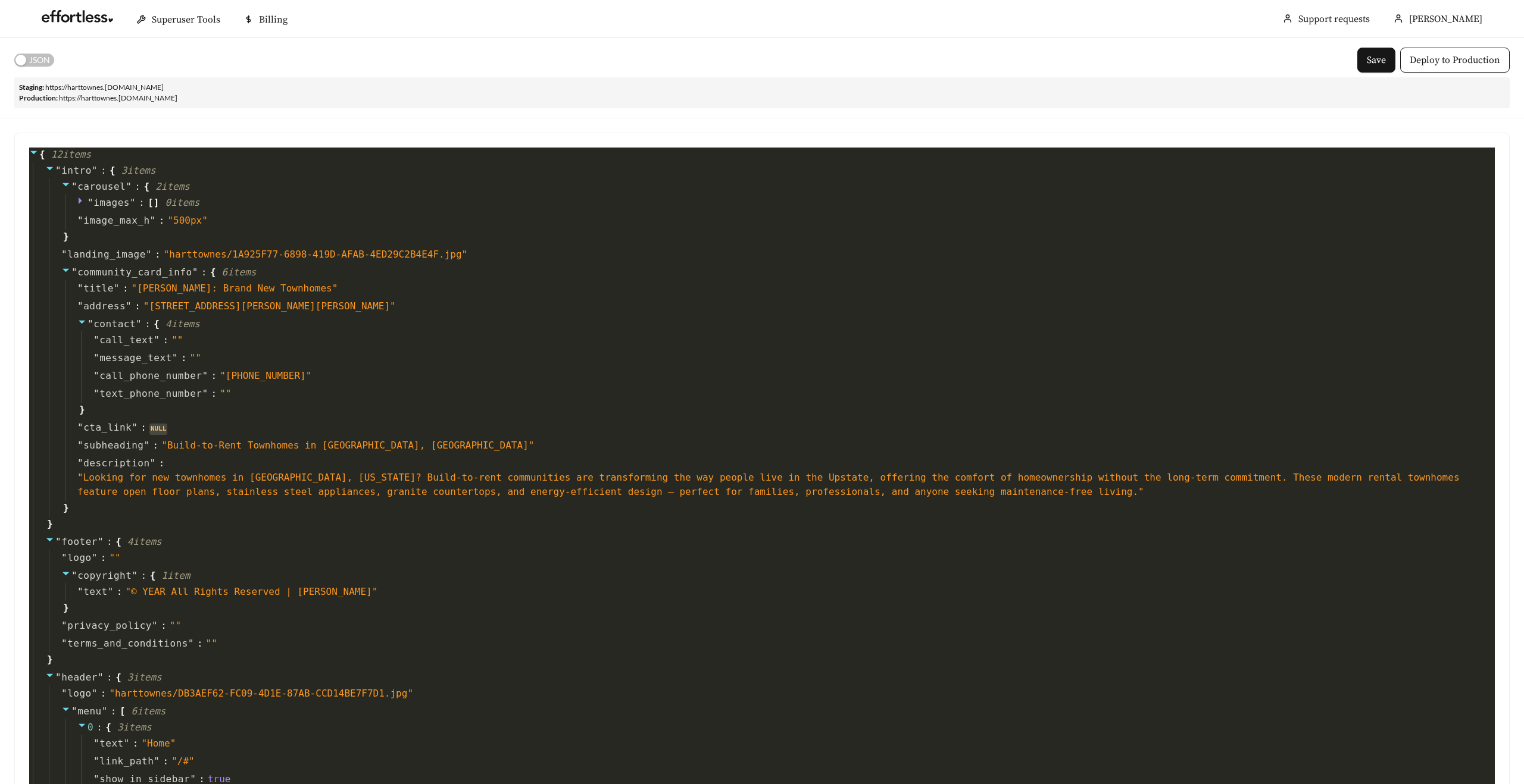
click at [39, 57] on span "JSON" at bounding box center [39, 59] width 21 height 13
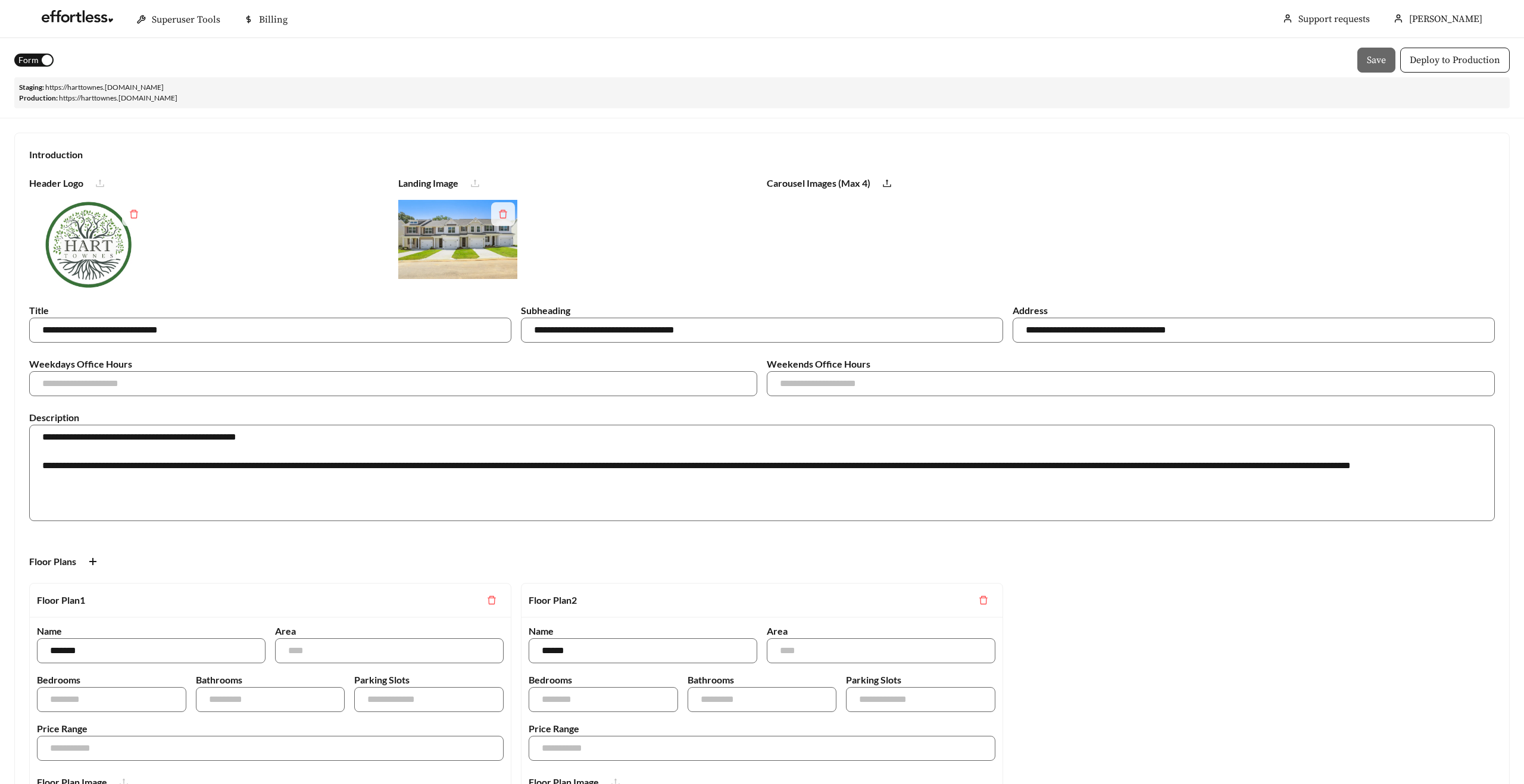
click at [29, 61] on span "Form" at bounding box center [29, 59] width 20 height 13
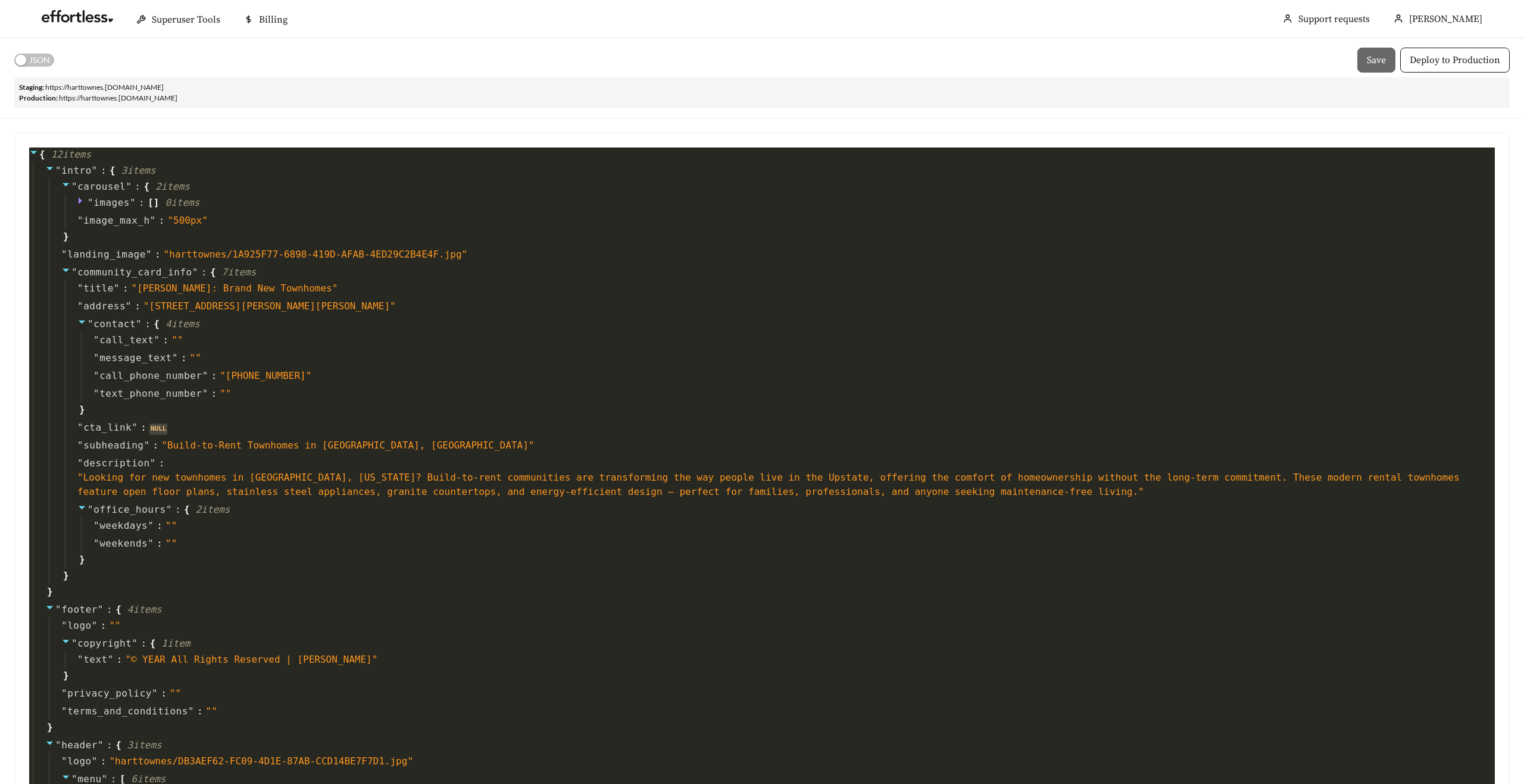
click at [29, 60] on span "JSON" at bounding box center [39, 59] width 21 height 13
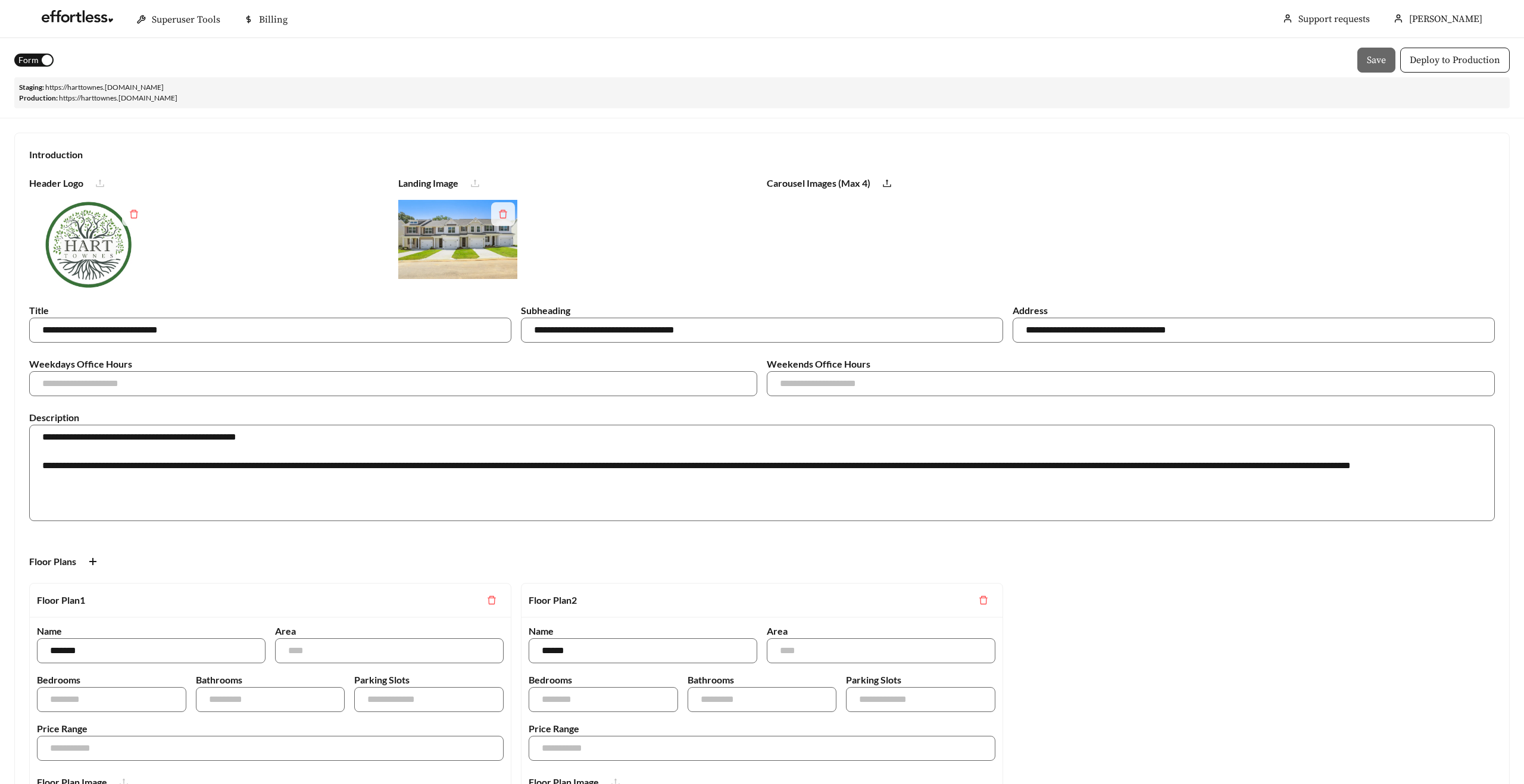
click at [29, 60] on span "Form" at bounding box center [29, 59] width 20 height 13
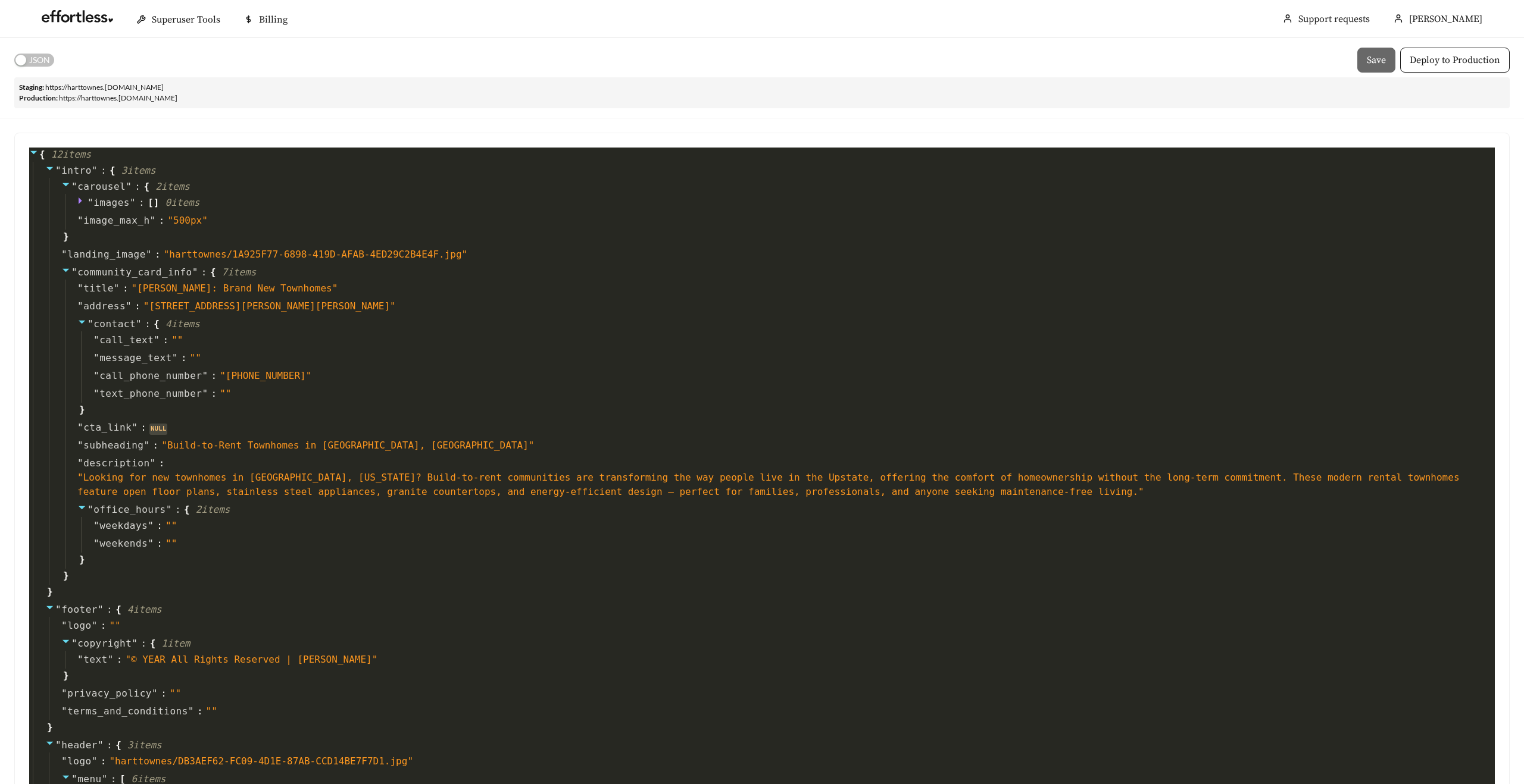
click at [29, 60] on span "JSON" at bounding box center [39, 59] width 21 height 13
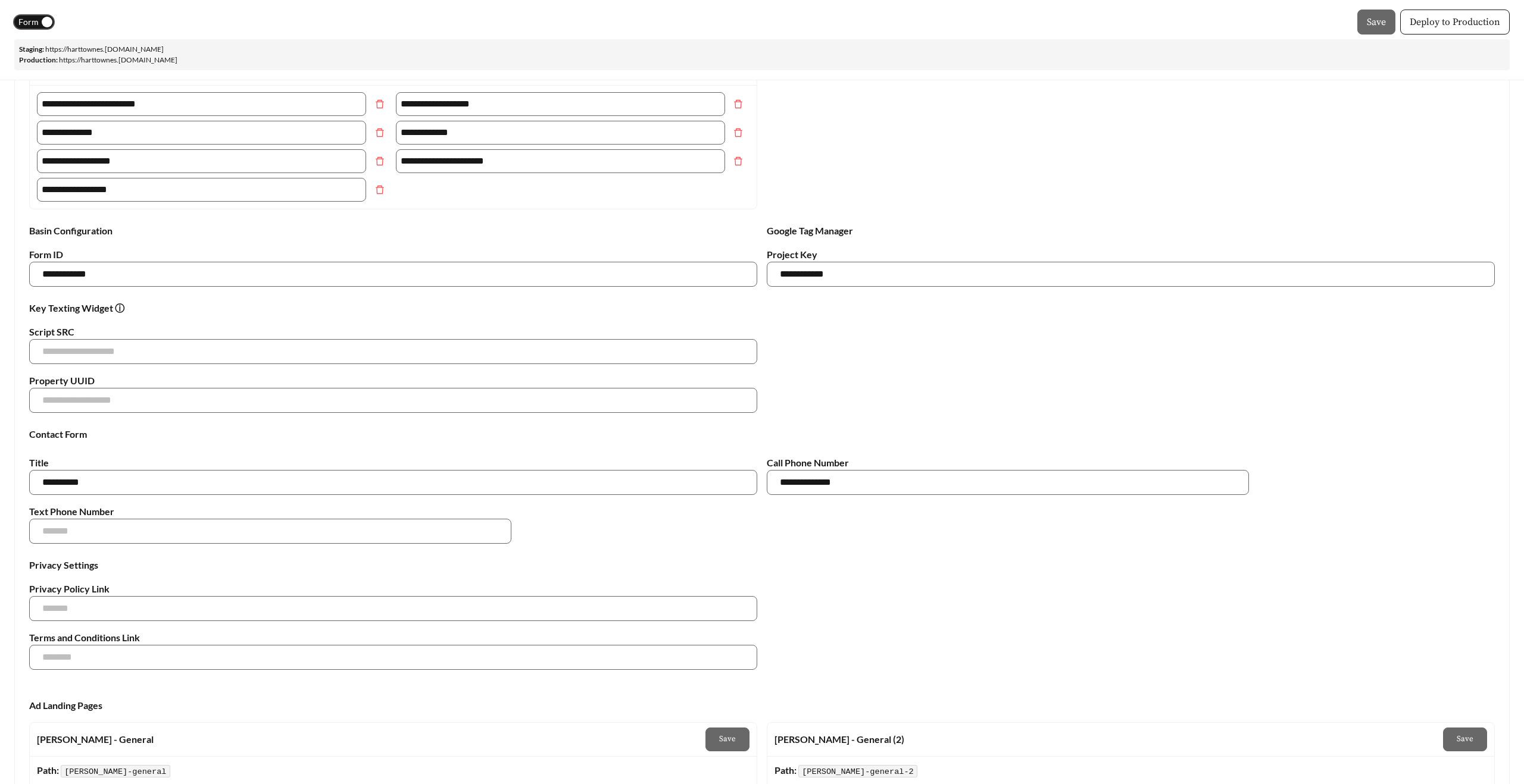
scroll to position [1205, 0]
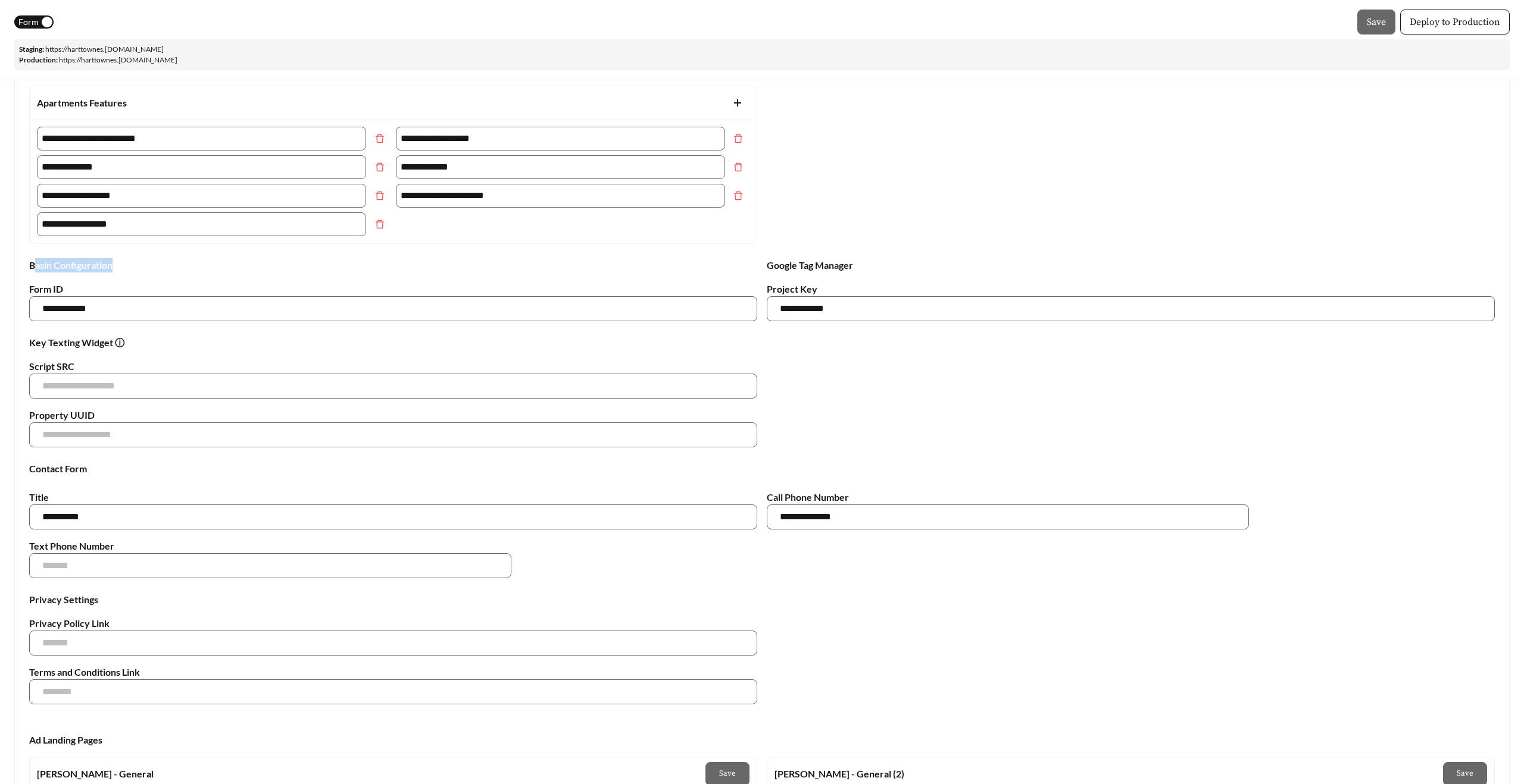
drag, startPoint x: 120, startPoint y: 268, endPoint x: 36, endPoint y: 269, distance: 84.0
click at [36, 269] on span "Basin Configuration" at bounding box center [393, 265] width 728 height 15
click at [36, 269] on strong "Basin Configuration" at bounding box center [71, 265] width 83 height 12
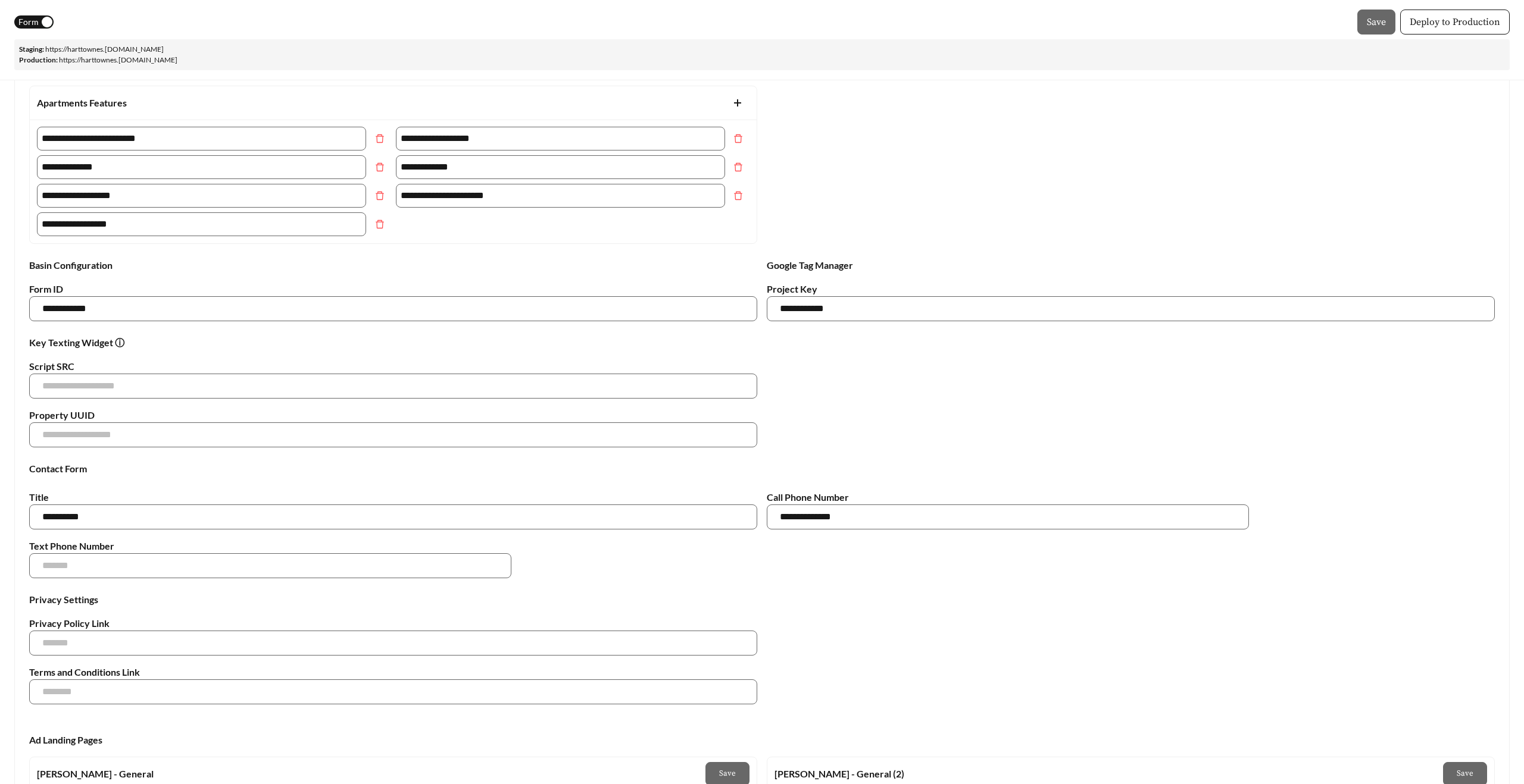
click at [124, 277] on div "**********" at bounding box center [393, 290] width 737 height 63
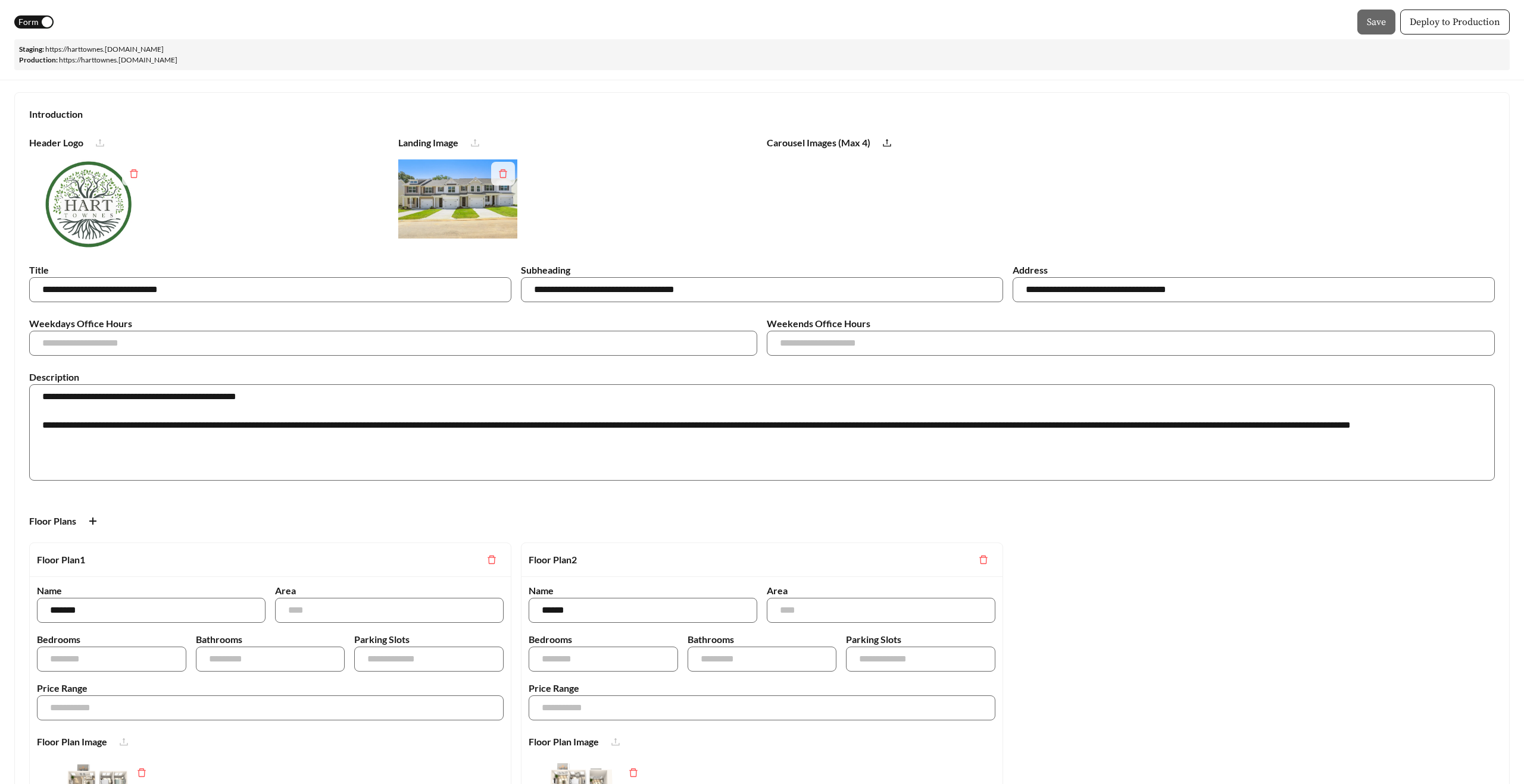
scroll to position [40, 0]
click at [32, 25] on span "Form" at bounding box center [29, 22] width 20 height 13
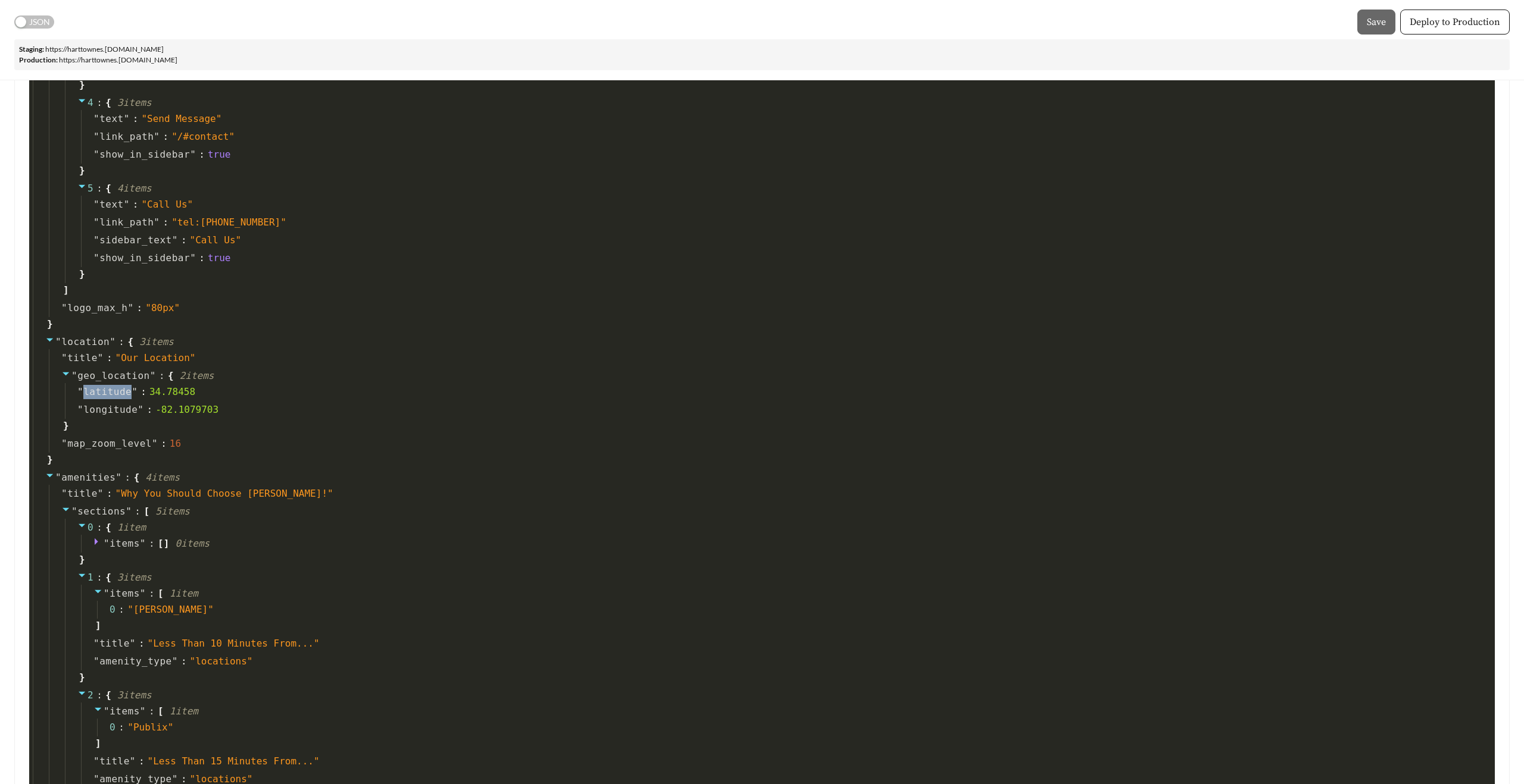
scroll to position [1036, 0]
click at [107, 395] on span "latitude" at bounding box center [107, 392] width 48 height 15
drag, startPoint x: 151, startPoint y: 391, endPoint x: 193, endPoint y: 393, distance: 42.0
click at [192, 393] on div "34.78458" at bounding box center [172, 392] width 46 height 15
click at [141, 395] on span ":" at bounding box center [144, 392] width 6 height 15
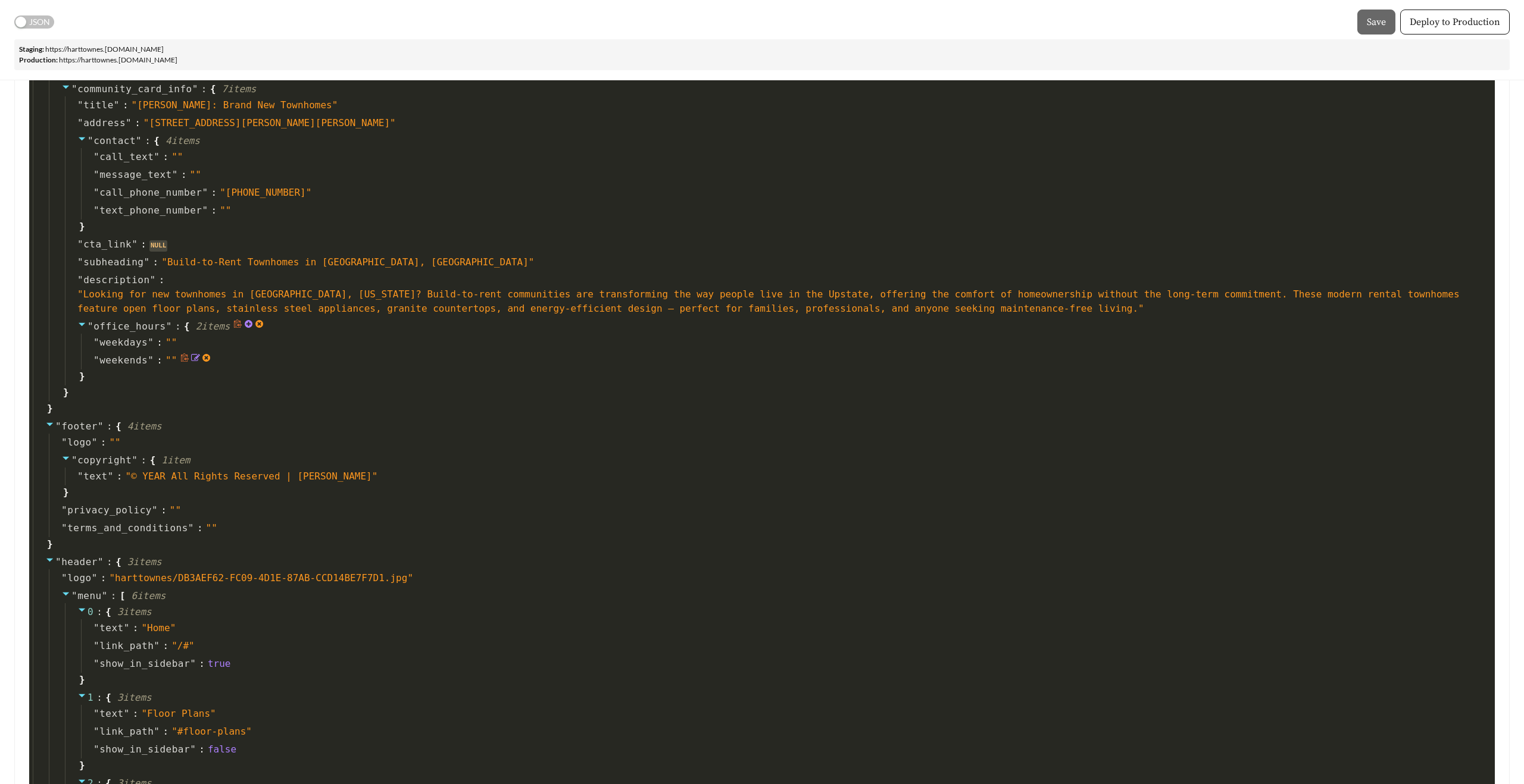
scroll to position [0, 0]
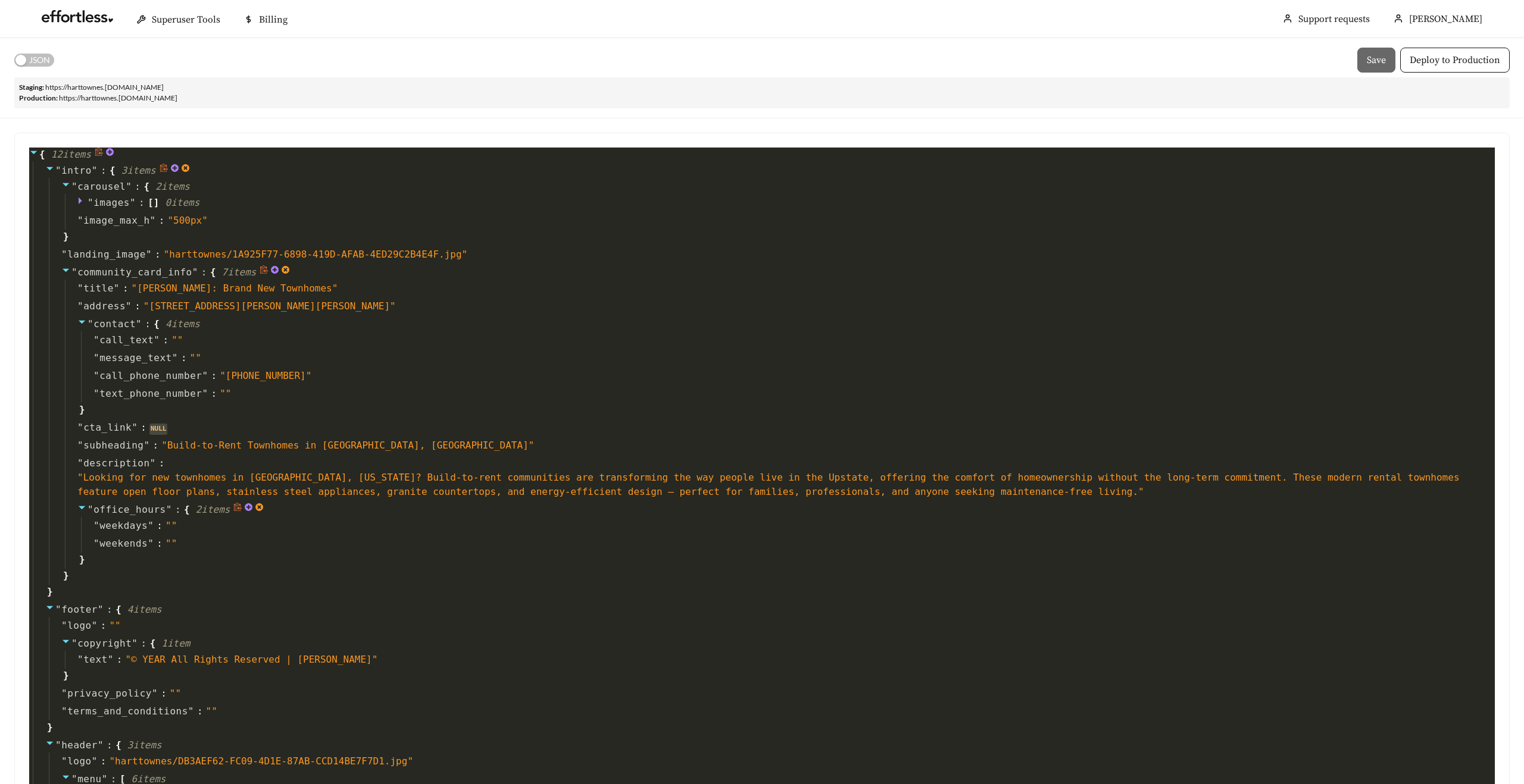
click at [242, 506] on icon at bounding box center [238, 508] width 9 height 9
click at [264, 506] on icon at bounding box center [259, 508] width 9 height 9
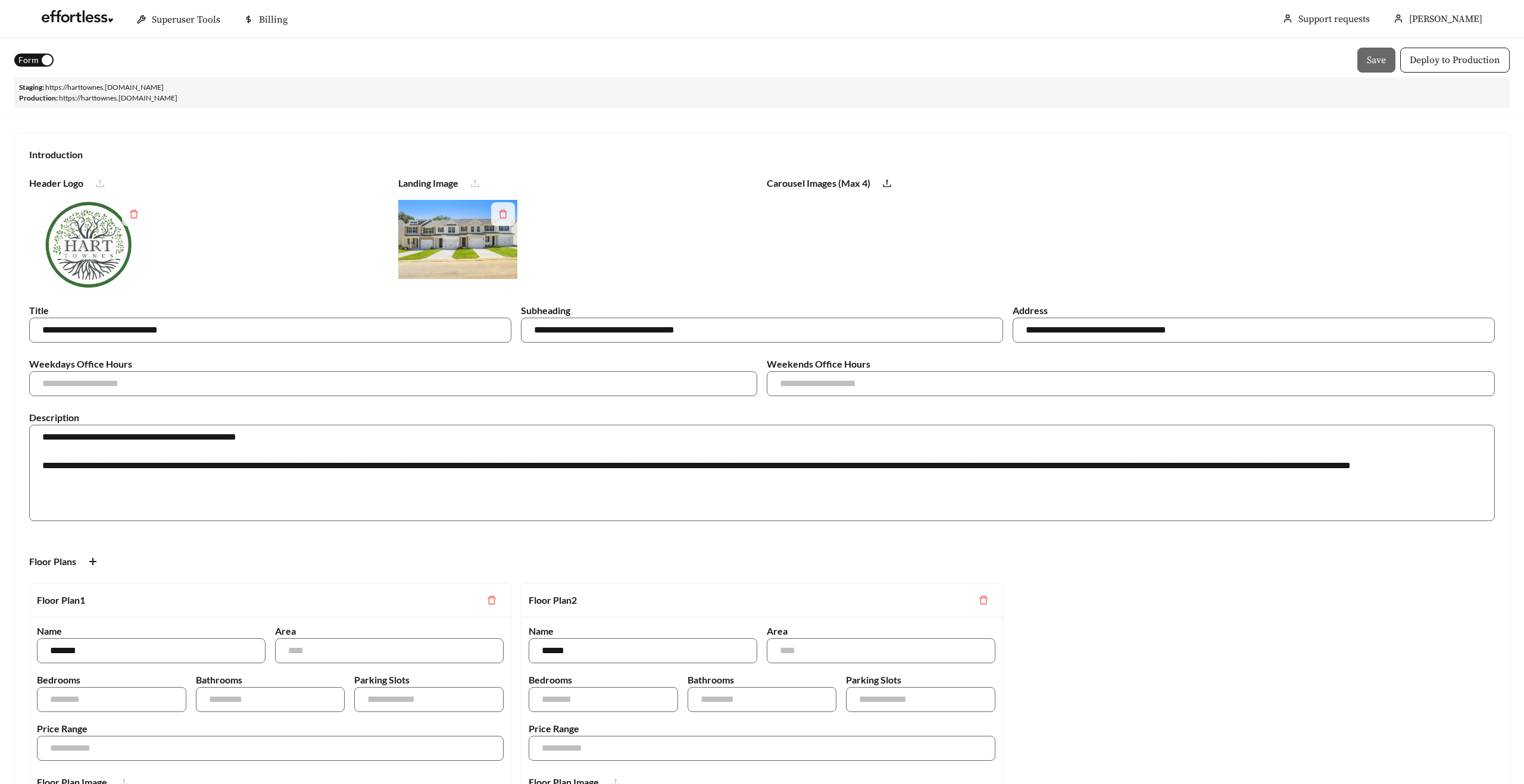
click at [27, 60] on span "Form" at bounding box center [29, 59] width 20 height 13
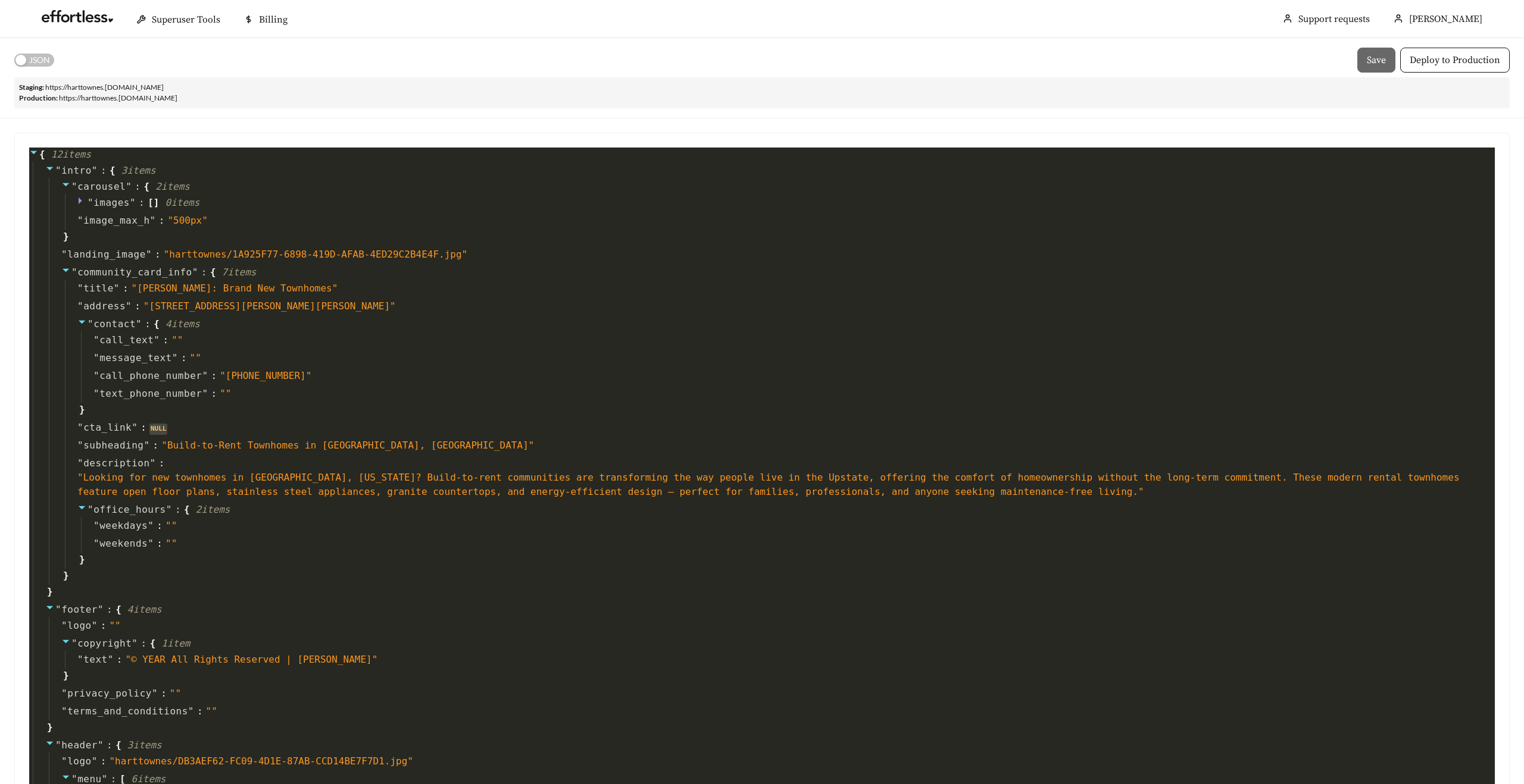
click at [35, 64] on span "JSON" at bounding box center [39, 59] width 21 height 13
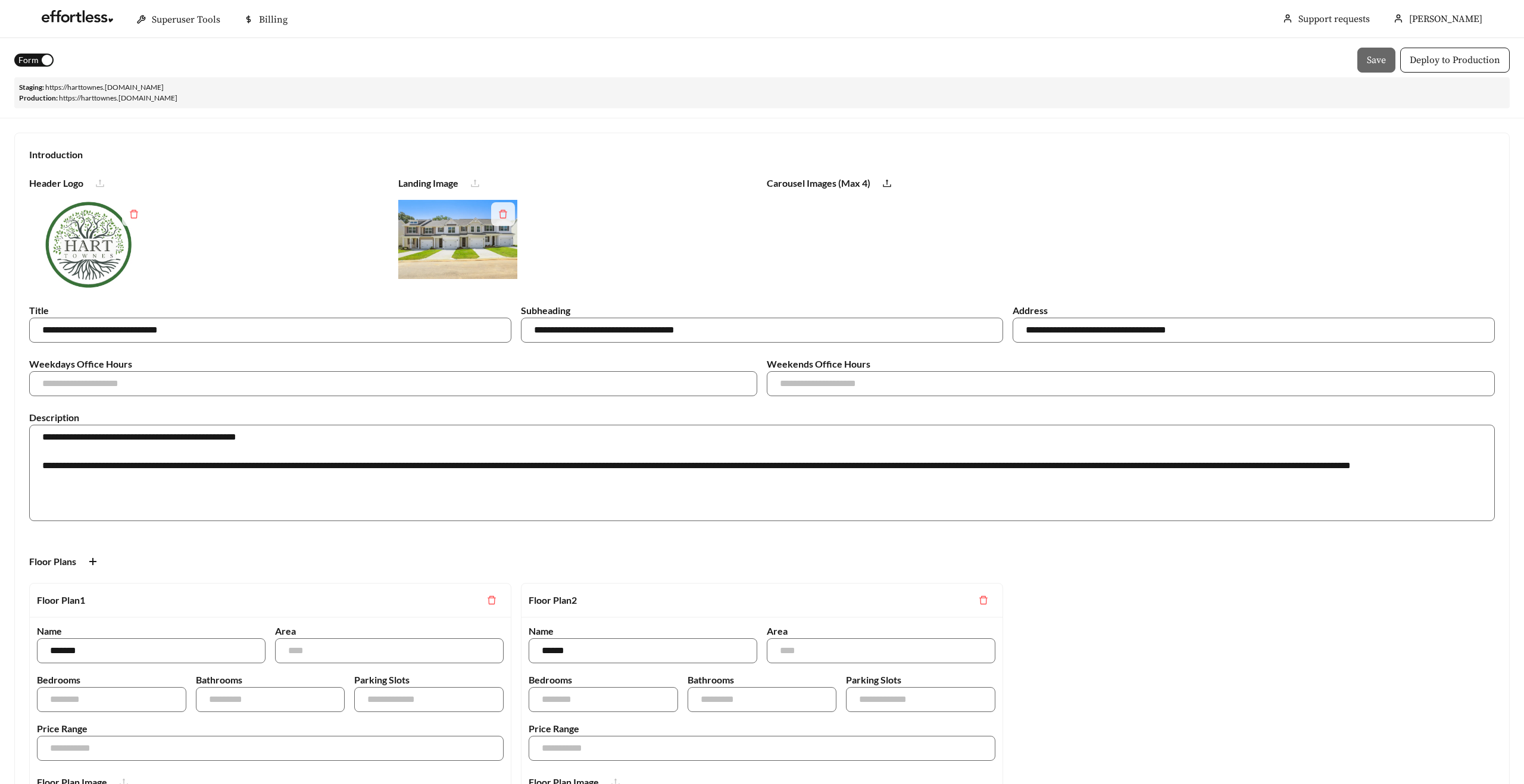
click at [32, 57] on span "Form" at bounding box center [29, 59] width 20 height 13
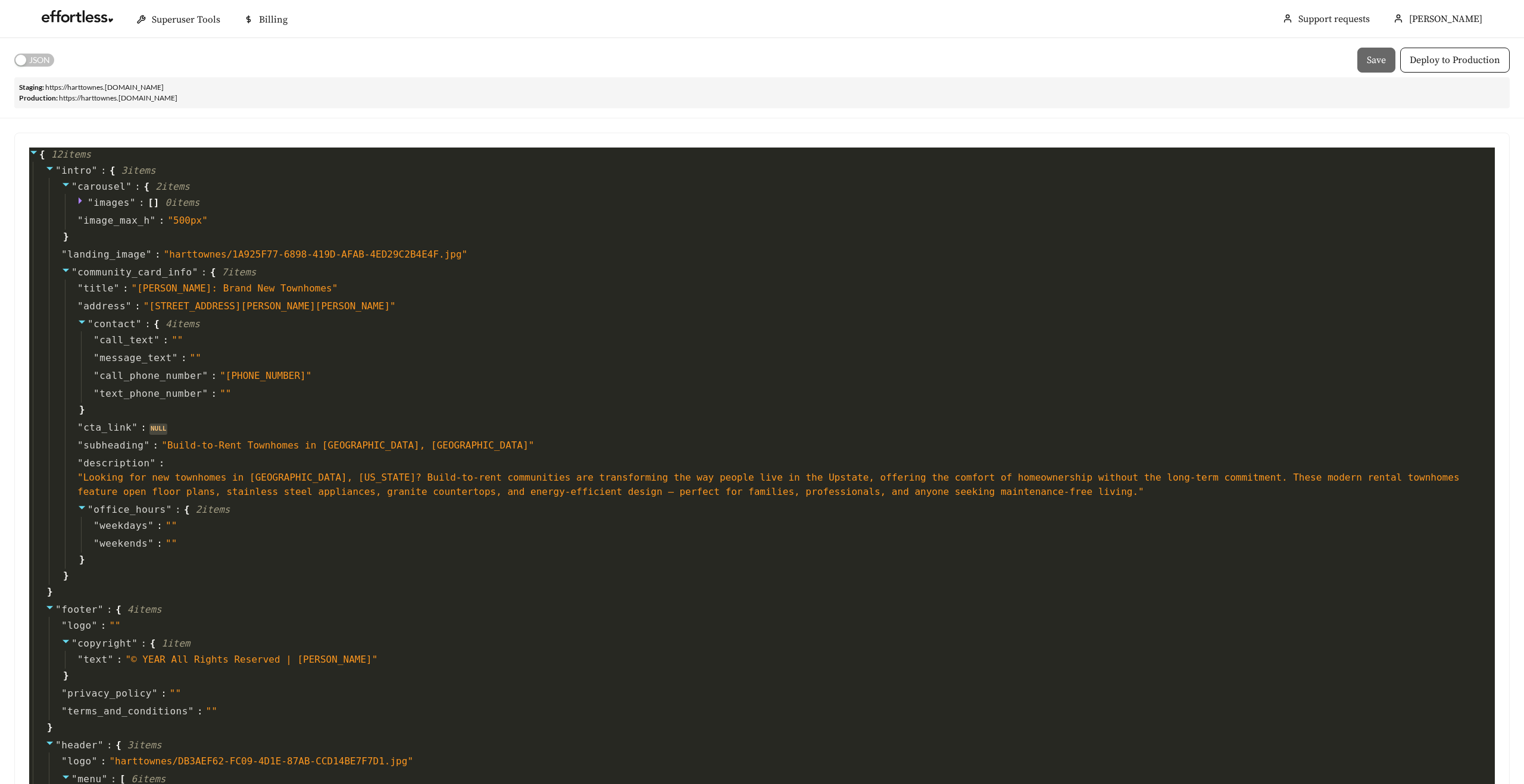
click at [38, 62] on span "JSON" at bounding box center [39, 59] width 21 height 13
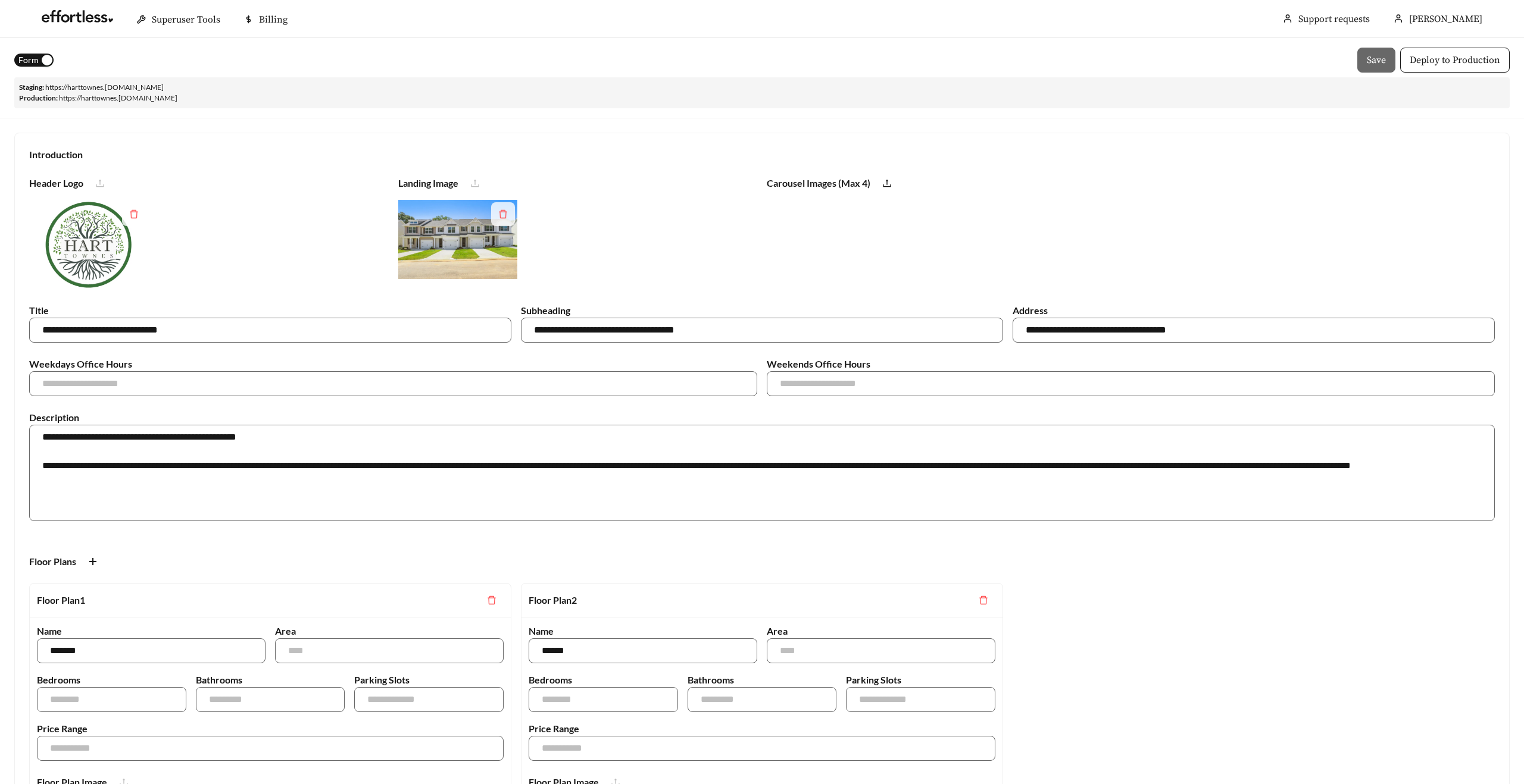
click at [30, 56] on span "Form" at bounding box center [29, 59] width 20 height 13
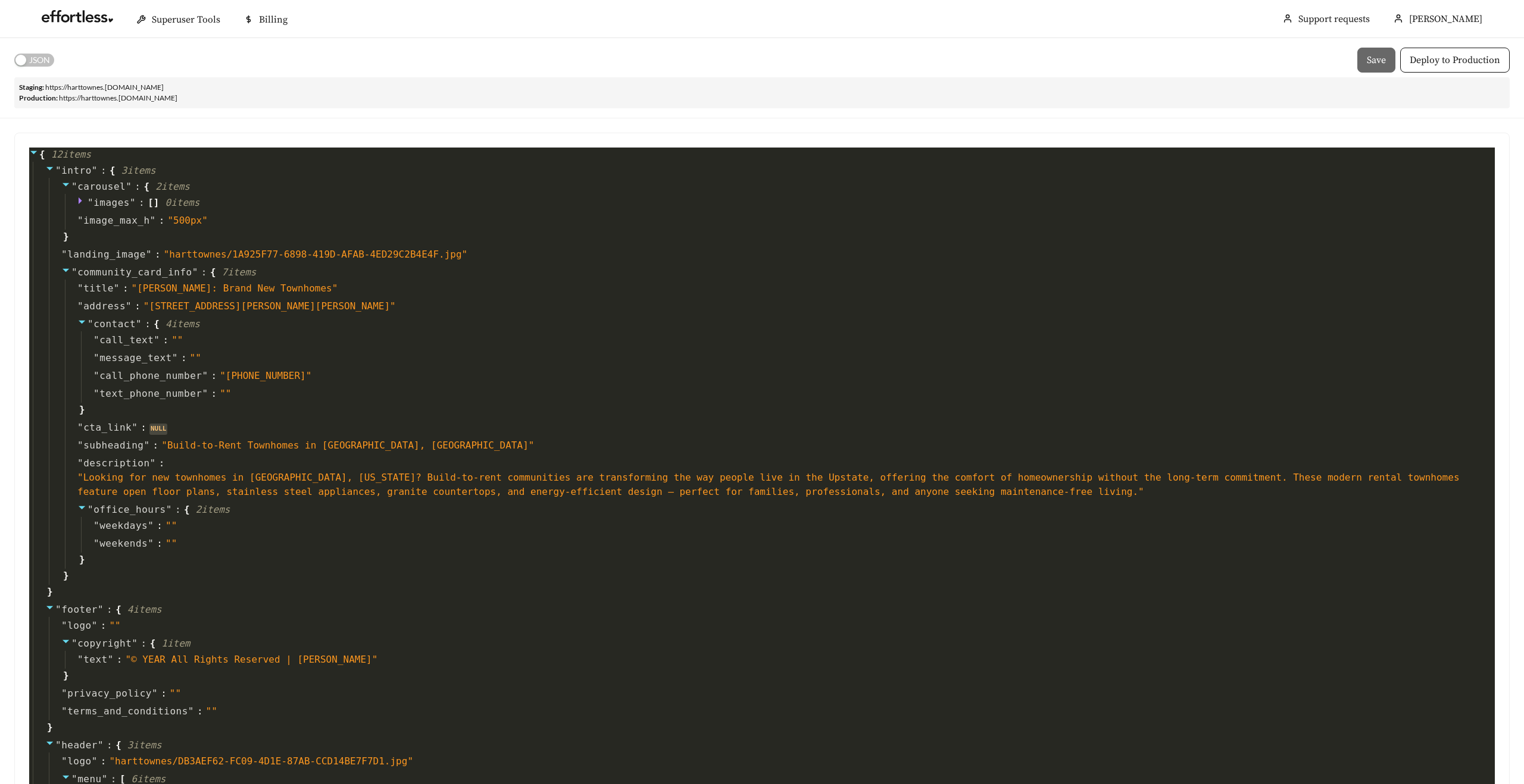
click at [33, 56] on span "JSON" at bounding box center [39, 59] width 21 height 13
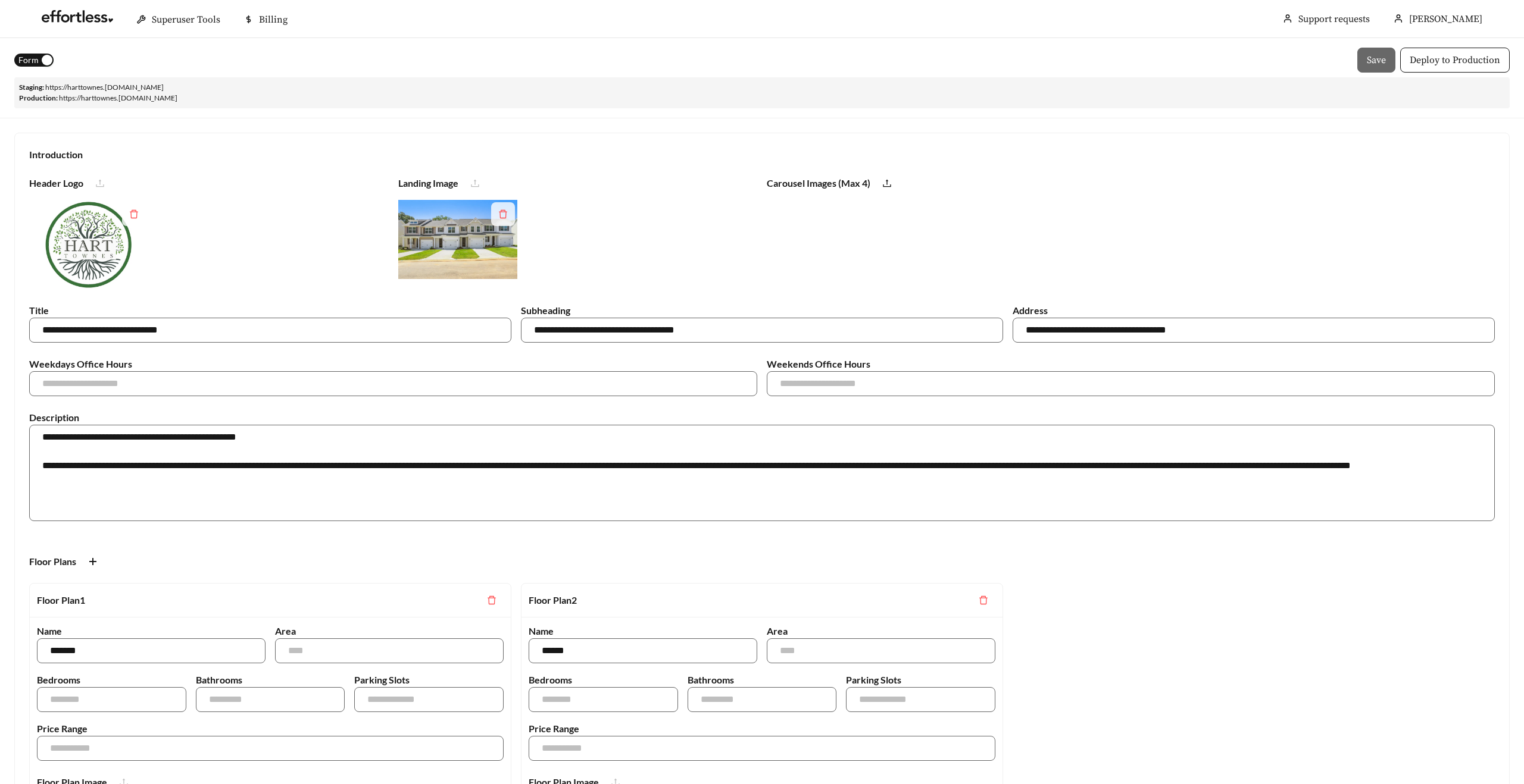
click at [33, 56] on span "Form" at bounding box center [29, 59] width 20 height 13
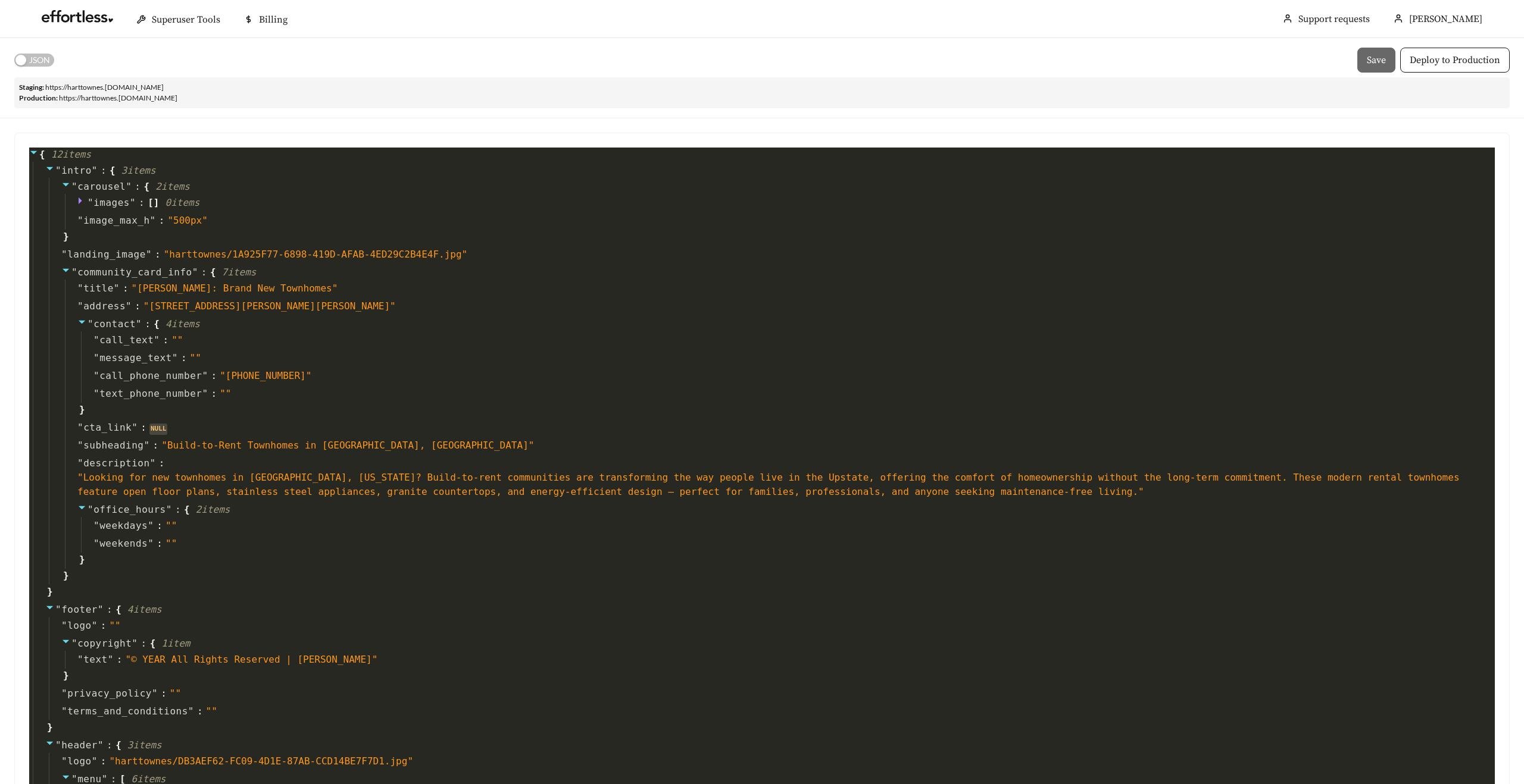
click at [36, 59] on span "JSON" at bounding box center [39, 59] width 21 height 13
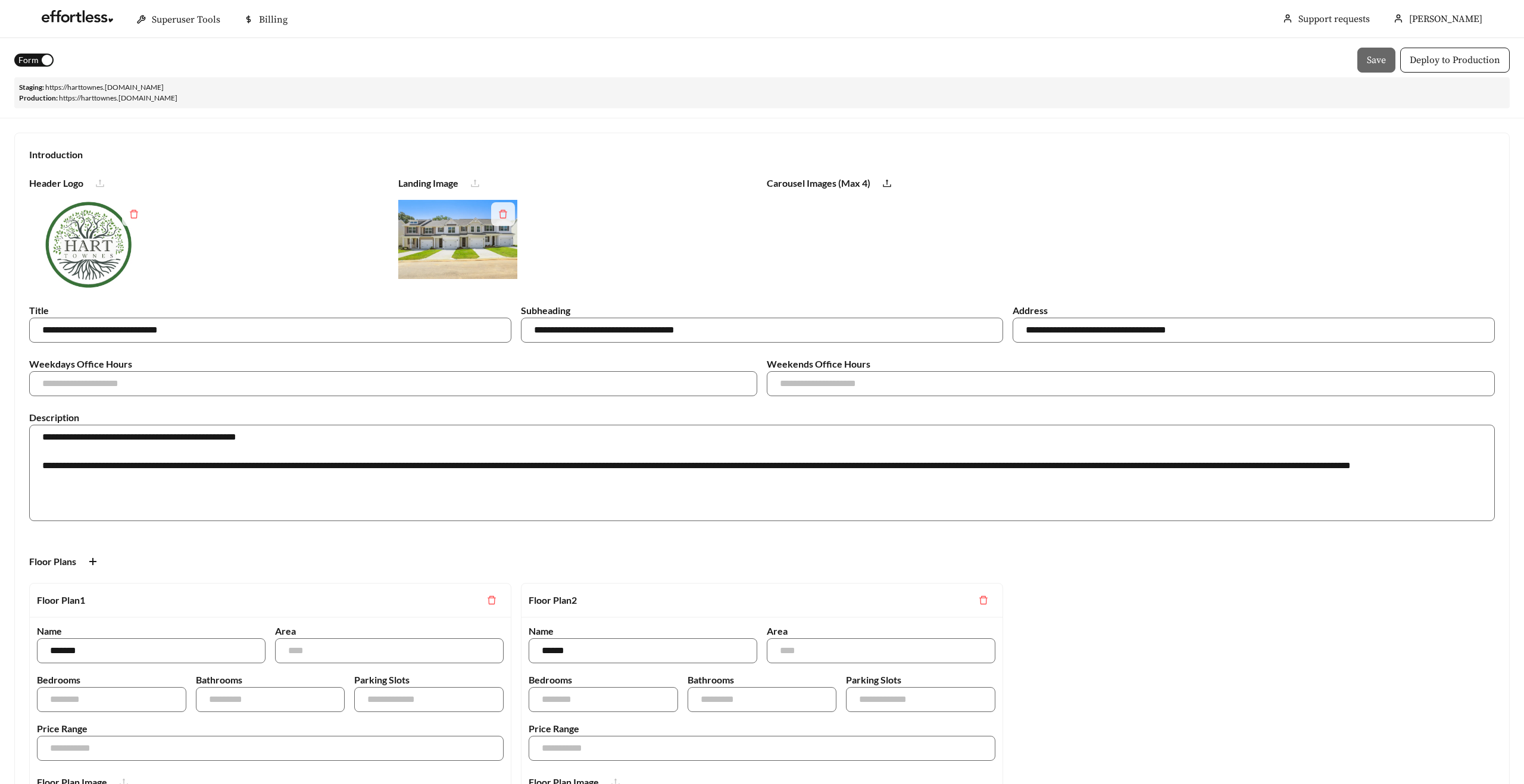
click at [36, 59] on span "Form" at bounding box center [29, 59] width 20 height 13
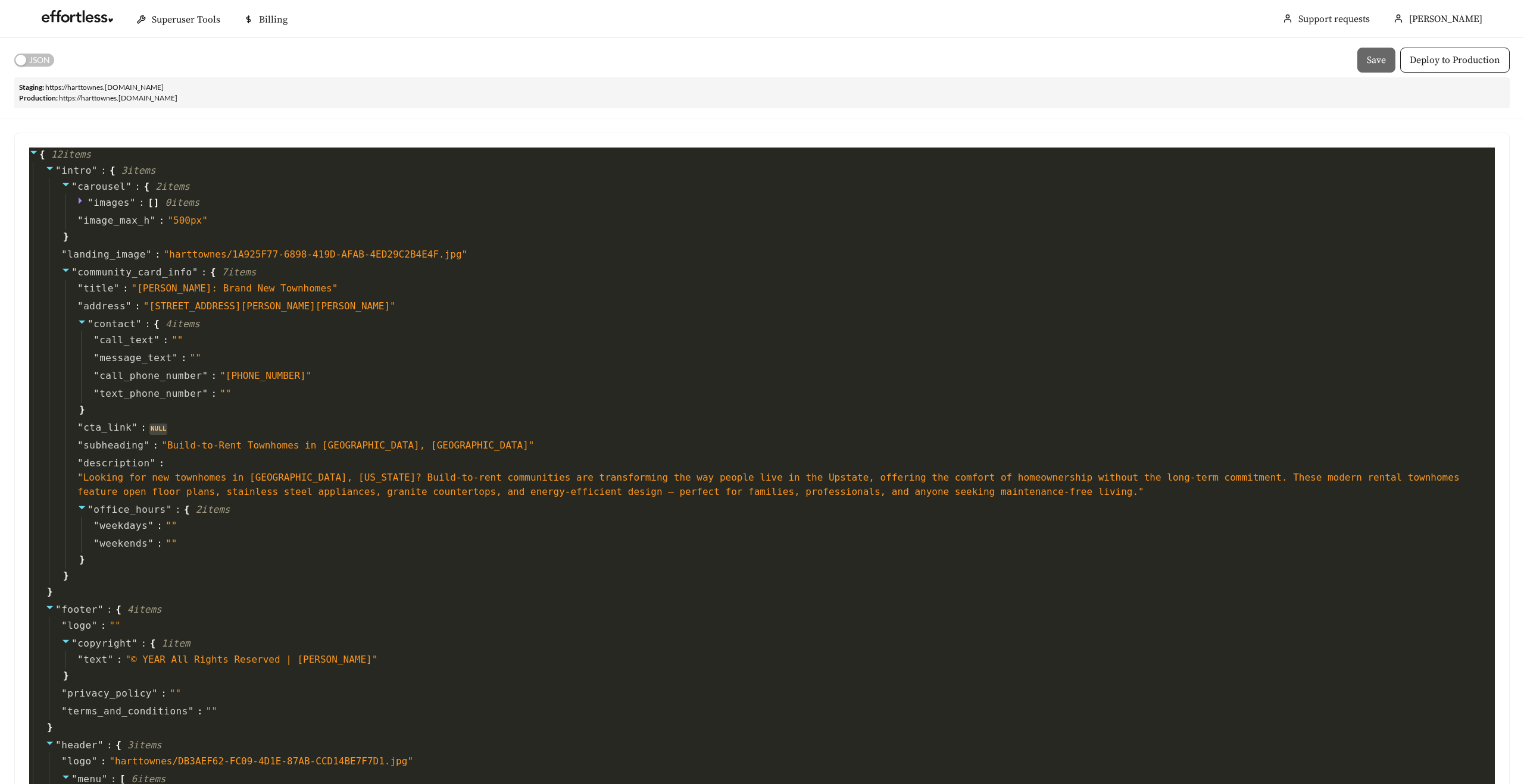
click at [36, 59] on span "JSON" at bounding box center [39, 59] width 21 height 13
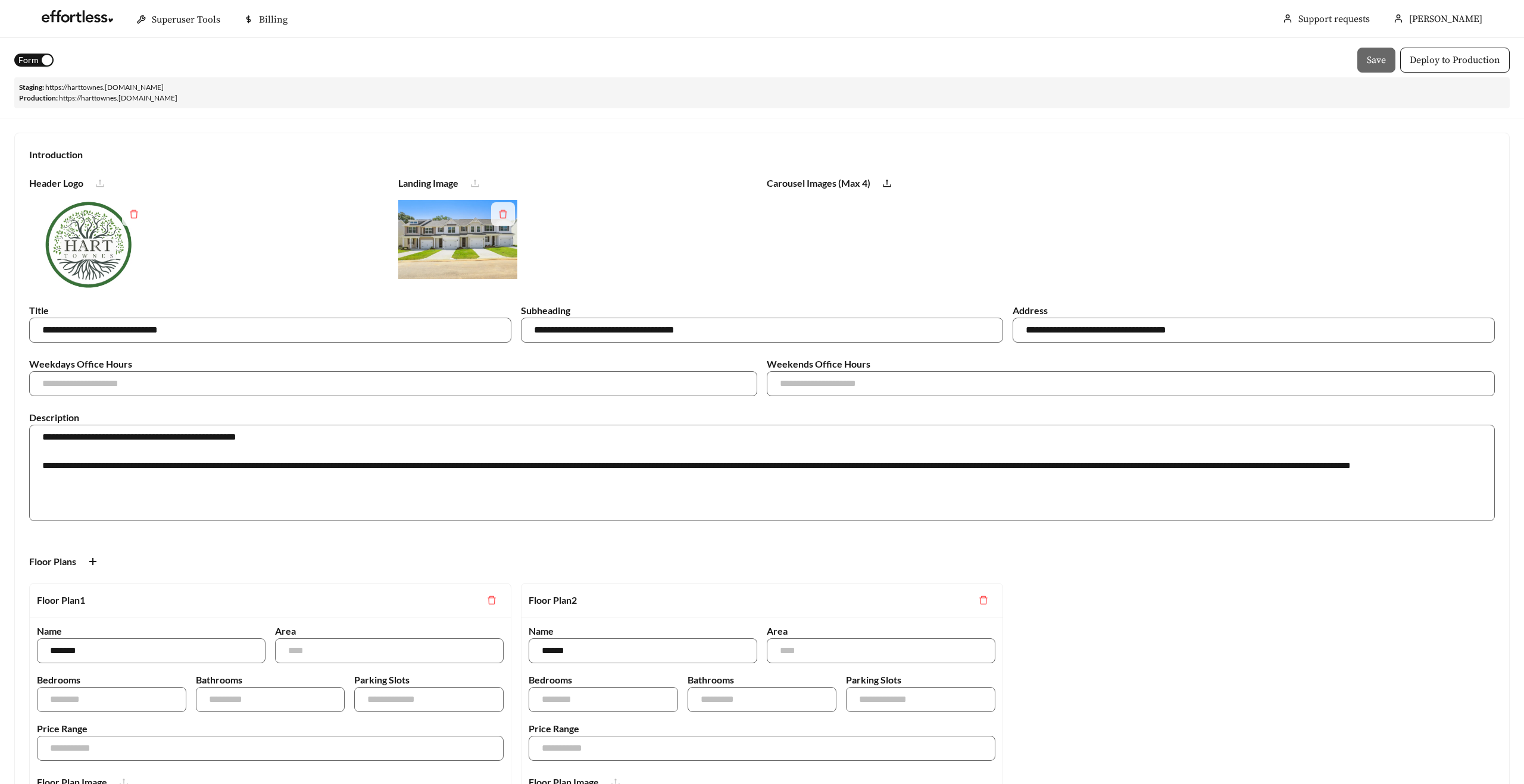
click at [25, 56] on span "Form" at bounding box center [29, 59] width 20 height 13
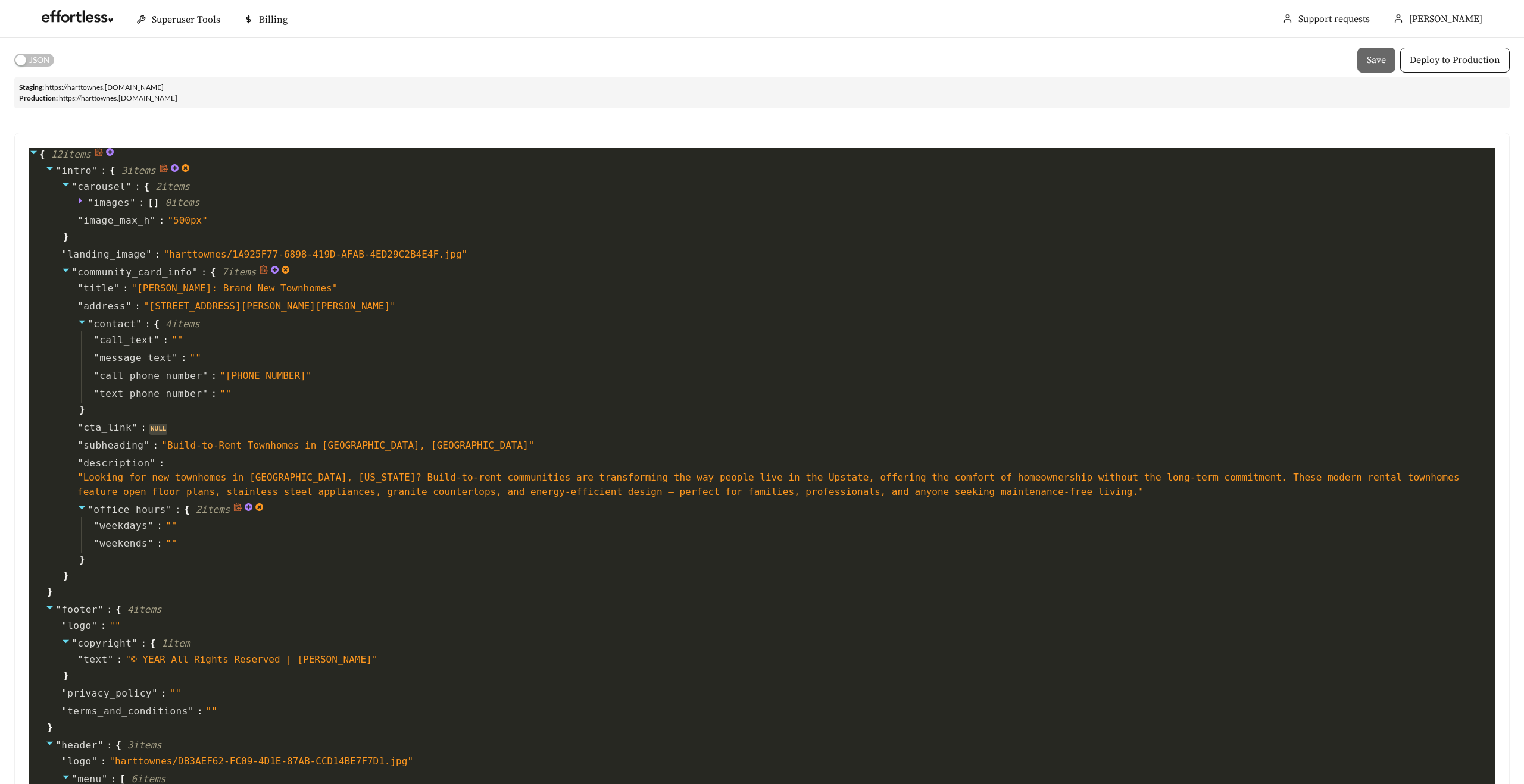
click at [264, 505] on icon at bounding box center [260, 507] width 8 height 8
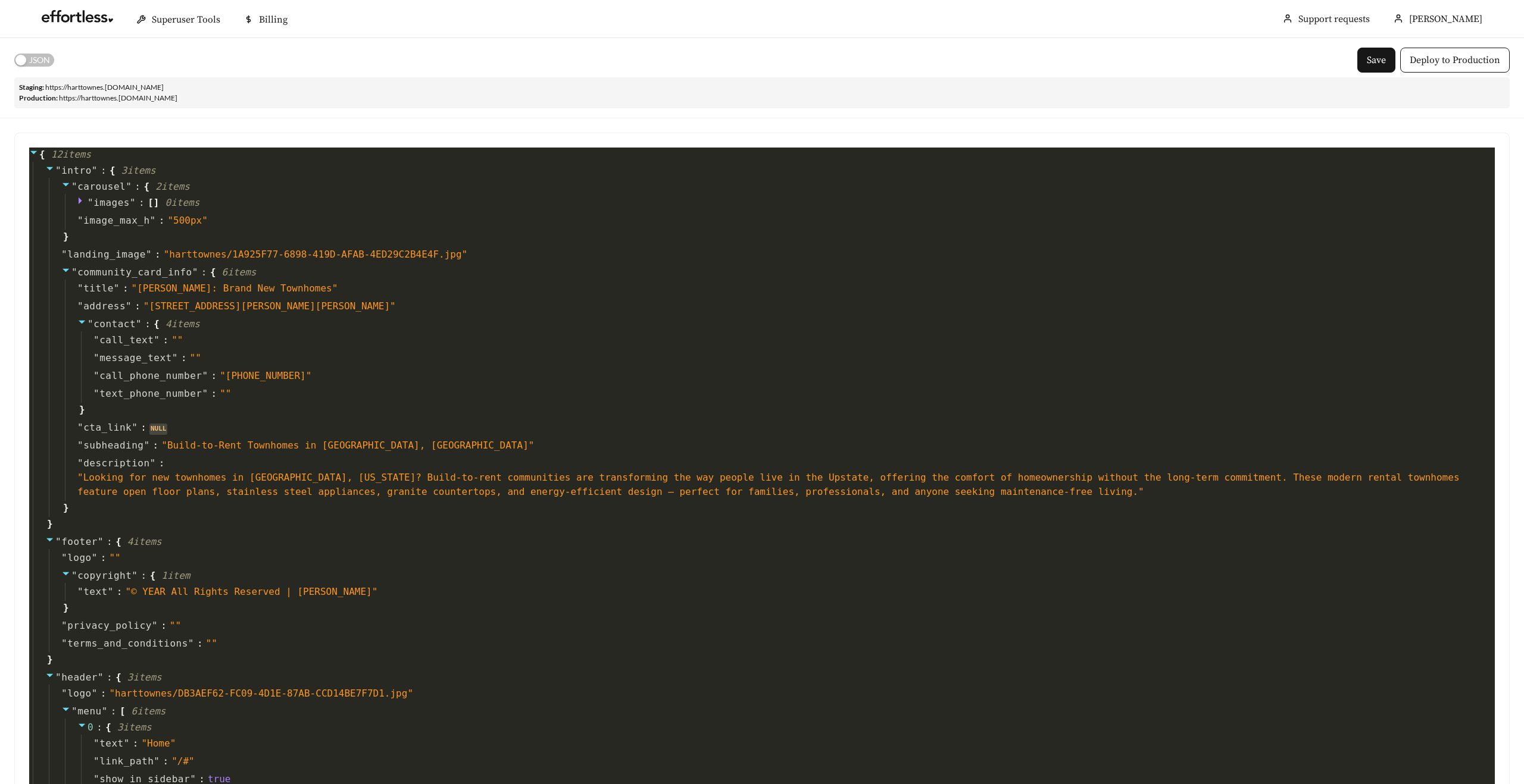
click at [32, 56] on span "JSON" at bounding box center [39, 59] width 21 height 13
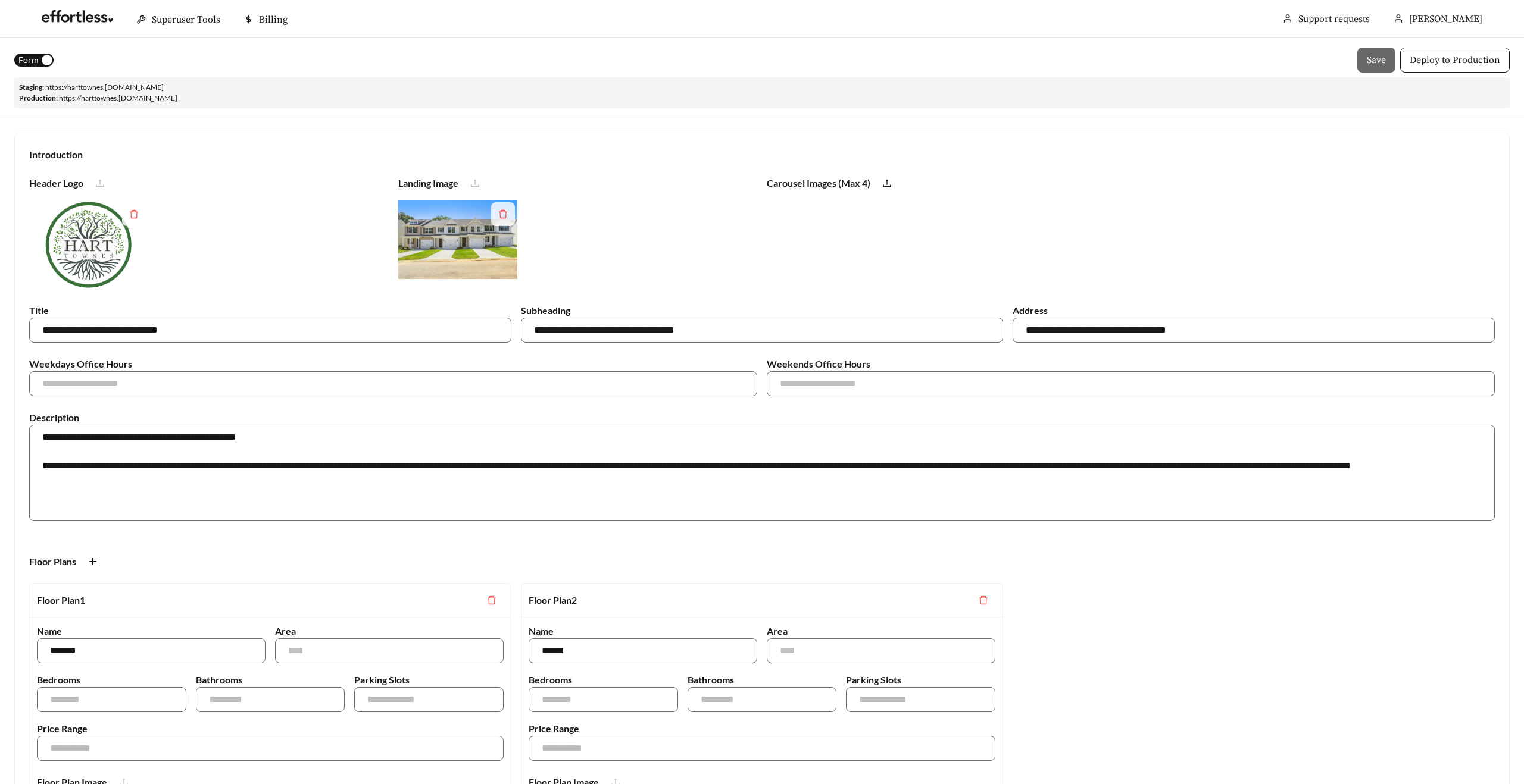
click at [39, 61] on button "Form" at bounding box center [34, 59] width 39 height 13
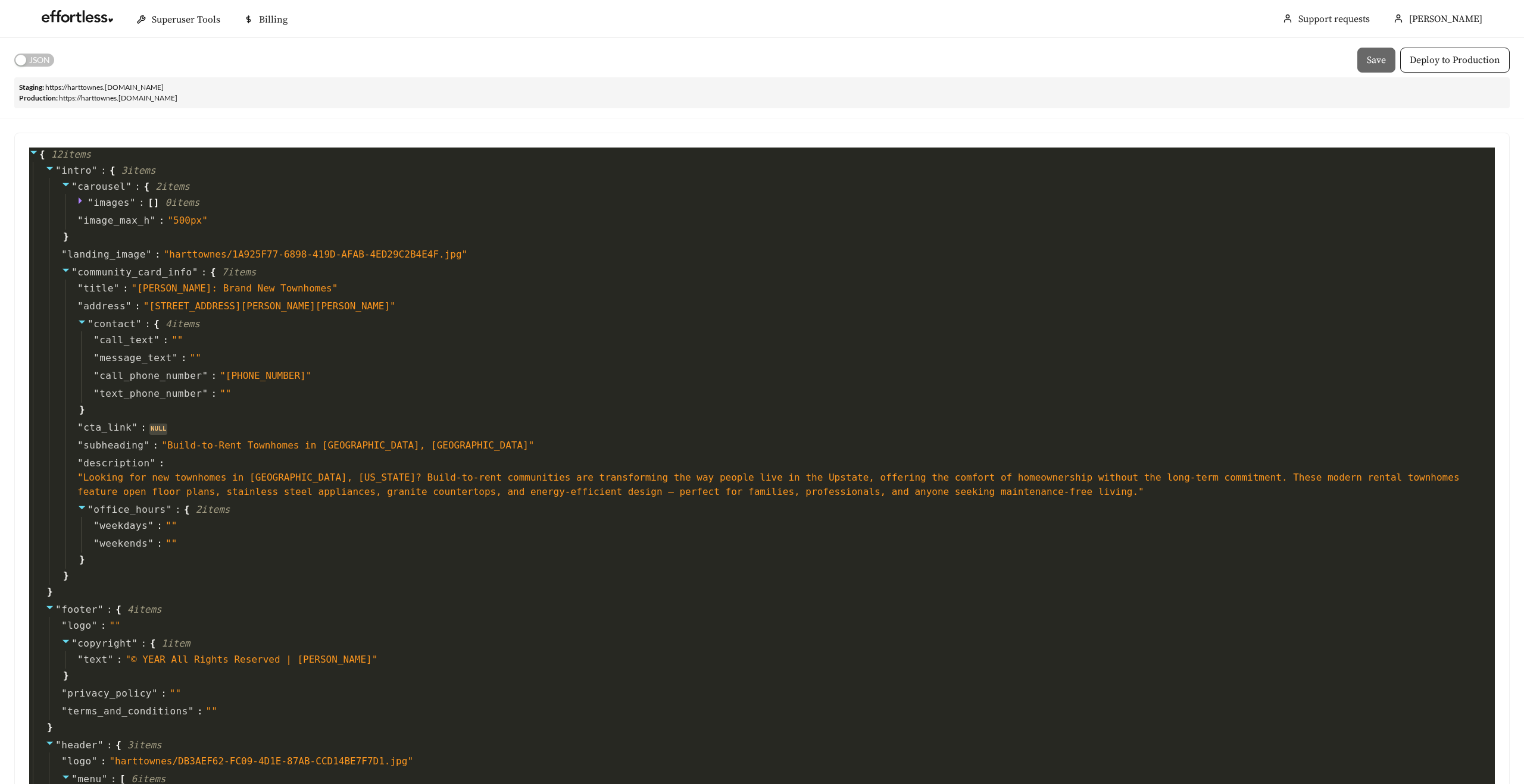
click at [32, 61] on span "JSON" at bounding box center [39, 59] width 21 height 13
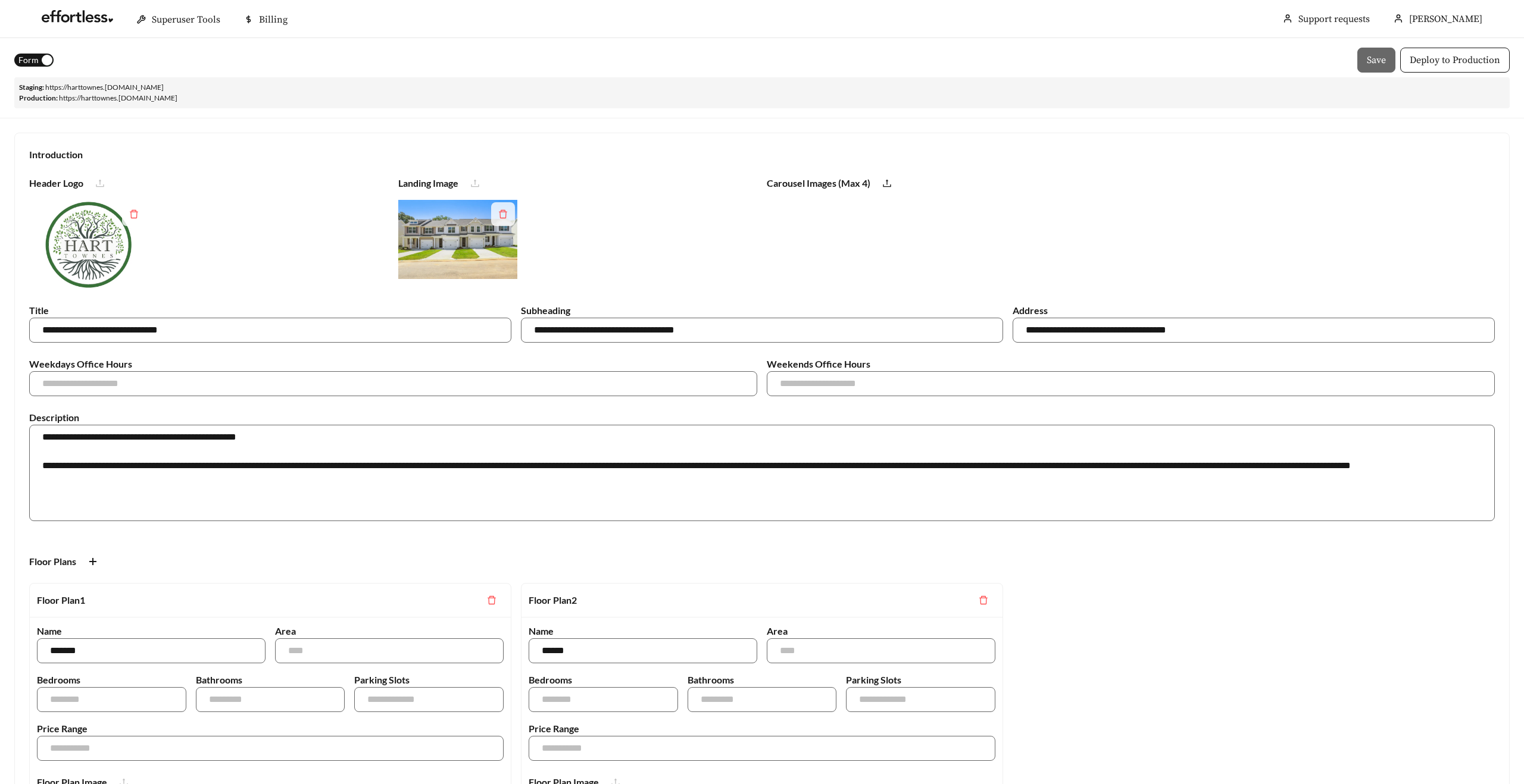
click at [32, 61] on span "Form" at bounding box center [29, 59] width 20 height 13
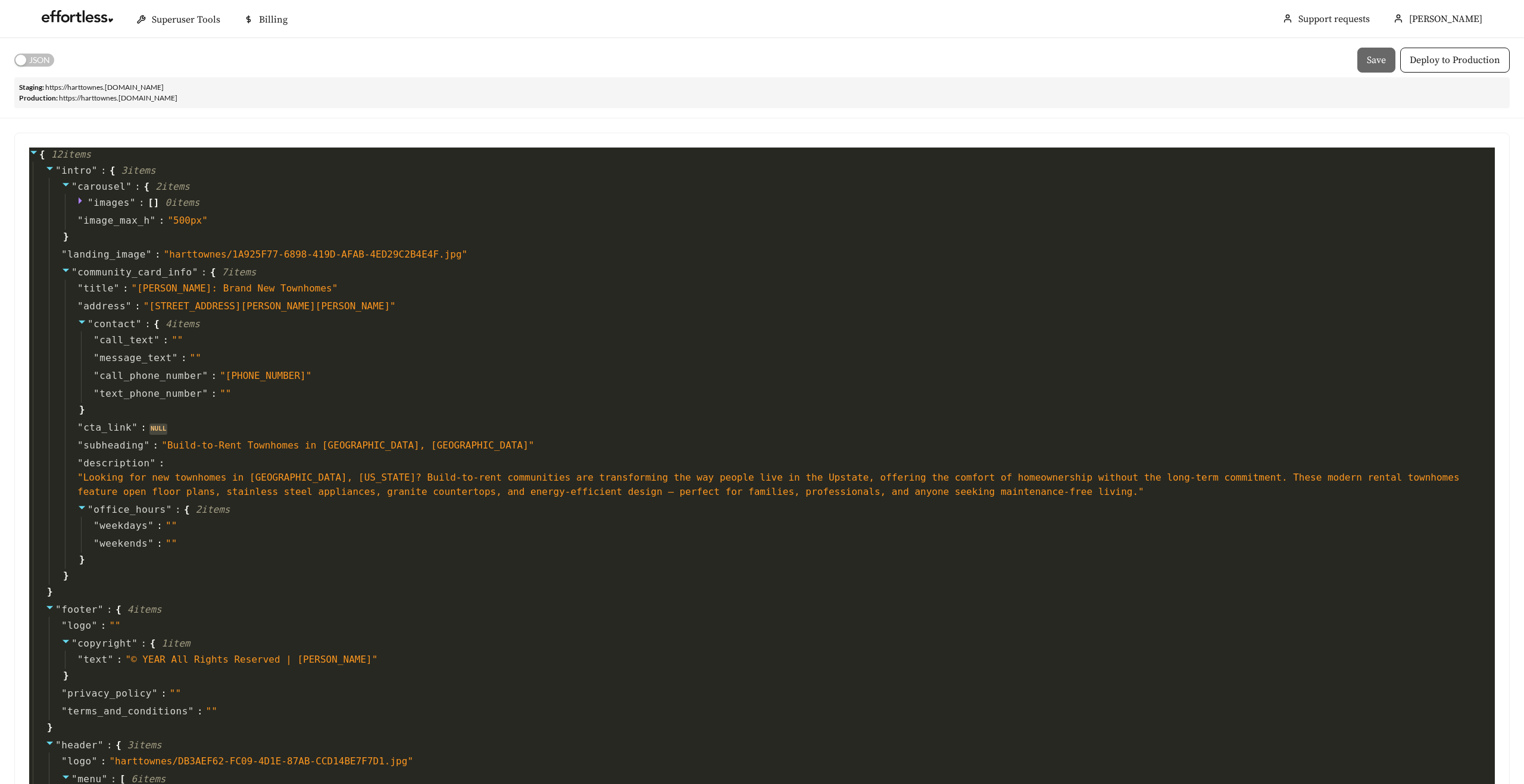
click at [32, 61] on span "JSON" at bounding box center [39, 59] width 21 height 13
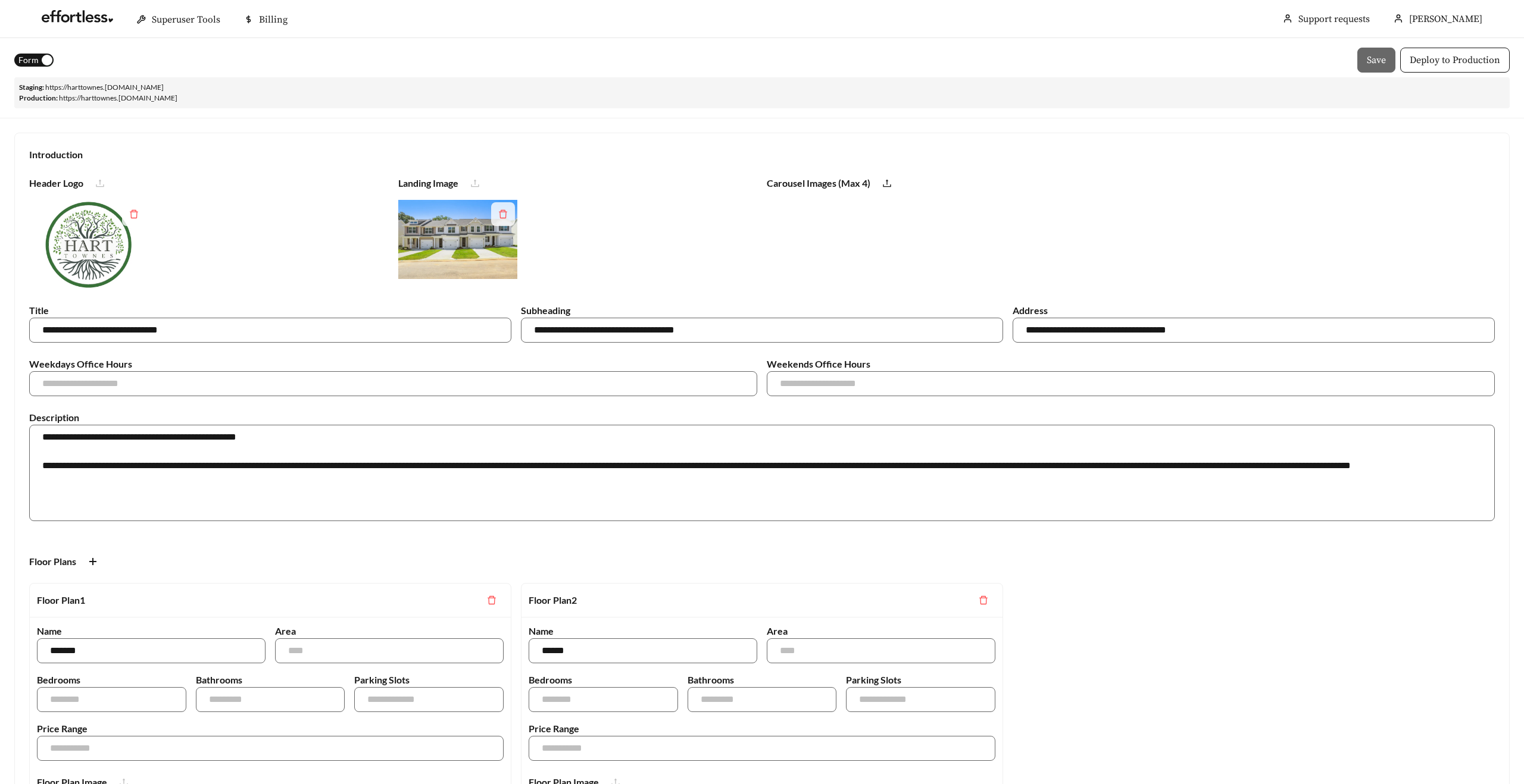
click at [32, 61] on span "Form" at bounding box center [29, 59] width 20 height 13
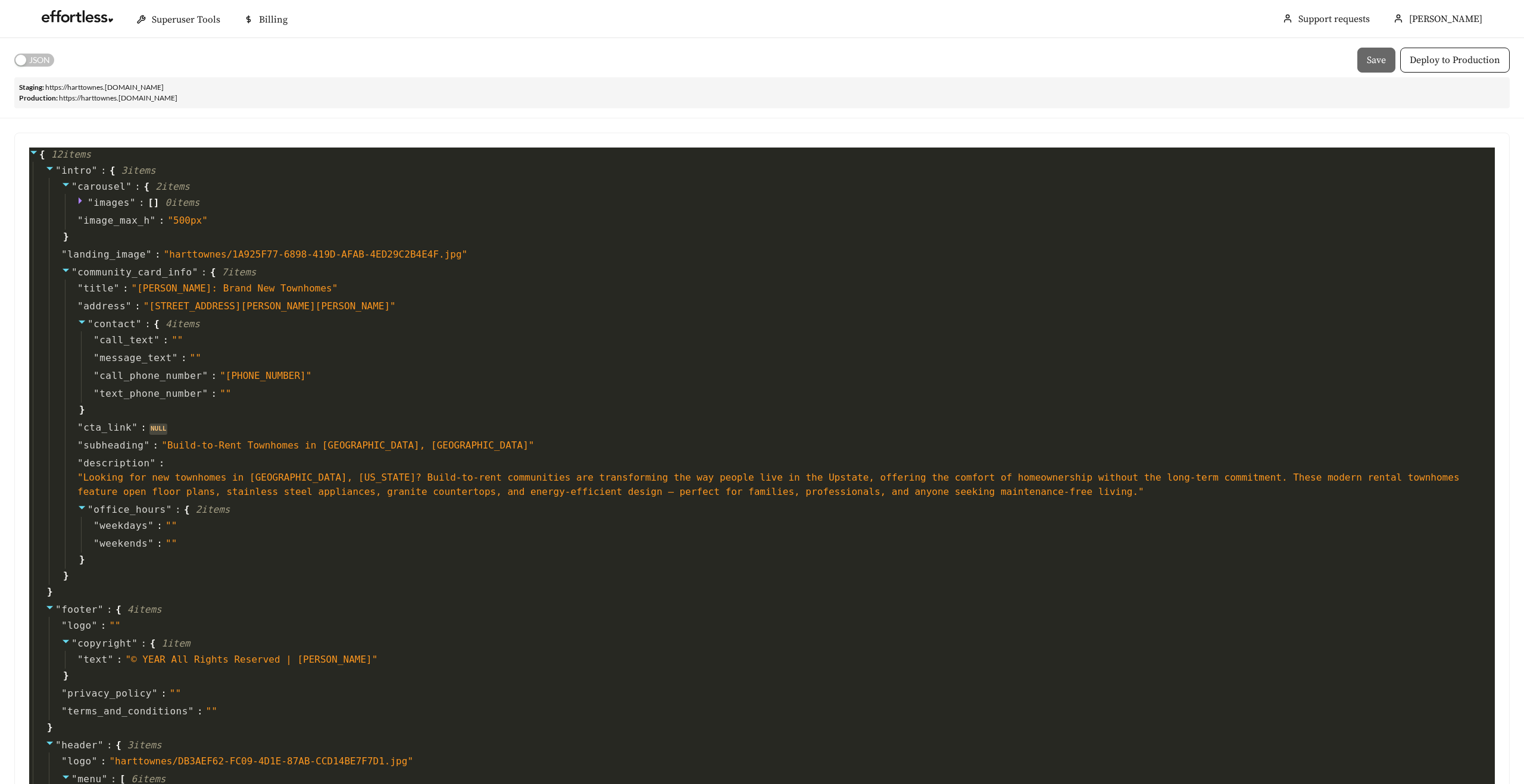
click at [32, 61] on span "JSON" at bounding box center [39, 59] width 21 height 13
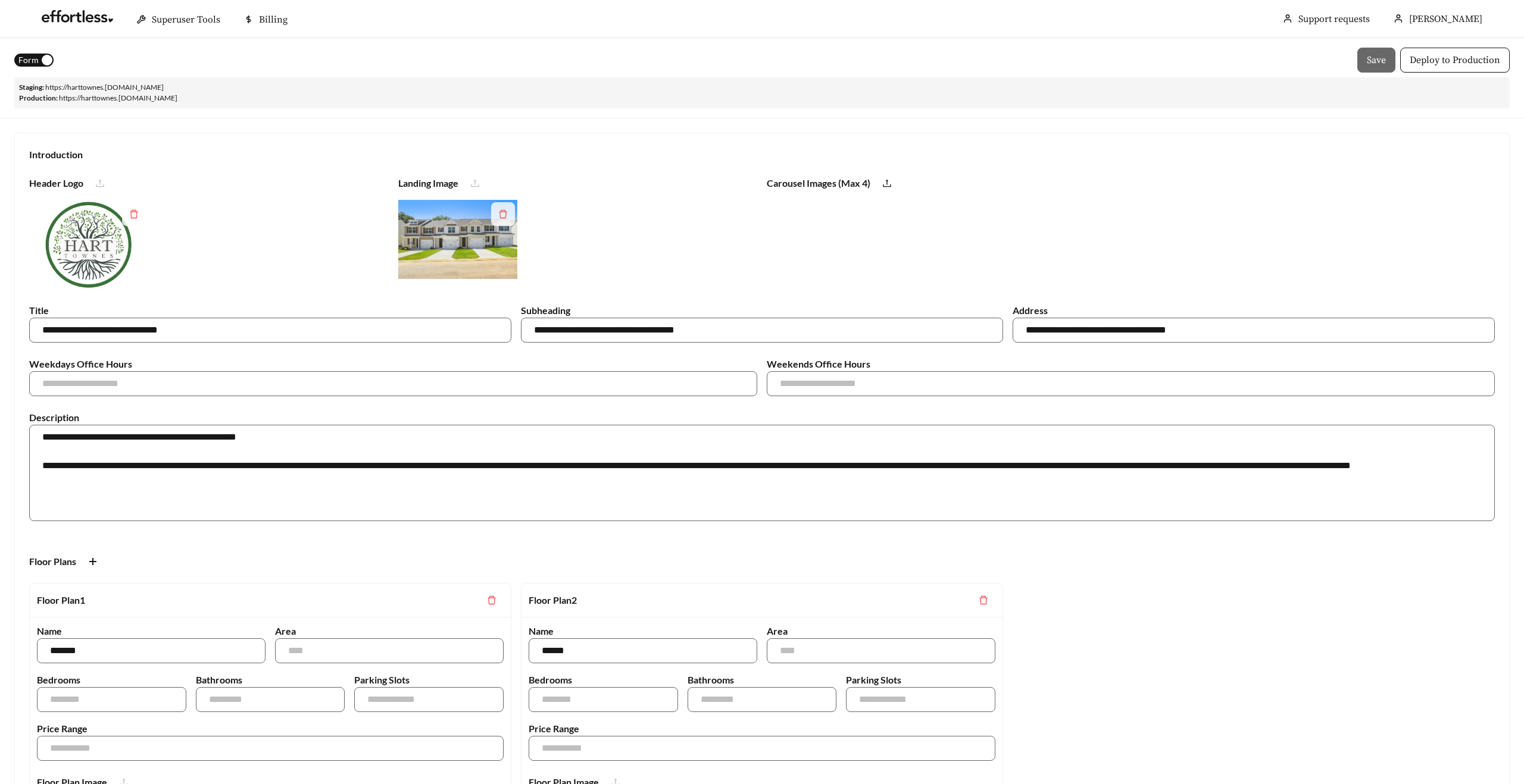
click at [32, 61] on span "Form" at bounding box center [29, 59] width 20 height 13
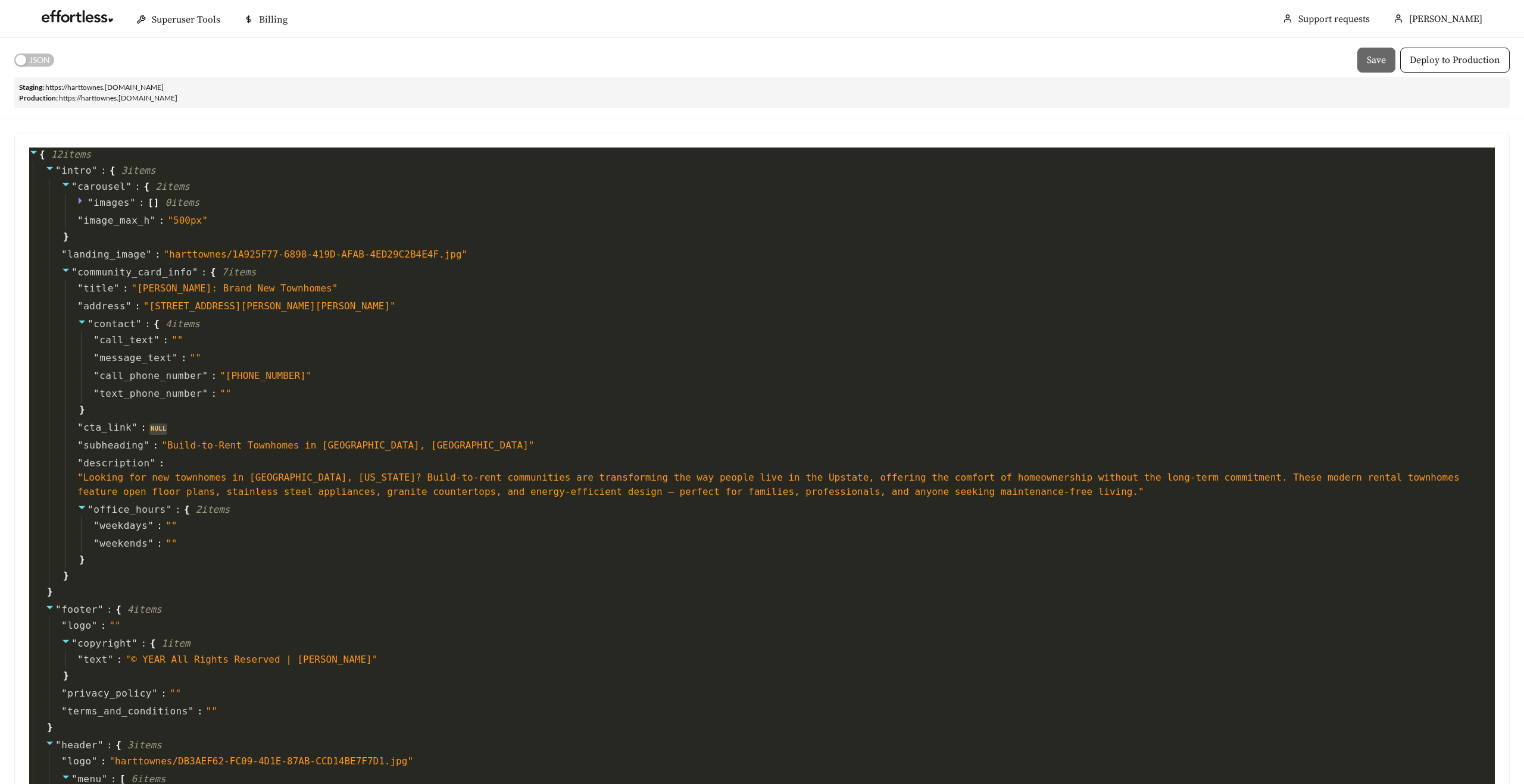
click at [32, 61] on span "JSON" at bounding box center [39, 59] width 21 height 13
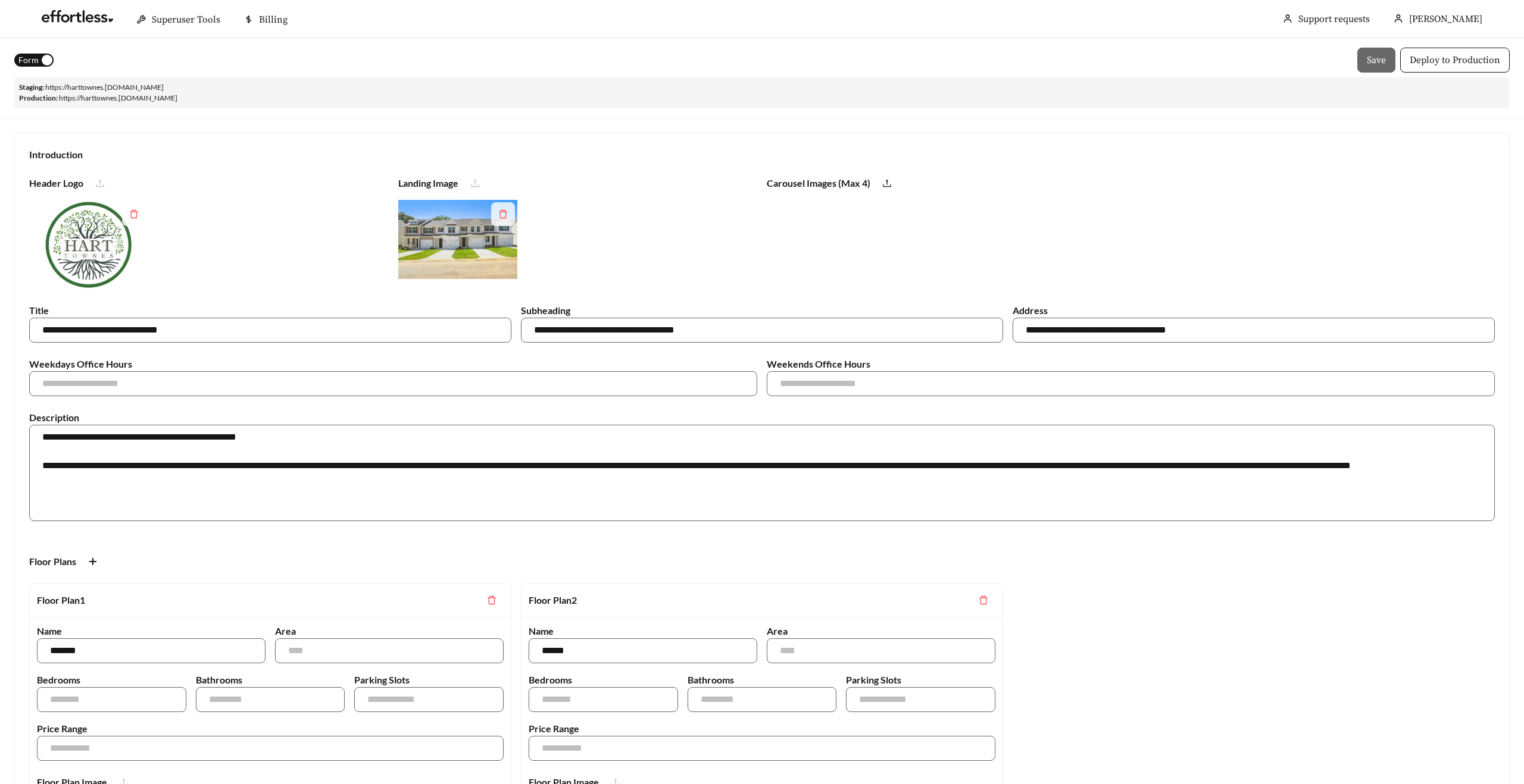
click at [32, 61] on span "Form" at bounding box center [29, 59] width 20 height 13
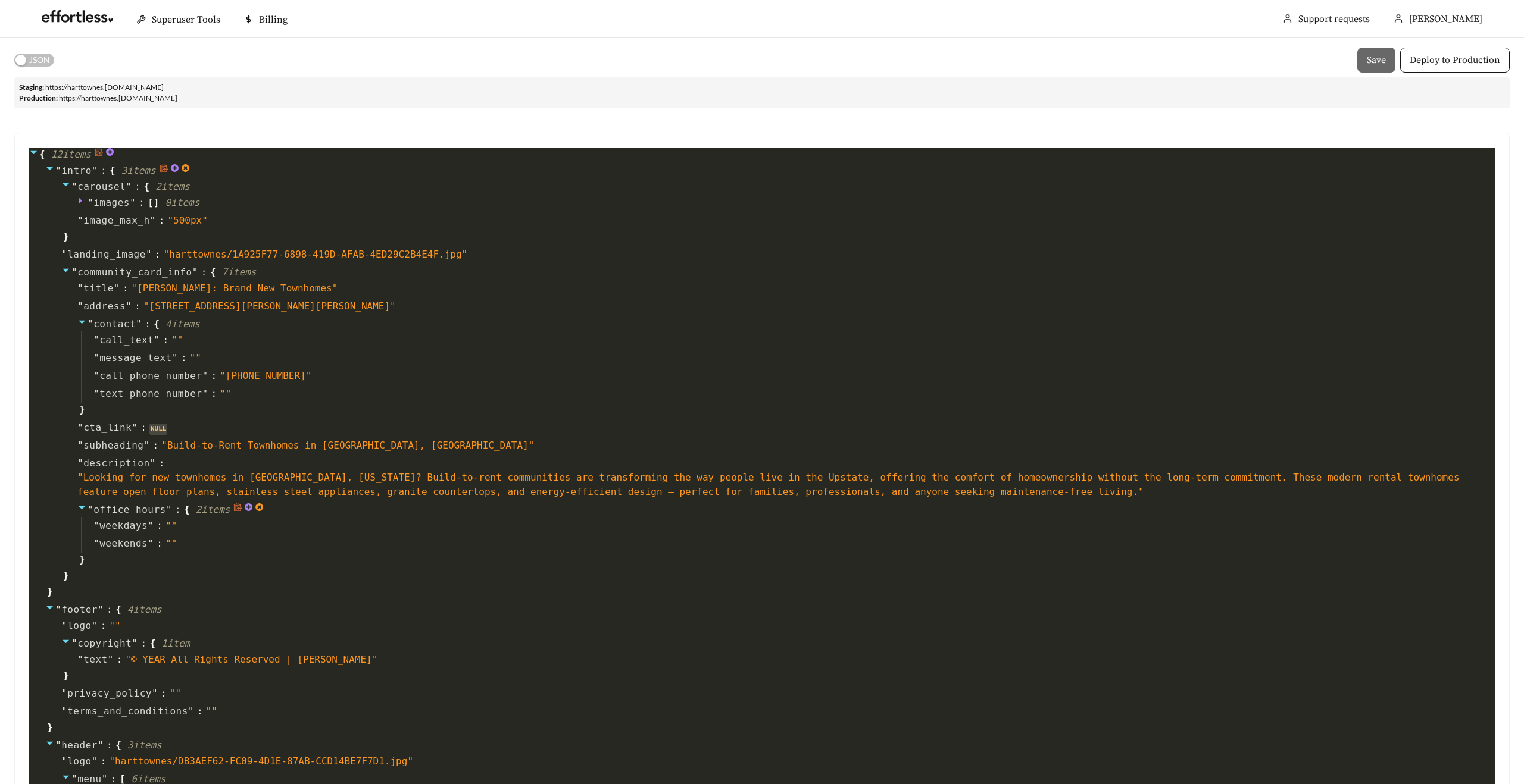
click at [264, 505] on icon at bounding box center [259, 508] width 9 height 9
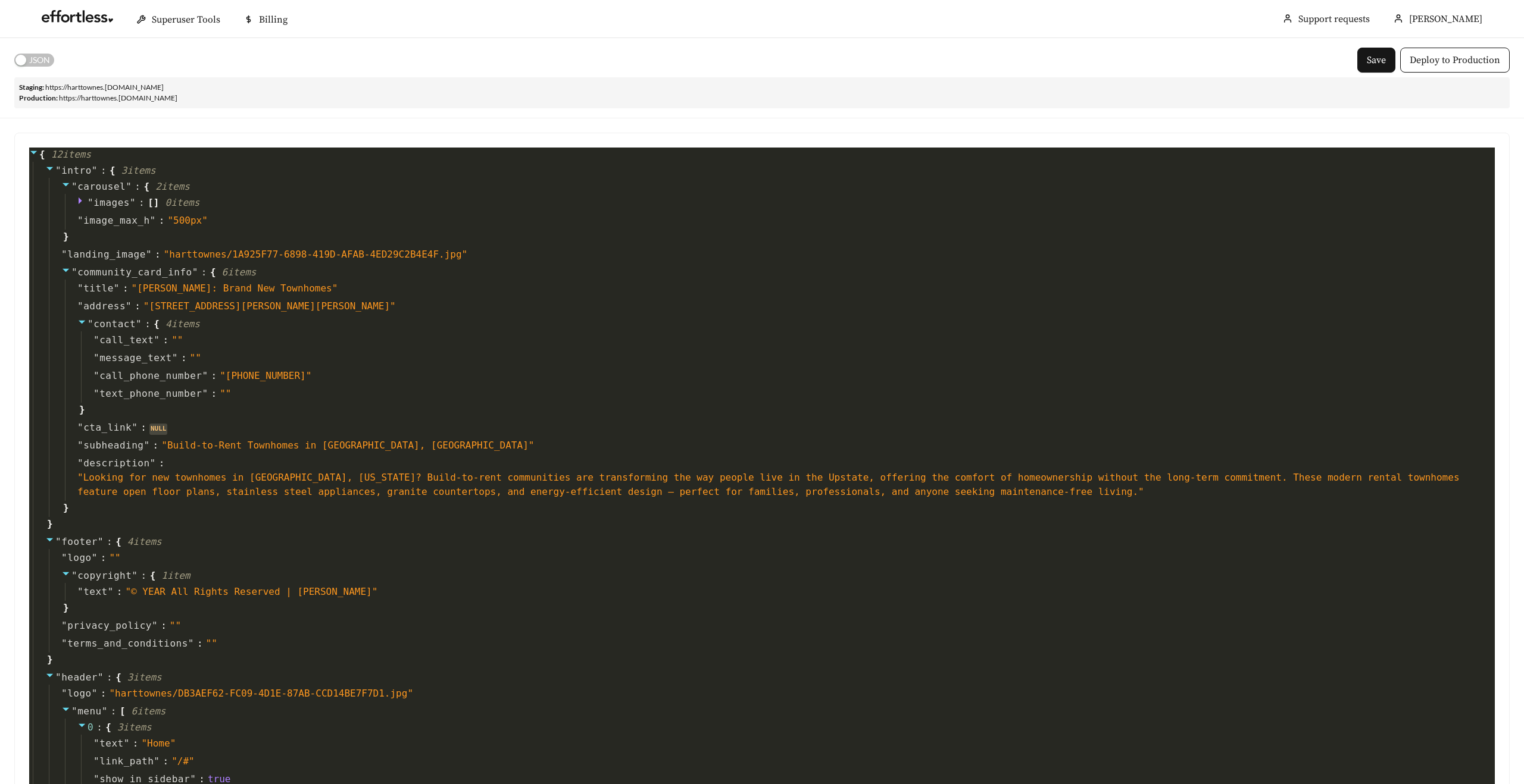
click at [46, 59] on span "JSON" at bounding box center [39, 59] width 21 height 13
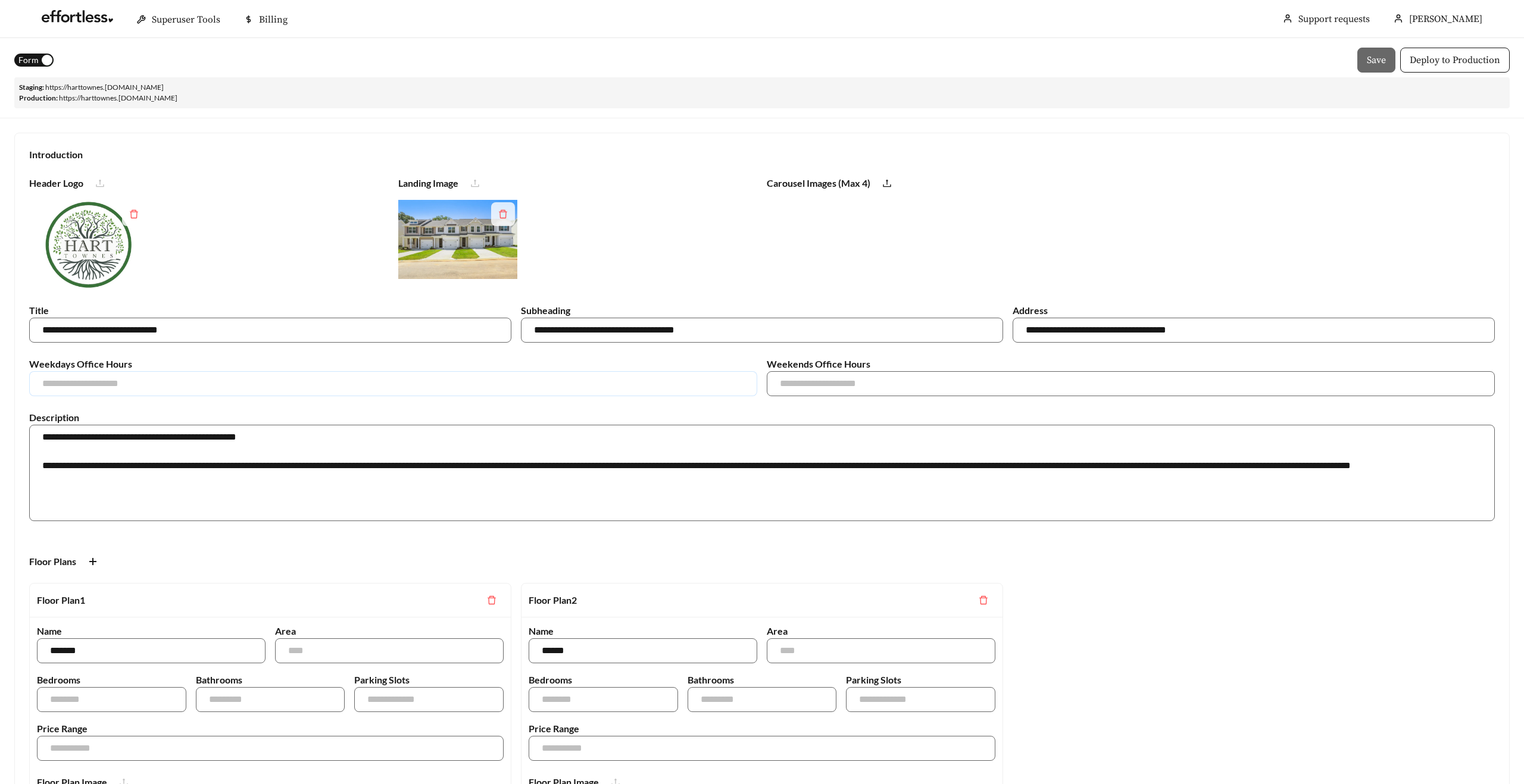
click at [242, 377] on input "text" at bounding box center [393, 384] width 728 height 25
type input "******"
click at [808, 384] on input "text" at bounding box center [1130, 384] width 728 height 25
type input "*********"
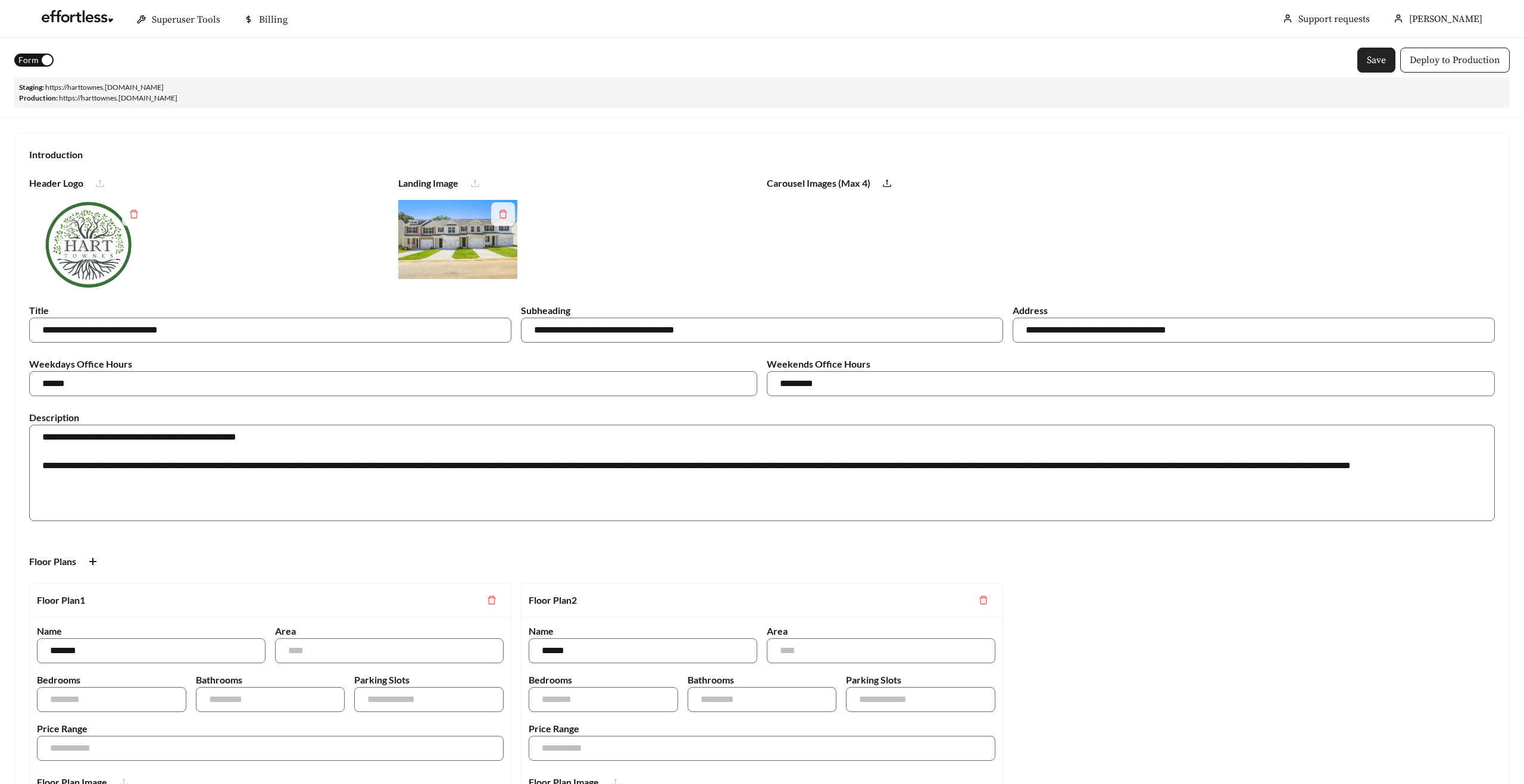
click at [1393, 56] on button "Save" at bounding box center [1376, 60] width 38 height 25
click at [164, 85] on link "https:// harttownes .staging.effortlesslanding.com" at bounding box center [104, 87] width 118 height 9
click at [839, 384] on input "*********" at bounding box center [1130, 384] width 728 height 25
click at [184, 376] on input "******" at bounding box center [393, 384] width 728 height 25
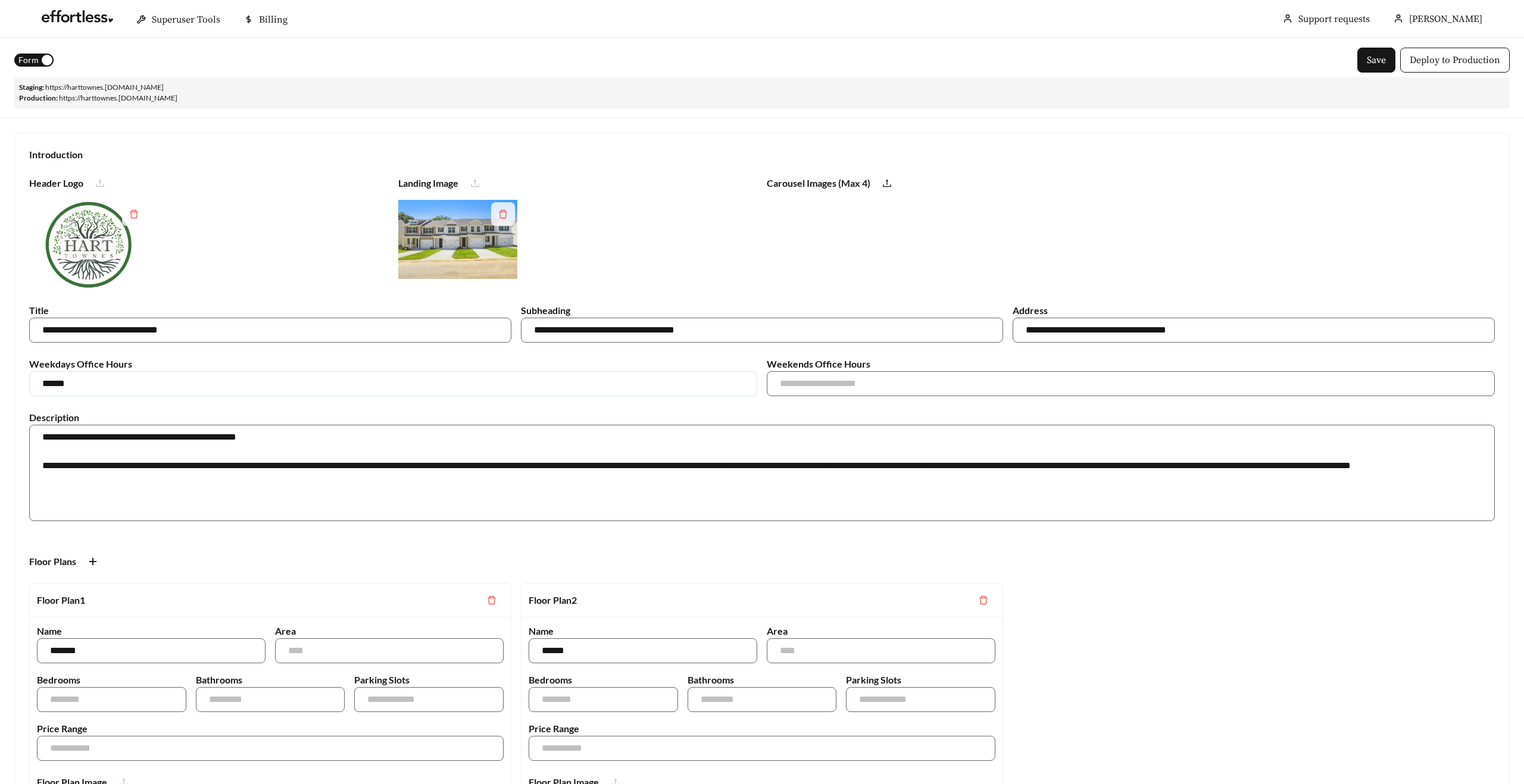
click at [184, 376] on input "******" at bounding box center [393, 384] width 728 height 25
click at [1373, 57] on span "Save" at bounding box center [1377, 60] width 19 height 15
click at [241, 385] on input "text" at bounding box center [393, 384] width 728 height 25
type input "**********"
click at [835, 384] on input "text" at bounding box center [1130, 384] width 728 height 25
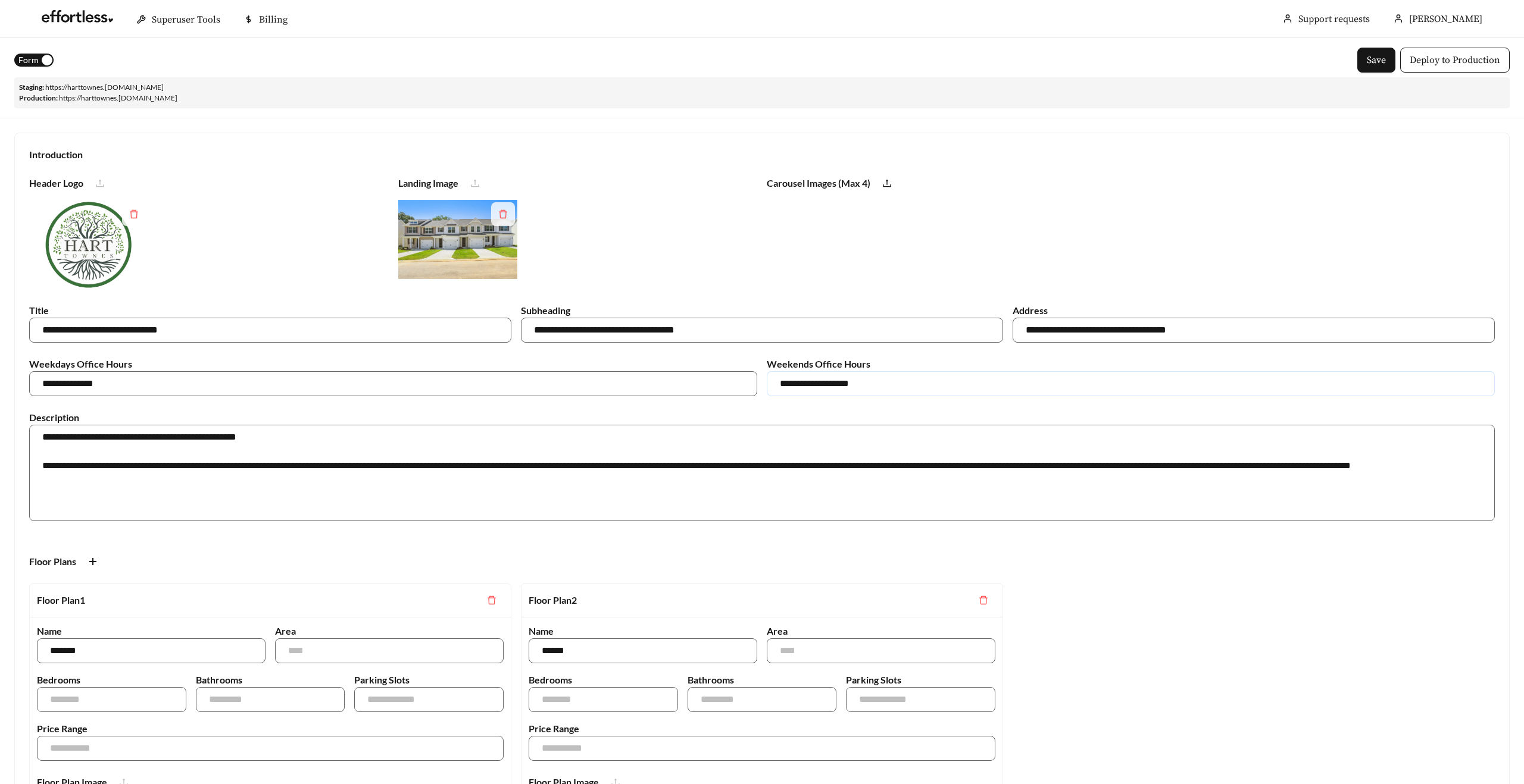
type input "**********"
click at [124, 384] on input "text" at bounding box center [393, 384] width 728 height 25
click at [29, 61] on span "Form" at bounding box center [29, 59] width 20 height 13
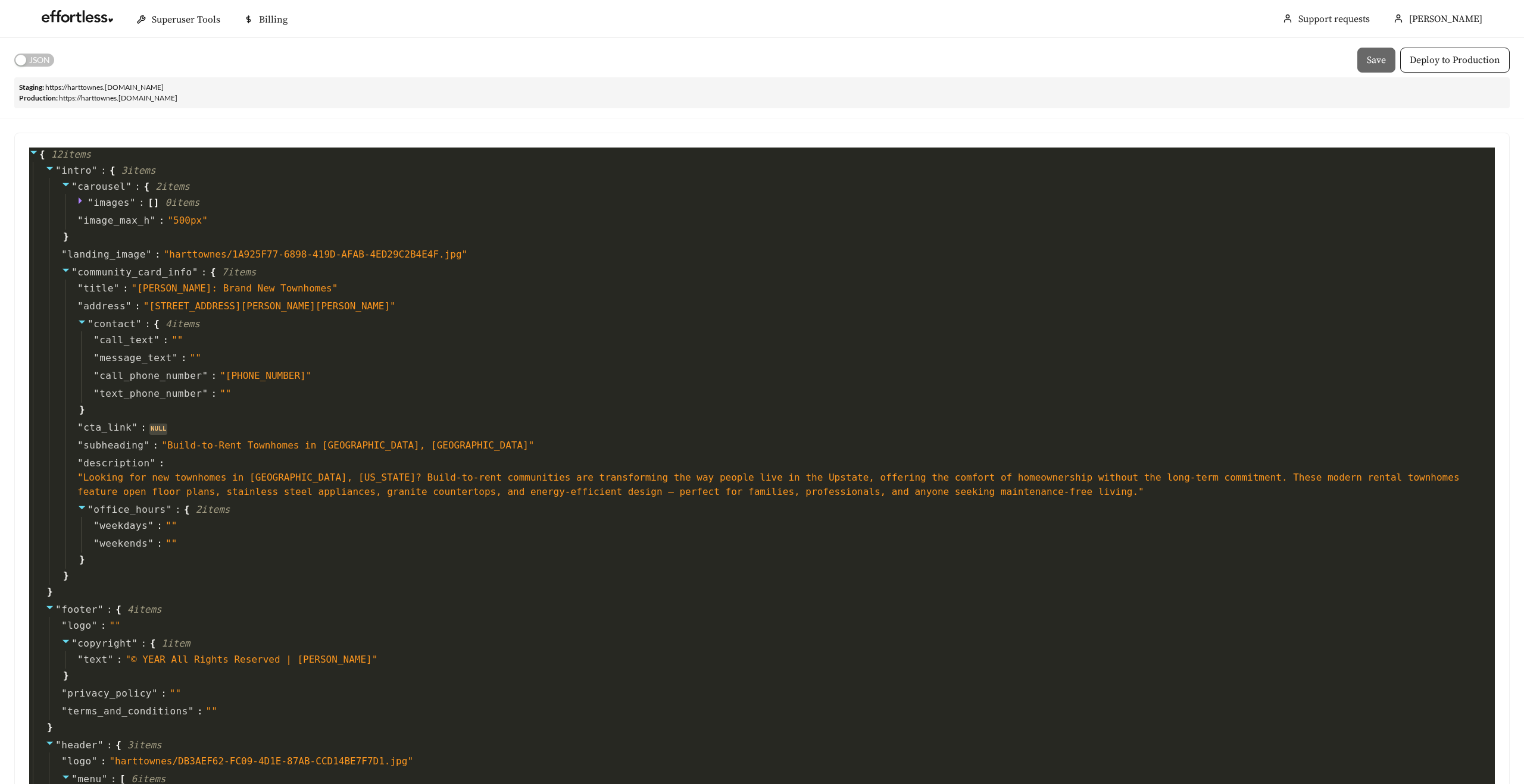
click at [35, 66] on span "JSON" at bounding box center [39, 59] width 21 height 13
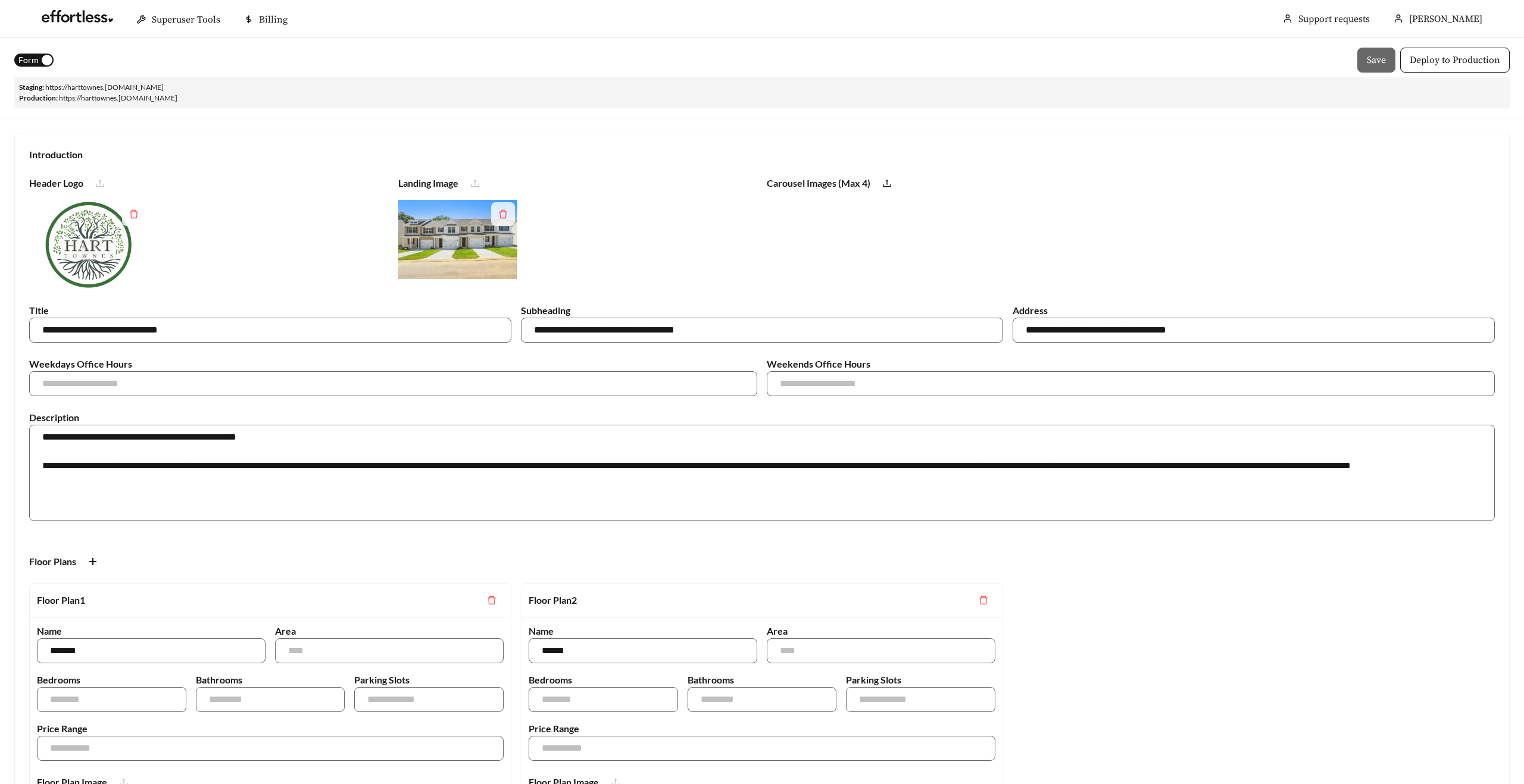
click at [29, 56] on span "Form" at bounding box center [29, 59] width 20 height 13
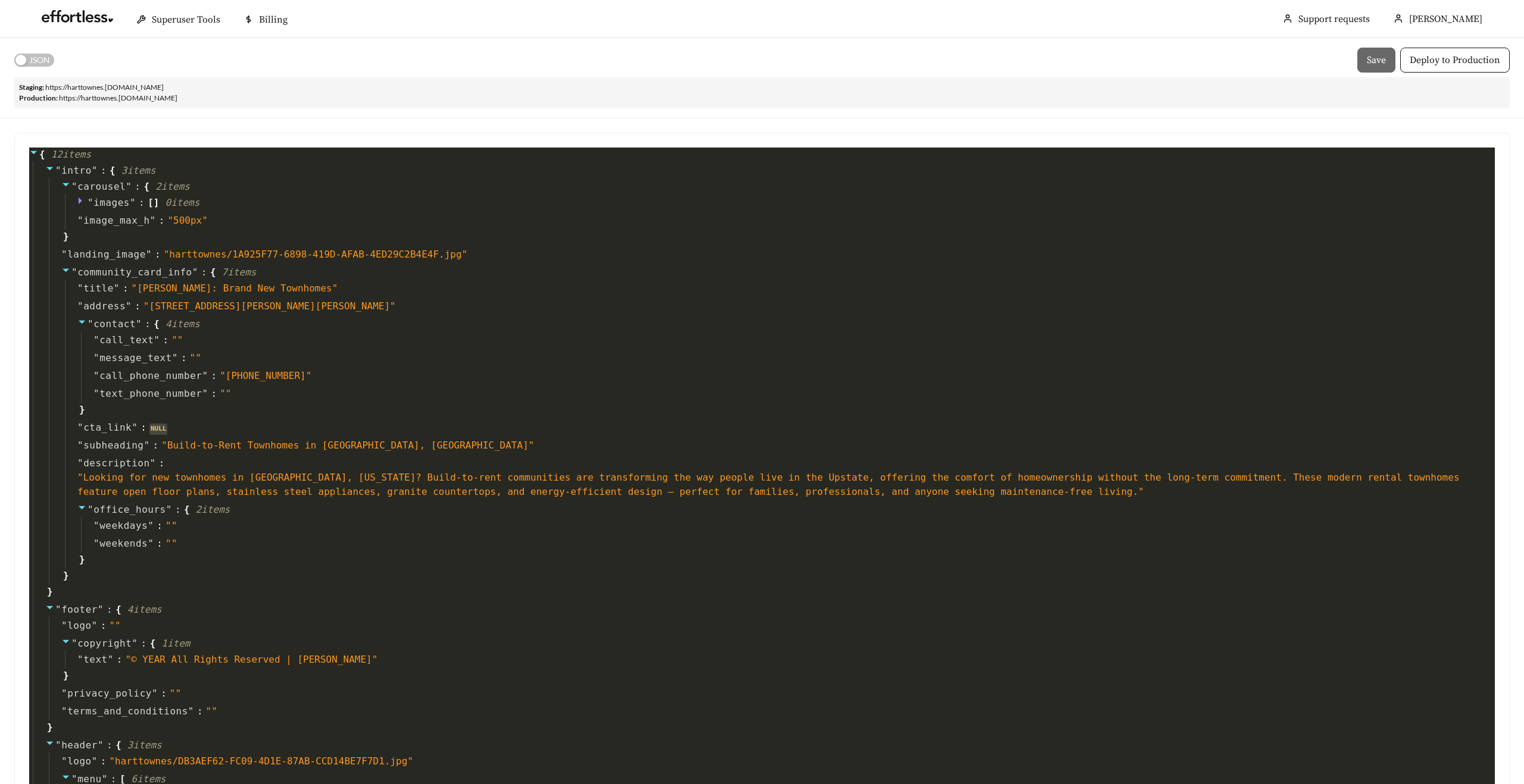
click at [43, 59] on span "JSON" at bounding box center [39, 59] width 21 height 13
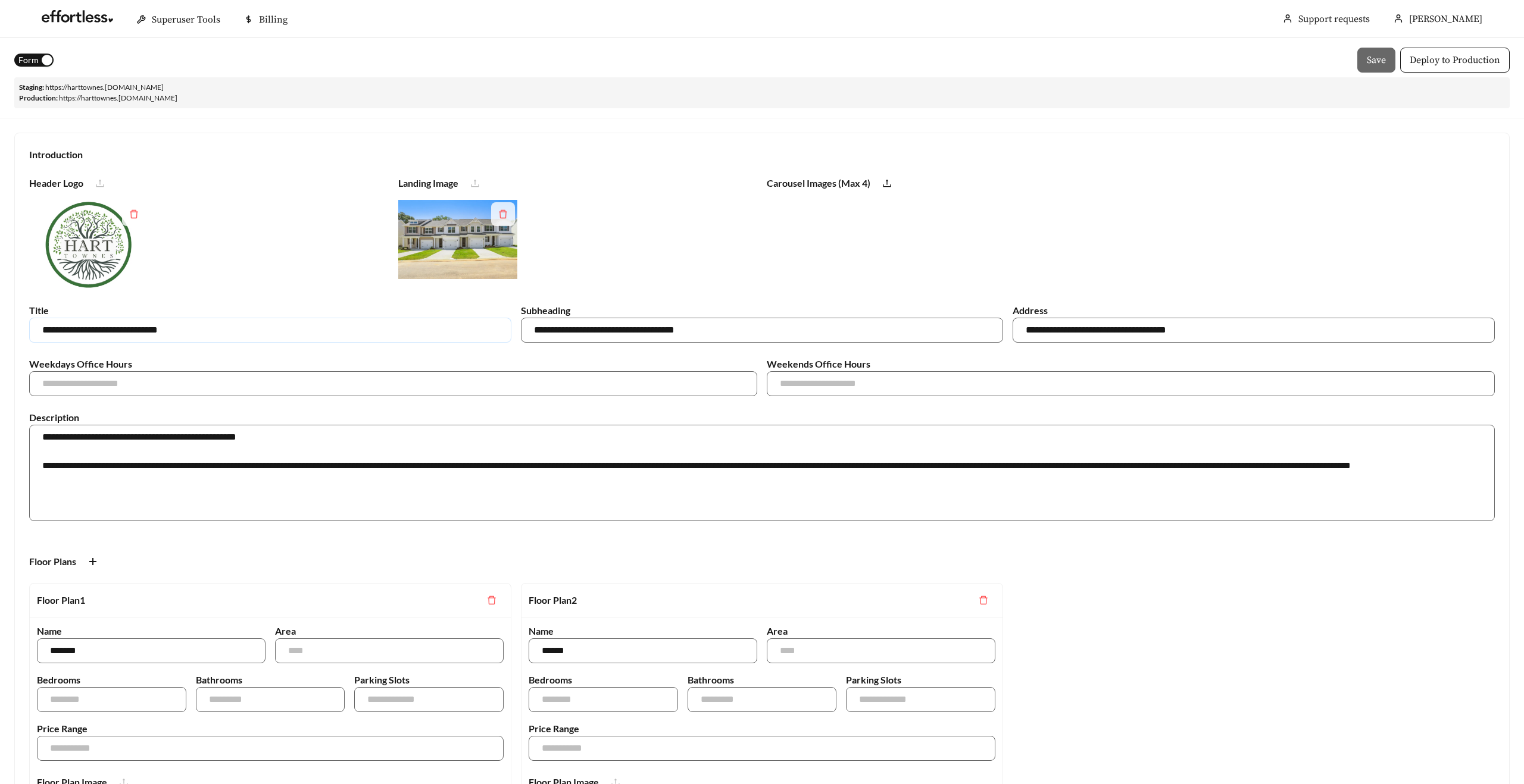
click at [213, 330] on input "**********" at bounding box center [270, 330] width 483 height 25
click at [231, 329] on input "**********" at bounding box center [270, 330] width 483 height 25
click at [148, 482] on textarea "**********" at bounding box center [762, 473] width 1466 height 96
click at [27, 61] on span "Form" at bounding box center [29, 59] width 20 height 13
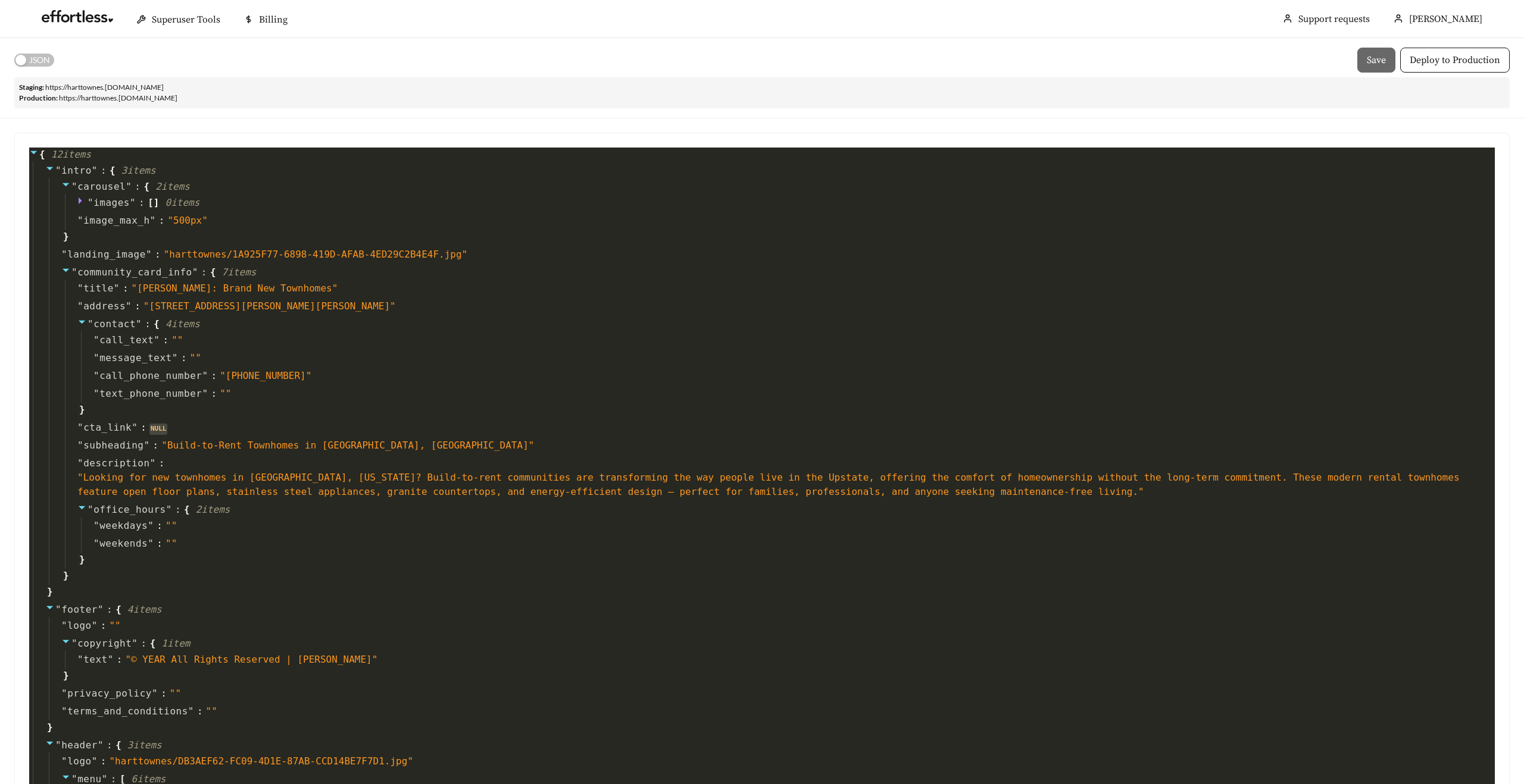
click at [40, 61] on span "JSON" at bounding box center [39, 59] width 21 height 13
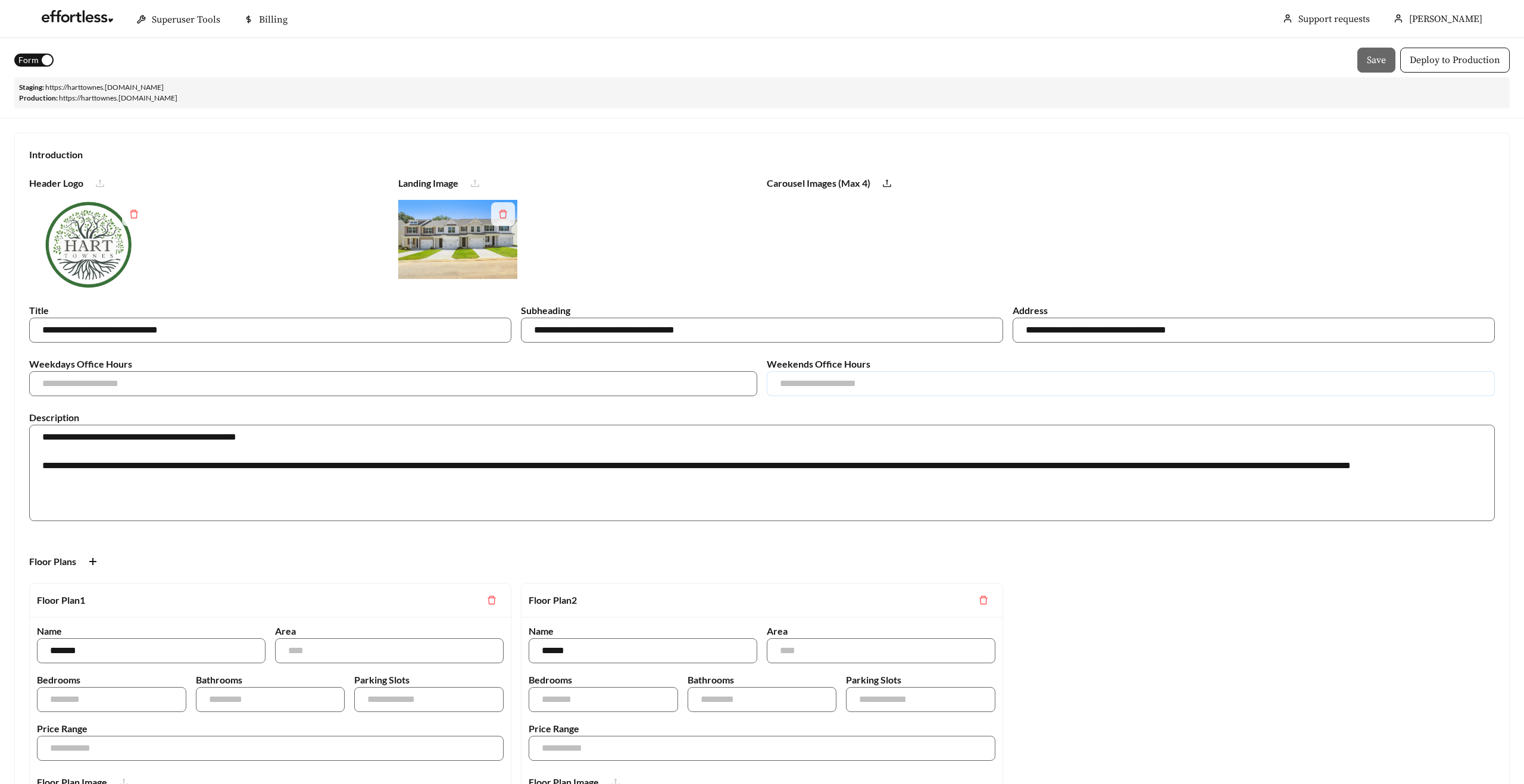
click at [790, 386] on input "text" at bounding box center [1130, 384] width 728 height 25
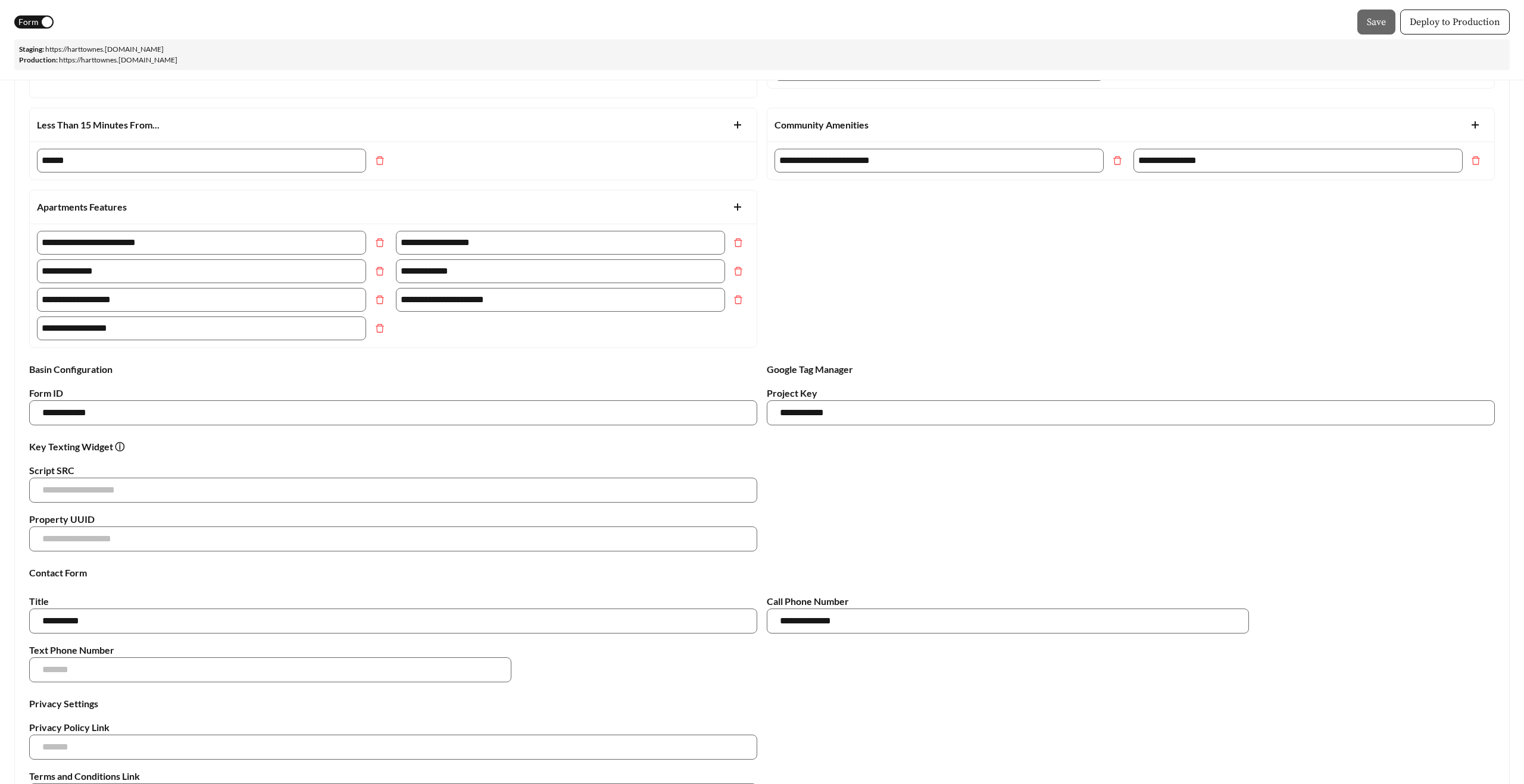
scroll to position [1112, 0]
